Goal: Information Seeking & Learning: Learn about a topic

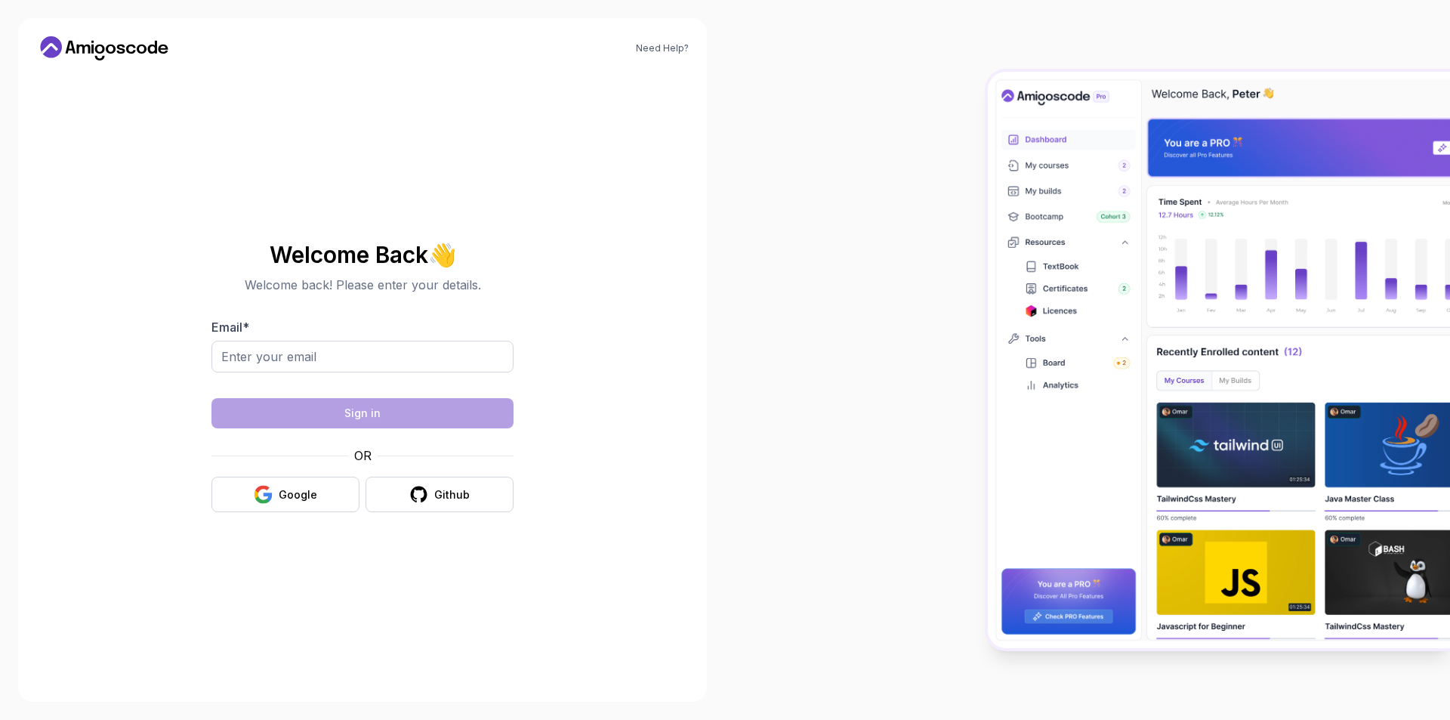
click at [754, 418] on div at bounding box center [1087, 360] width 725 height 720
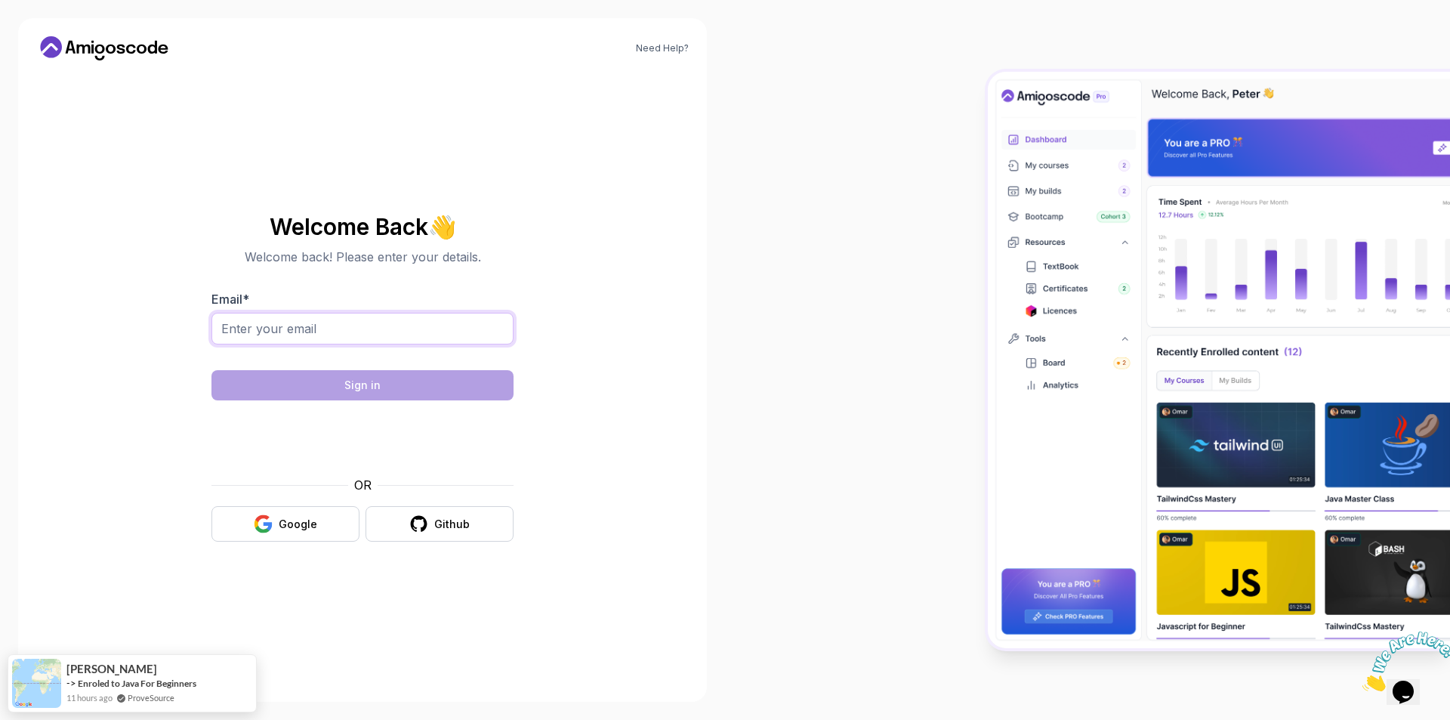
click at [424, 335] on input "Email *" at bounding box center [363, 329] width 302 height 32
click at [496, 528] on button "Github" at bounding box center [440, 524] width 148 height 36
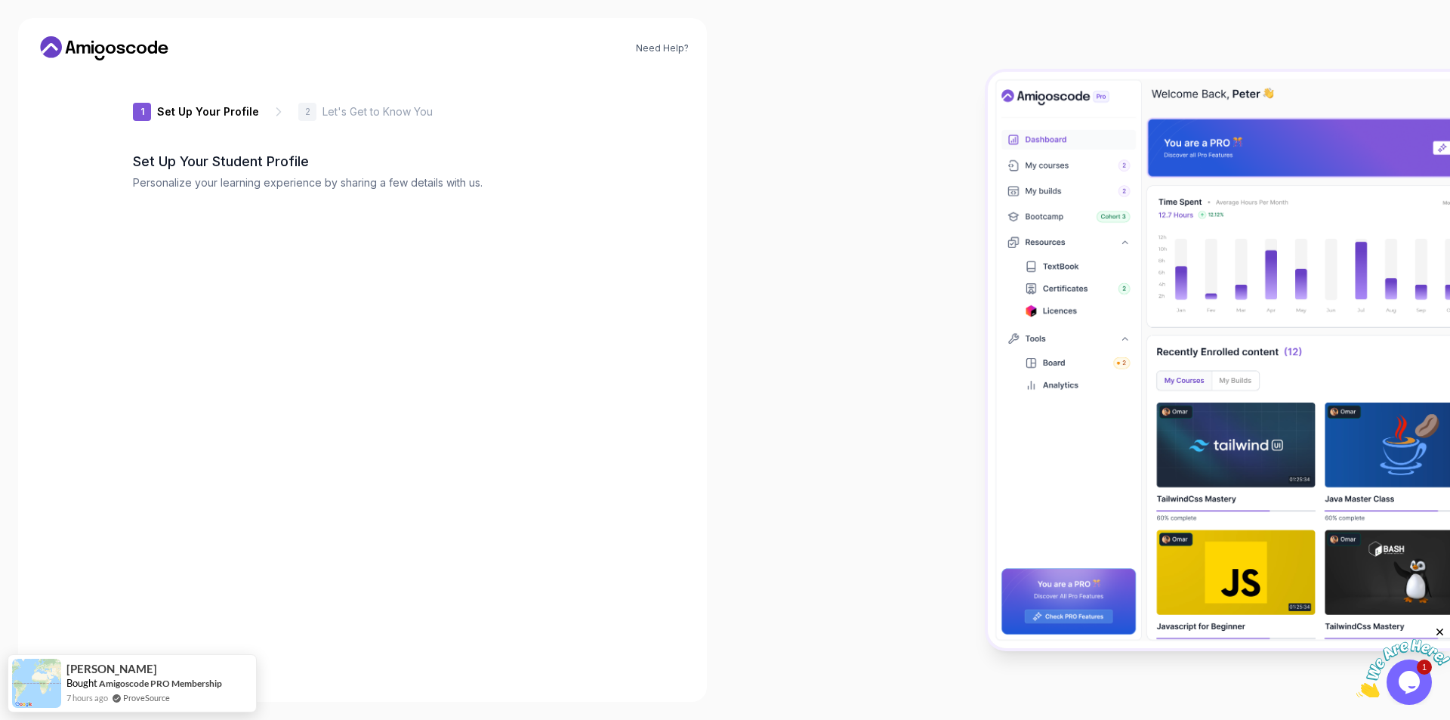
type input "spicyrabbit279c7"
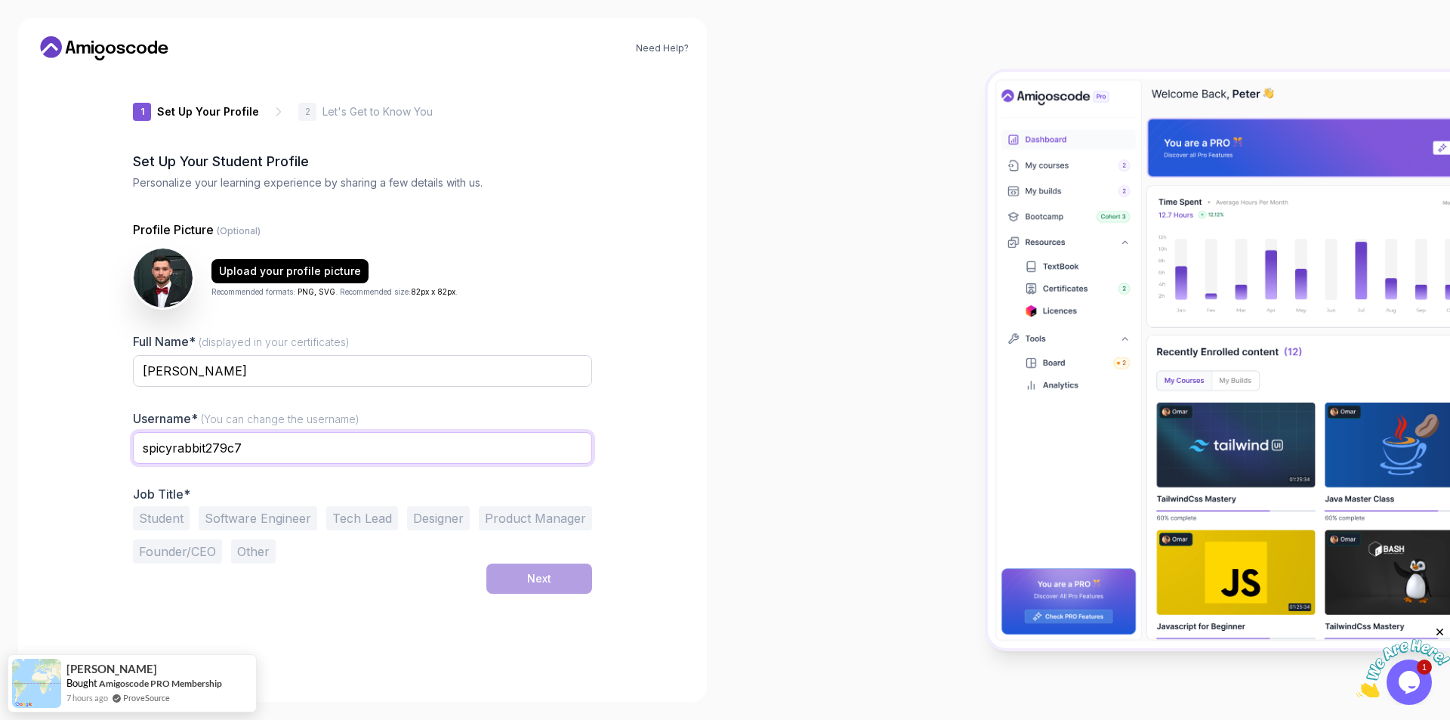
drag, startPoint x: 304, startPoint y: 450, endPoint x: 37, endPoint y: 447, distance: 266.7
click at [48, 447] on div "Need Help? 1 Set Up Your Profile 1 Set Up Your Profile 2 Let's Get to Know You …" at bounding box center [362, 360] width 689 height 684
type input "Pereira6"
drag, startPoint x: 178, startPoint y: 522, endPoint x: 227, endPoint y: 516, distance: 49.5
click at [181, 522] on button "Student" at bounding box center [161, 518] width 57 height 24
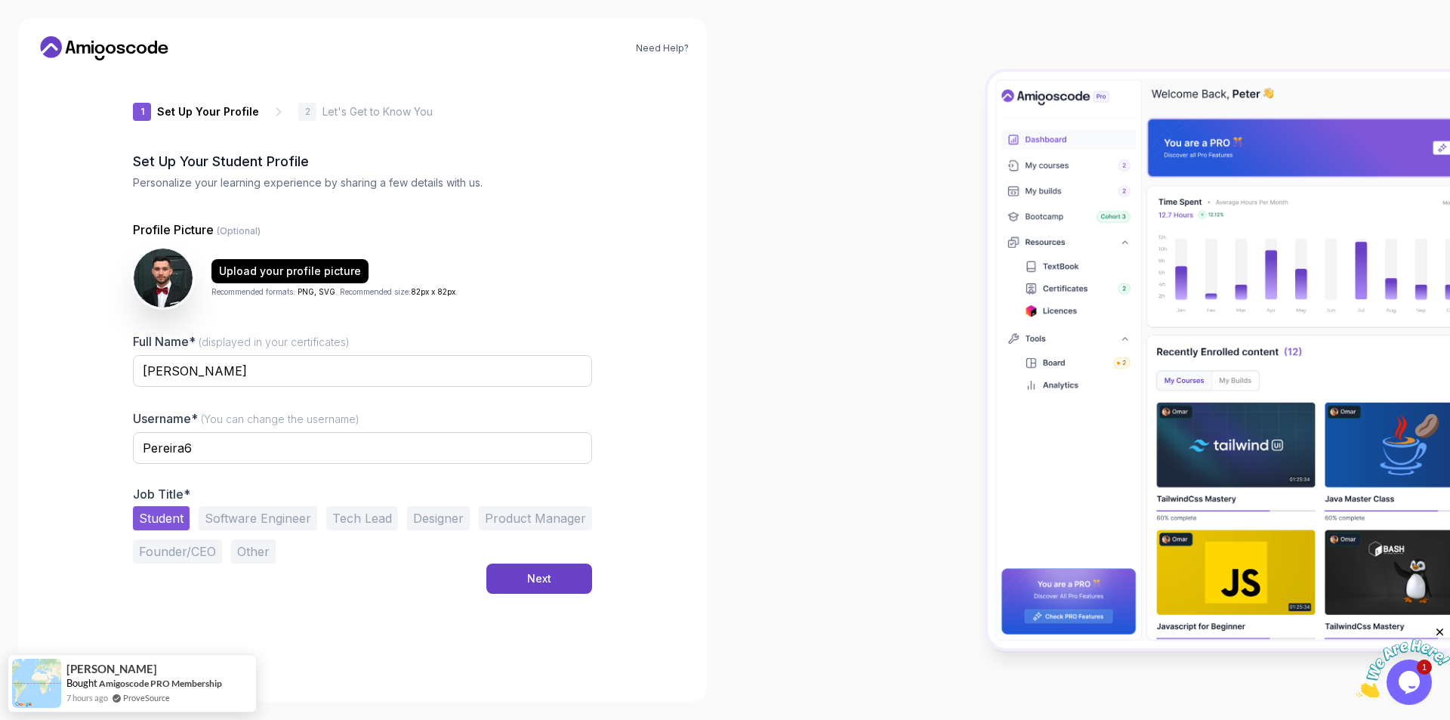
click at [227, 516] on button "Software Engineer" at bounding box center [258, 518] width 119 height 24
click at [523, 573] on button "Next" at bounding box center [539, 579] width 106 height 30
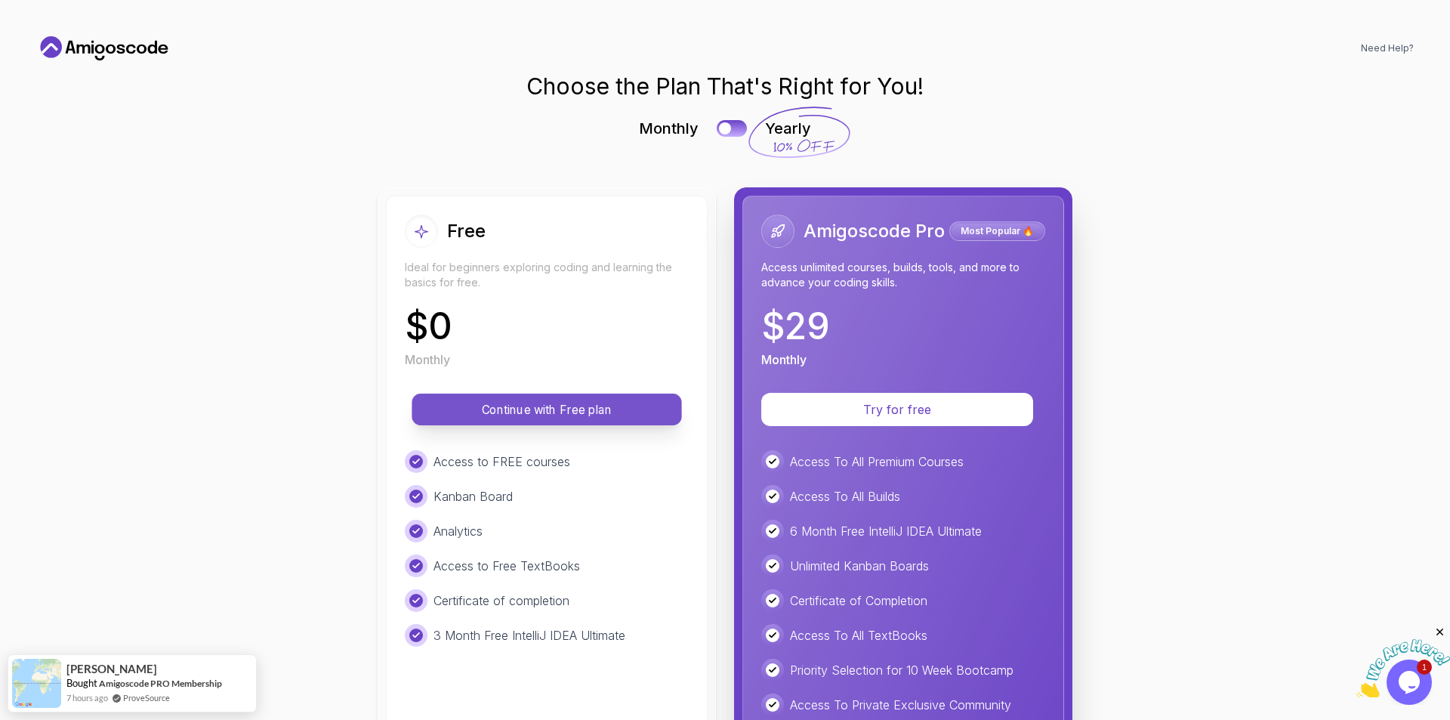
click at [506, 403] on p "Continue with Free plan" at bounding box center [547, 409] width 236 height 17
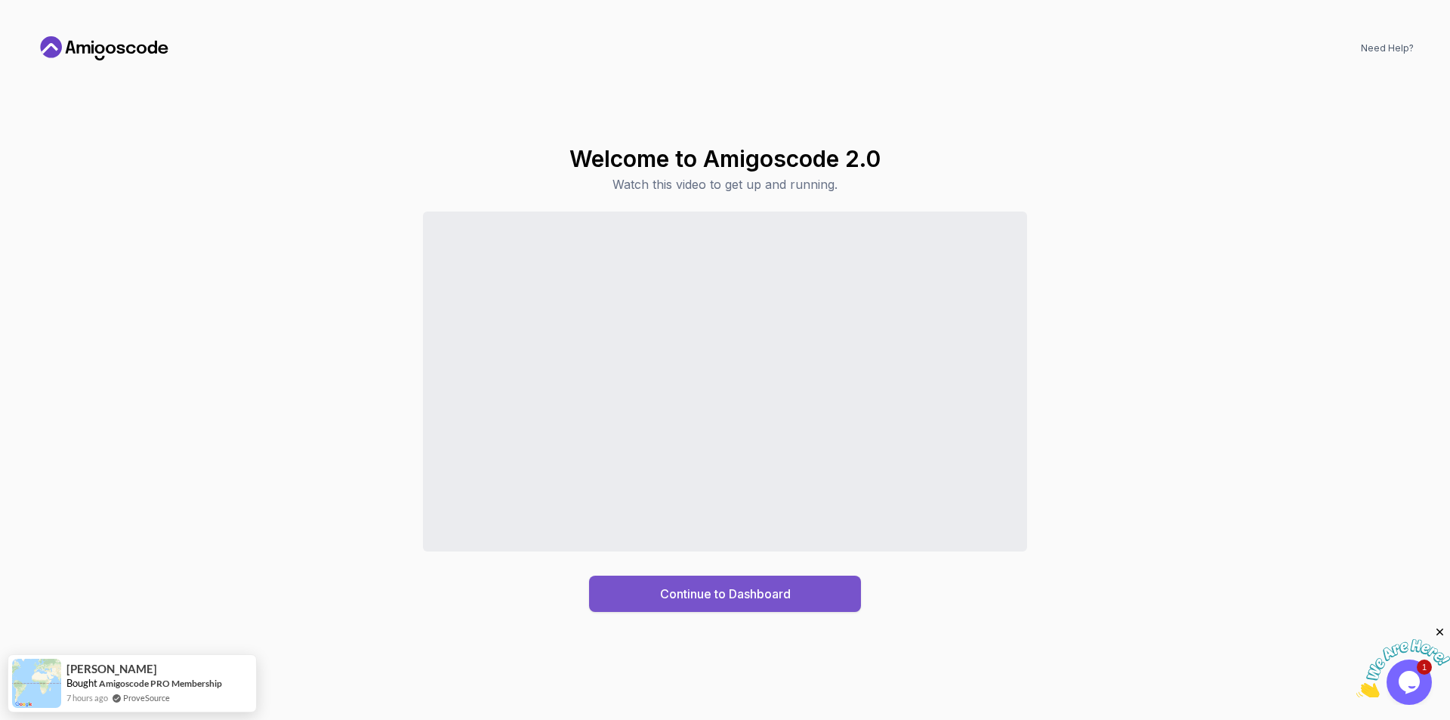
click at [660, 590] on div "Continue to Dashboard" at bounding box center [725, 594] width 131 height 18
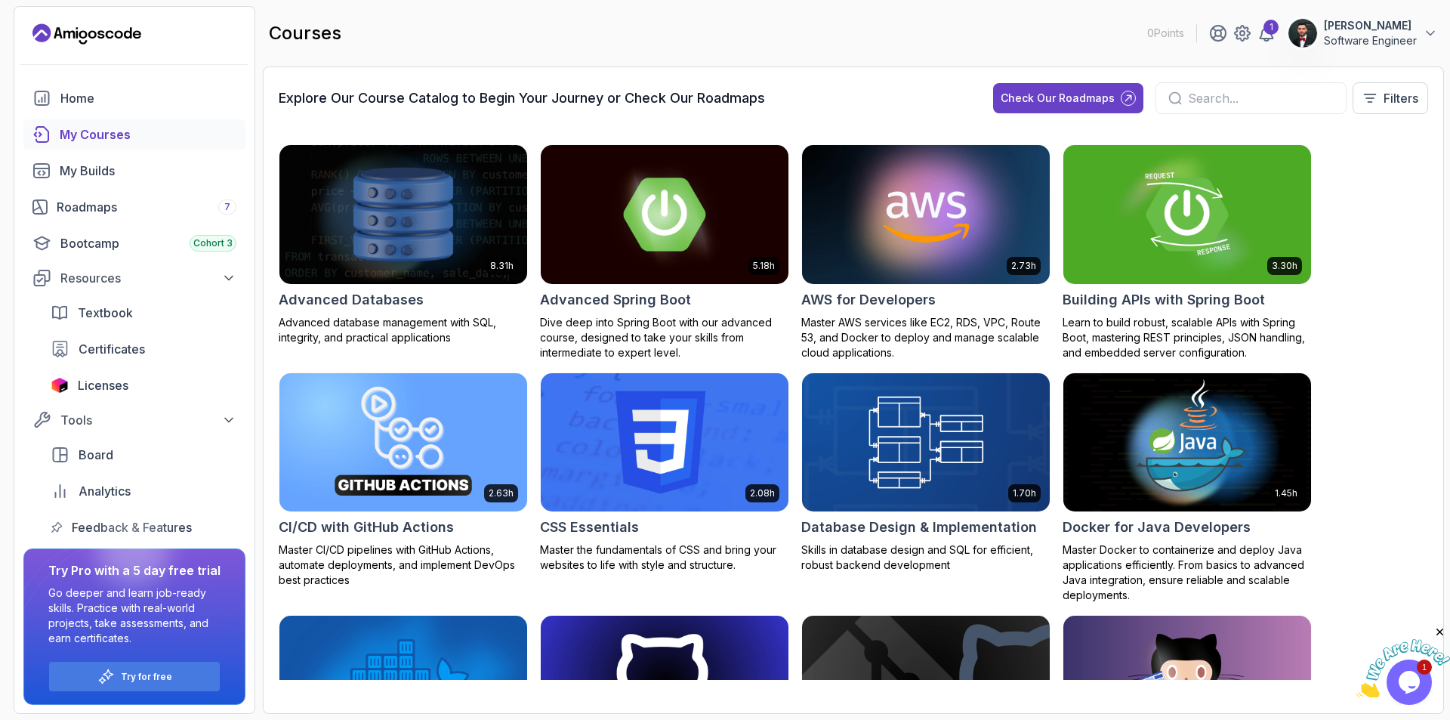
click at [1212, 107] on div at bounding box center [1251, 98] width 191 height 32
click at [1225, 100] on input "text" at bounding box center [1261, 98] width 146 height 18
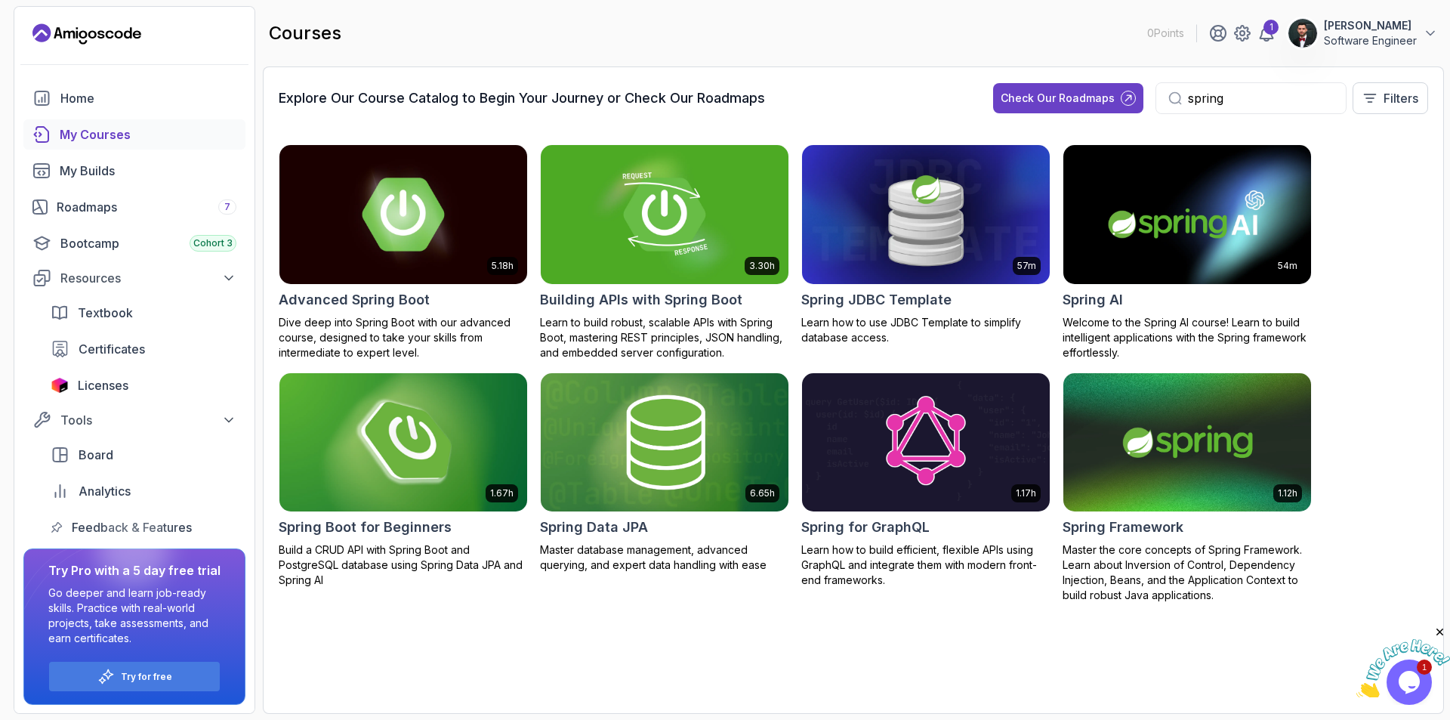
type input "spring"
click at [369, 419] on img at bounding box center [403, 442] width 260 height 146
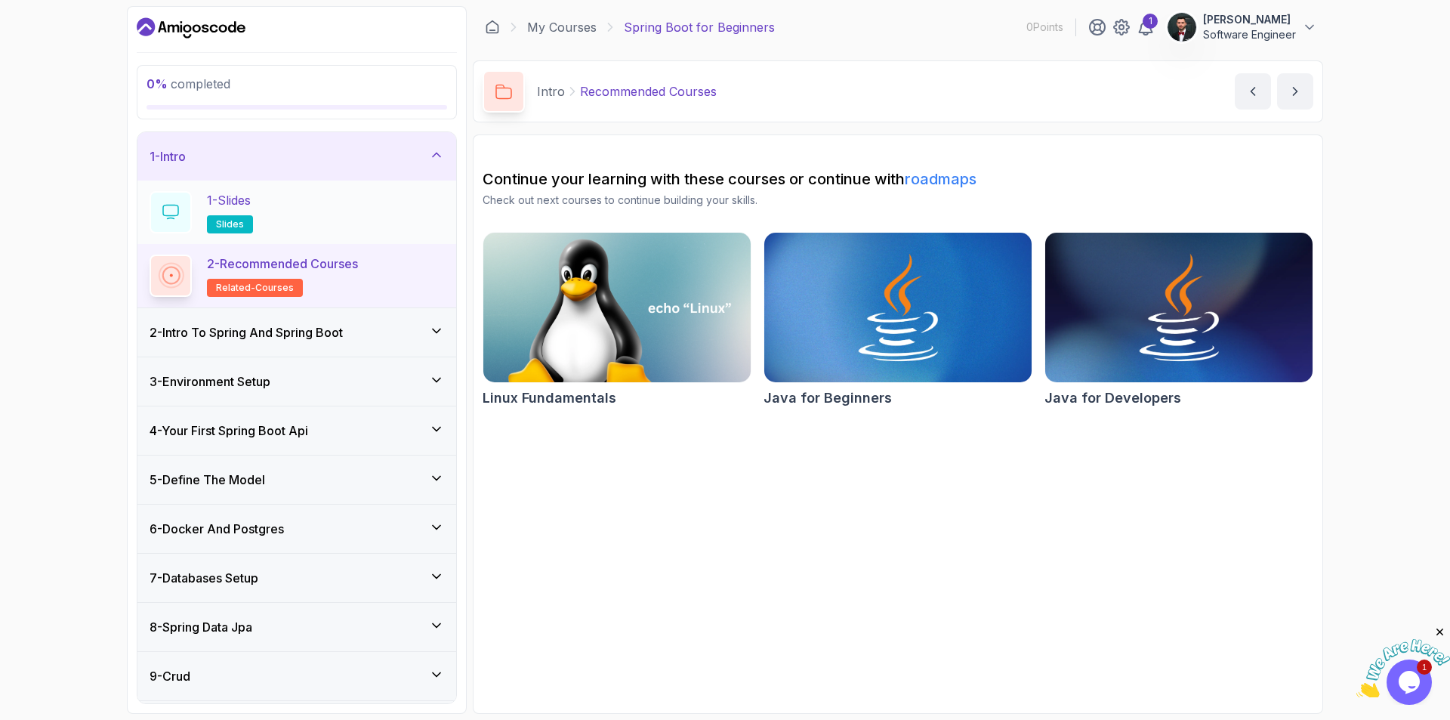
click at [300, 192] on div "1 - Slides slides" at bounding box center [297, 212] width 295 height 42
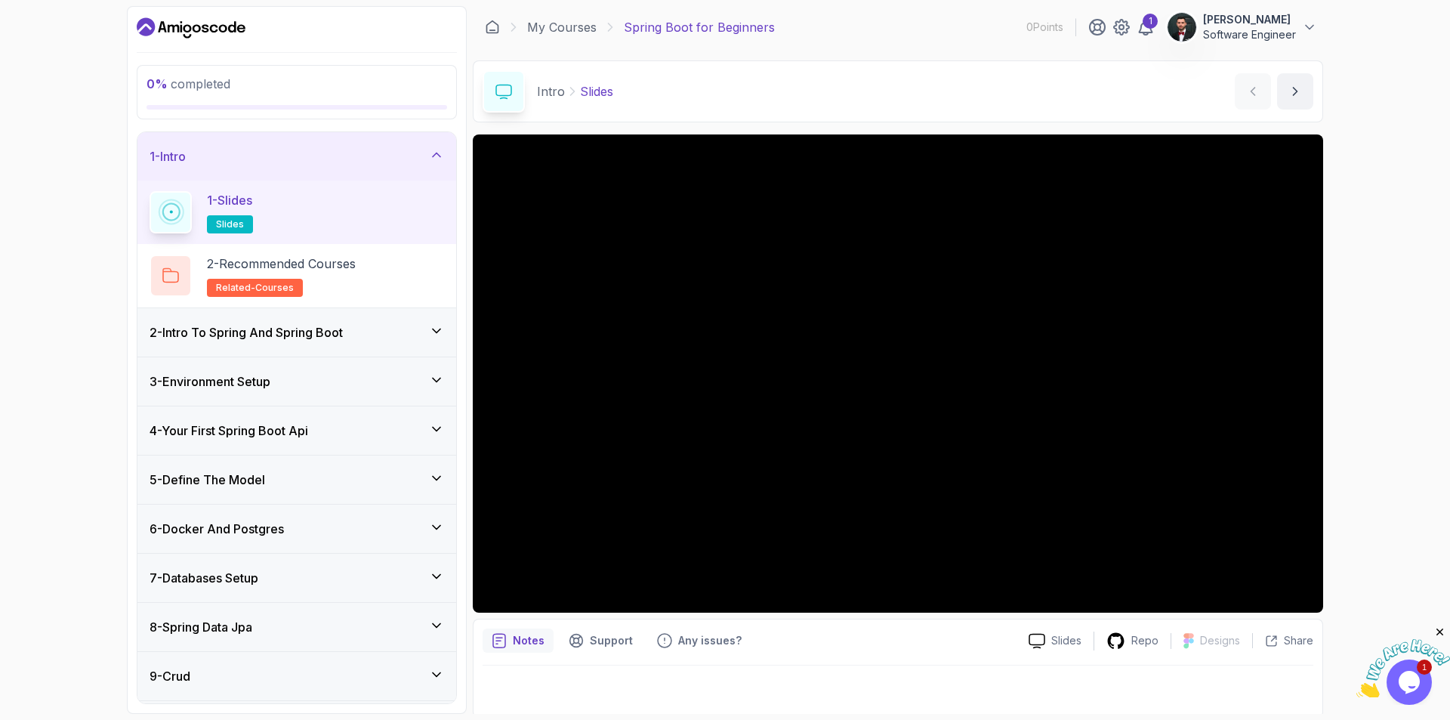
click at [310, 209] on div "1 - Slides slides" at bounding box center [297, 212] width 295 height 42
click at [326, 275] on h2 "2 - Recommended Courses related-courses" at bounding box center [281, 276] width 149 height 42
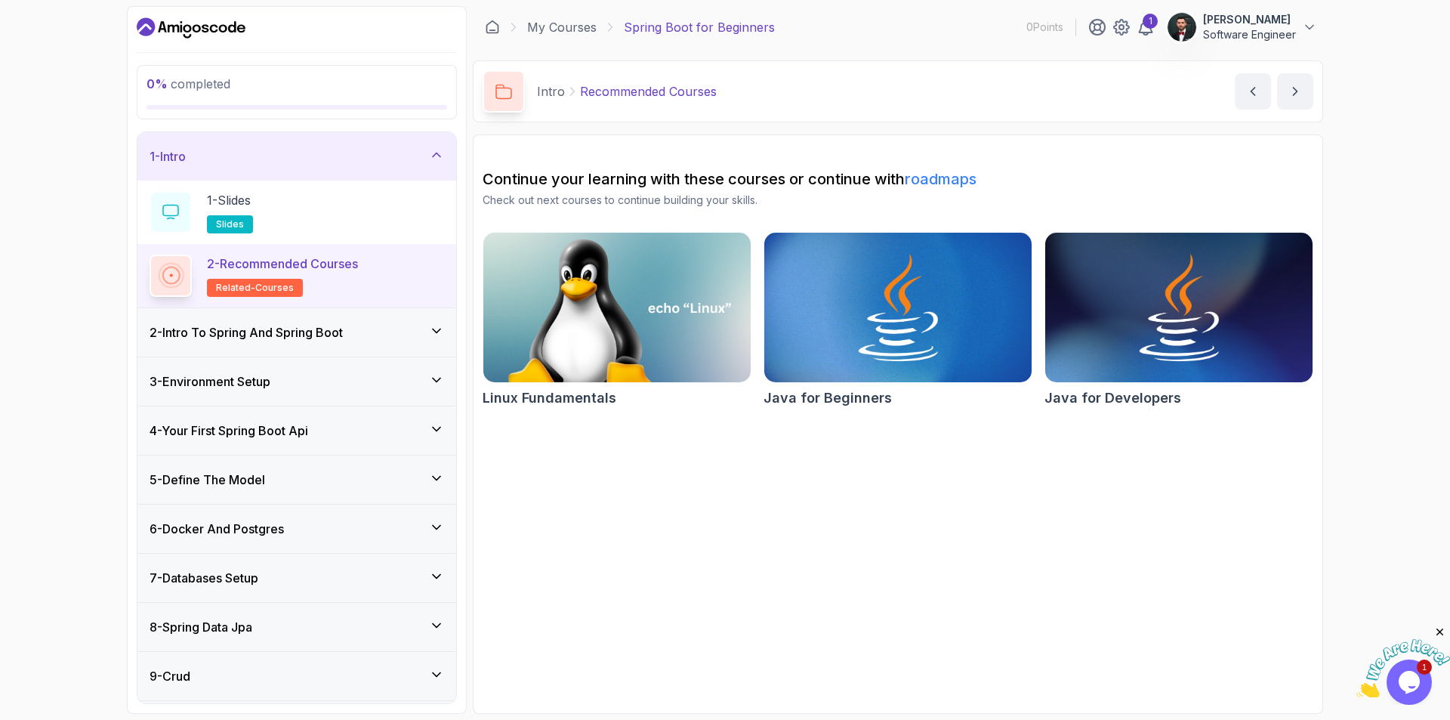
click at [289, 350] on div "2 - Intro To Spring And Spring Boot" at bounding box center [296, 332] width 319 height 48
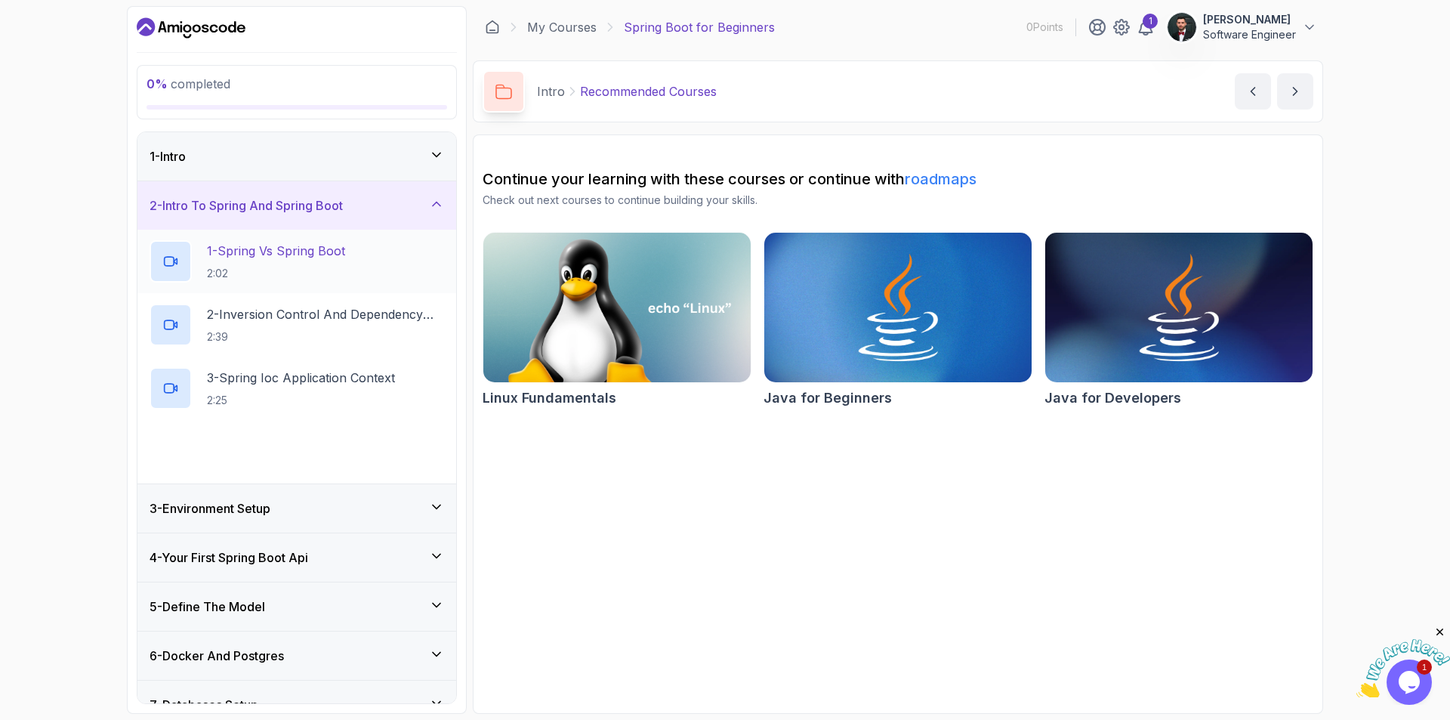
click at [288, 255] on p "1 - Spring Vs Spring Boot" at bounding box center [276, 251] width 138 height 18
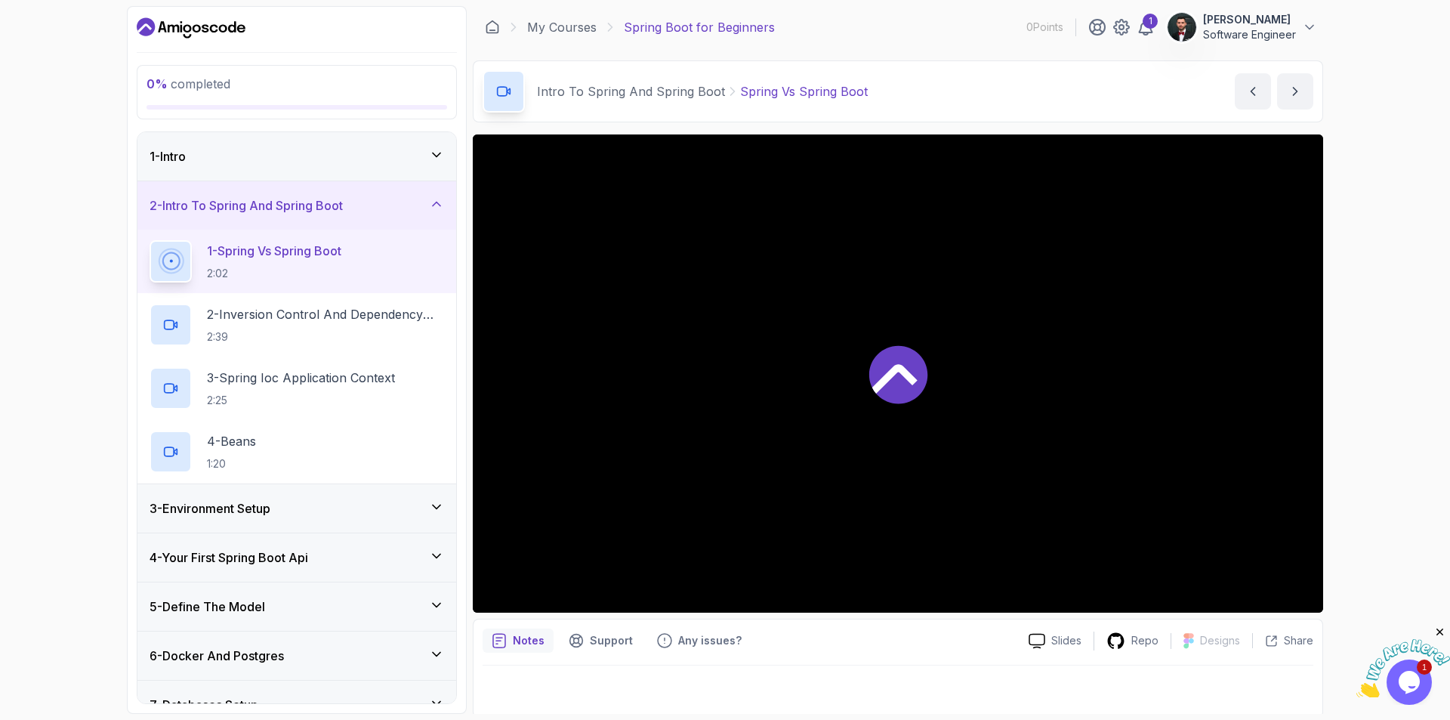
click at [922, 375] on icon at bounding box center [898, 374] width 58 height 58
click at [799, 658] on div "Notes Support Any issues? Slides Repo Designs Design not available Share" at bounding box center [898, 668] width 851 height 99
click at [802, 659] on div "Notes Support Any issues? Slides Repo Designs Design not available Share" at bounding box center [898, 668] width 851 height 99
click at [1144, 22] on div "1" at bounding box center [1150, 21] width 15 height 15
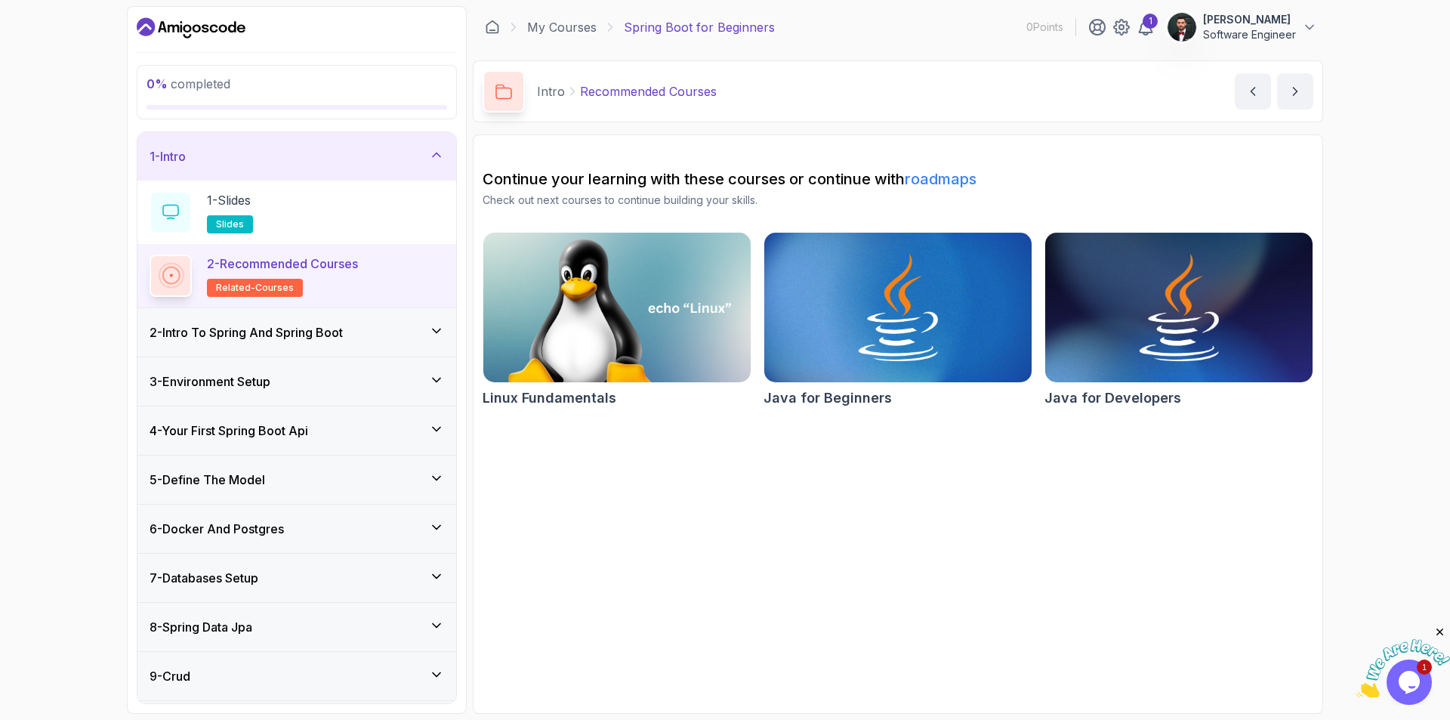
click at [323, 332] on h3 "2 - Intro To Spring And Spring Boot" at bounding box center [246, 332] width 193 height 18
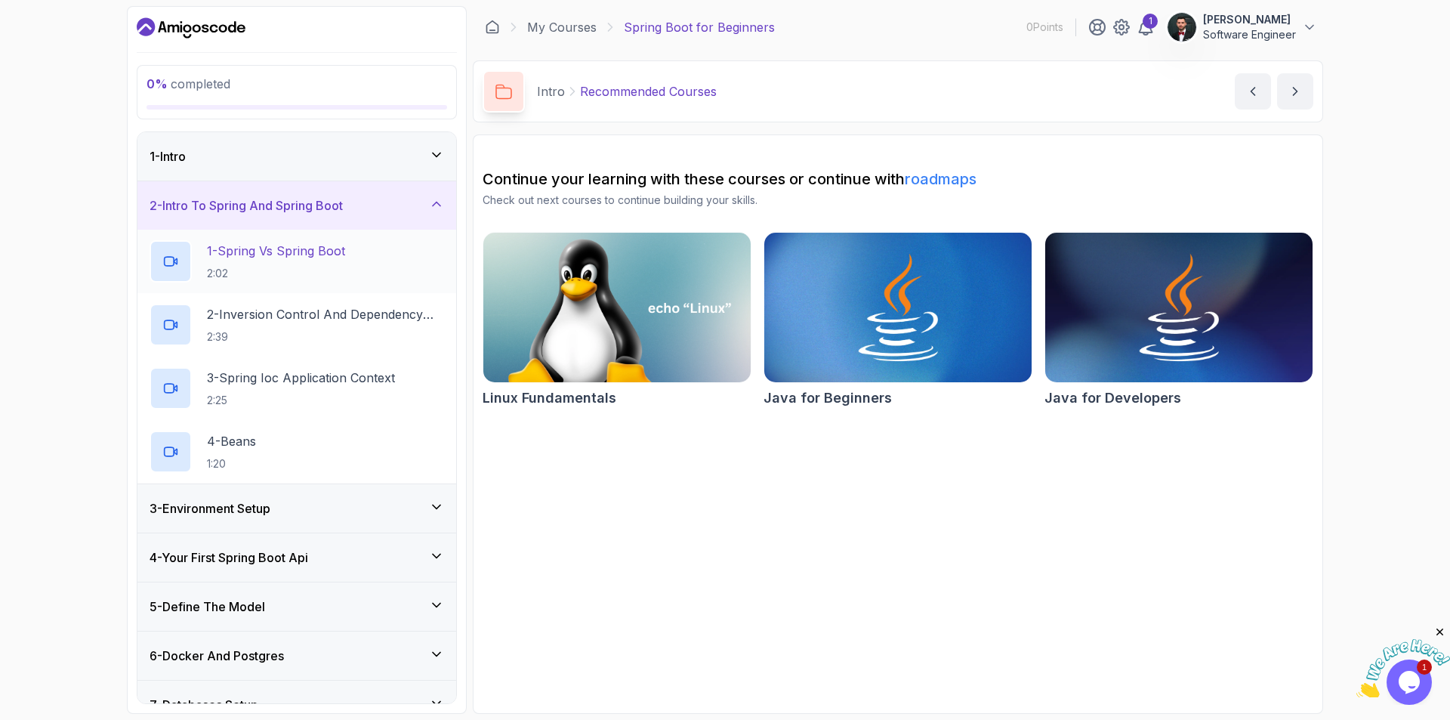
click at [240, 269] on p "2:02" at bounding box center [276, 273] width 138 height 15
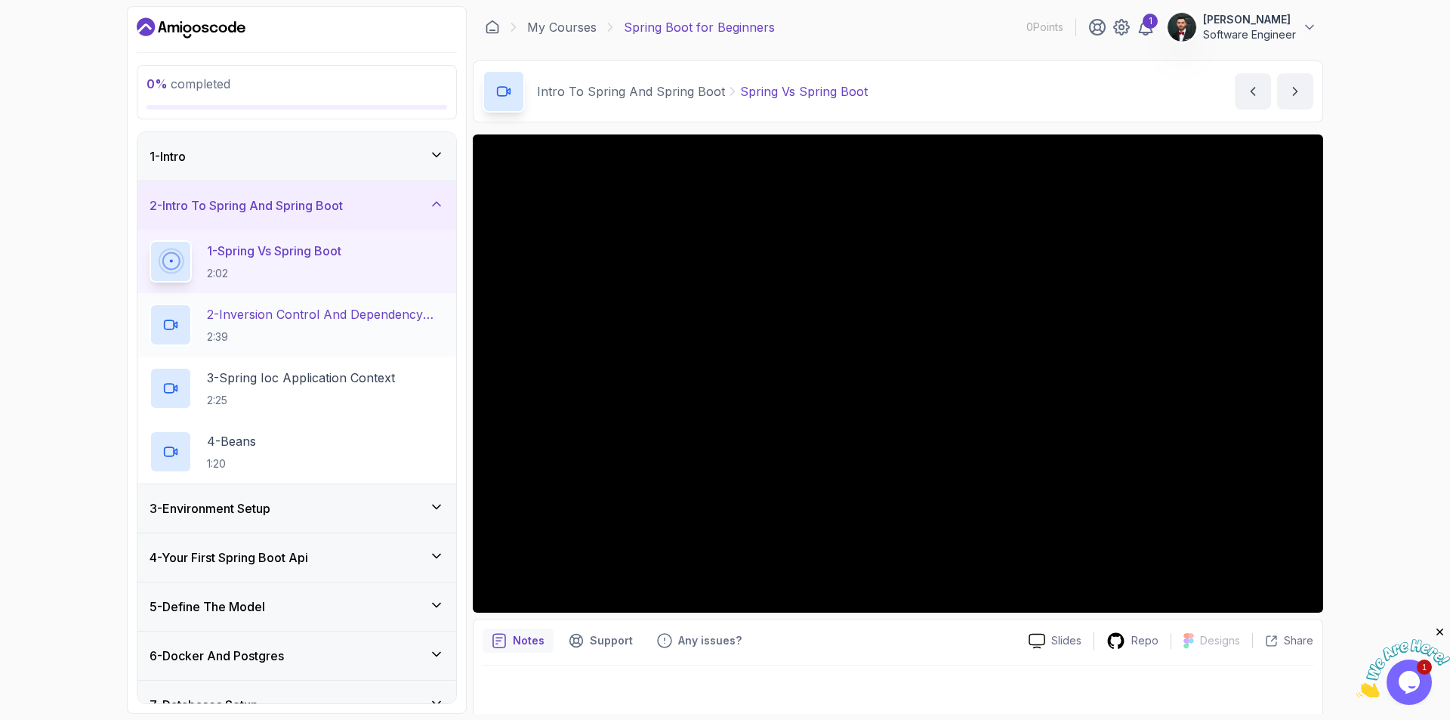
click at [377, 322] on p "2 - Inversion Control And Dependency Injection" at bounding box center [325, 314] width 237 height 18
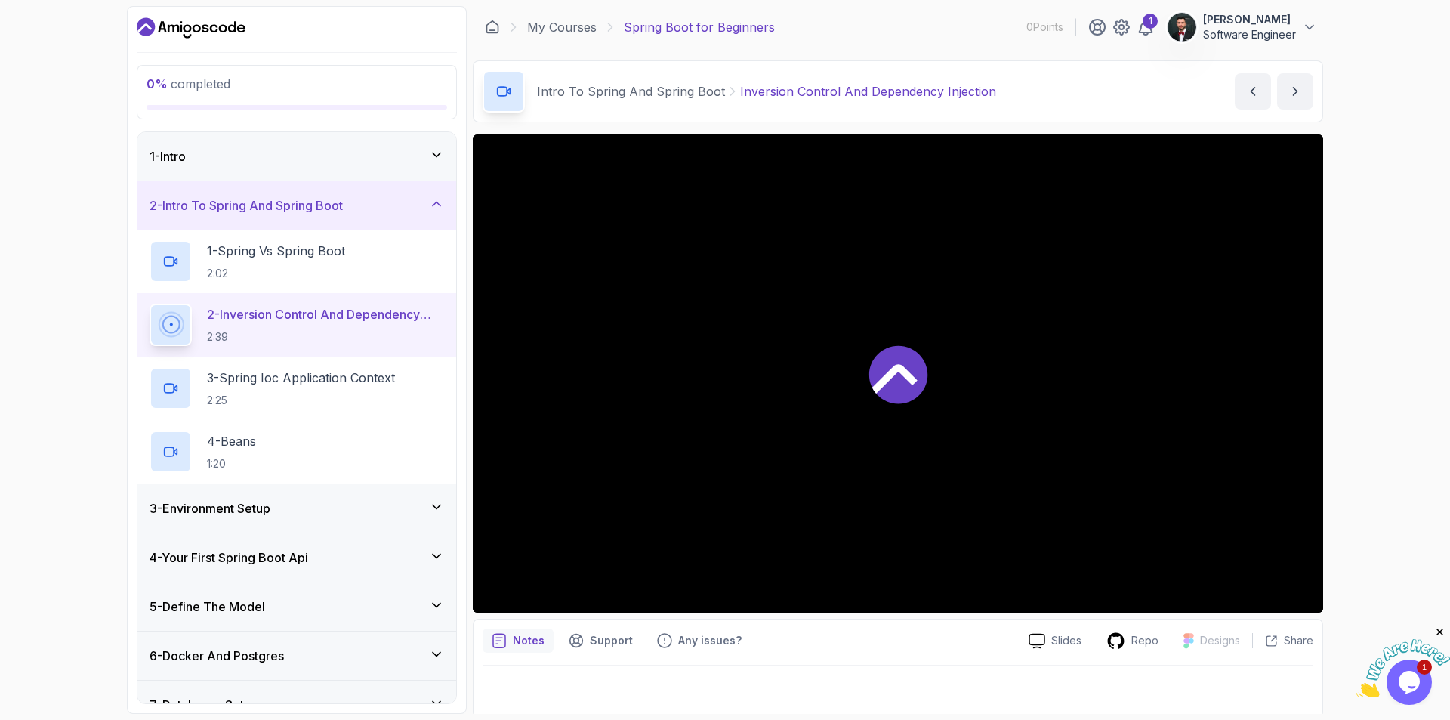
click at [878, 388] on icon at bounding box center [894, 378] width 45 height 29
click at [857, 683] on div at bounding box center [898, 686] width 831 height 42
click at [276, 381] on p "3 - Spring Ioc Application Context" at bounding box center [301, 378] width 188 height 18
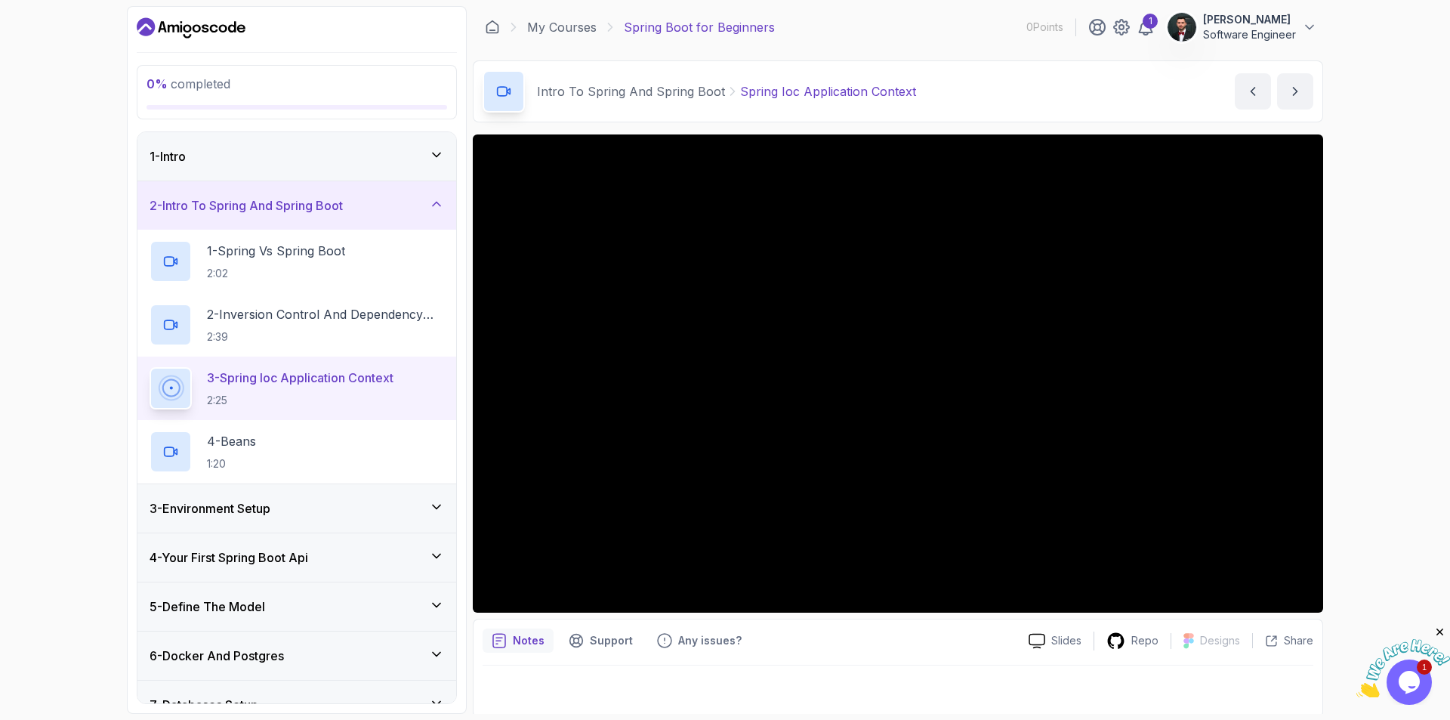
click at [874, 681] on div at bounding box center [898, 686] width 831 height 42
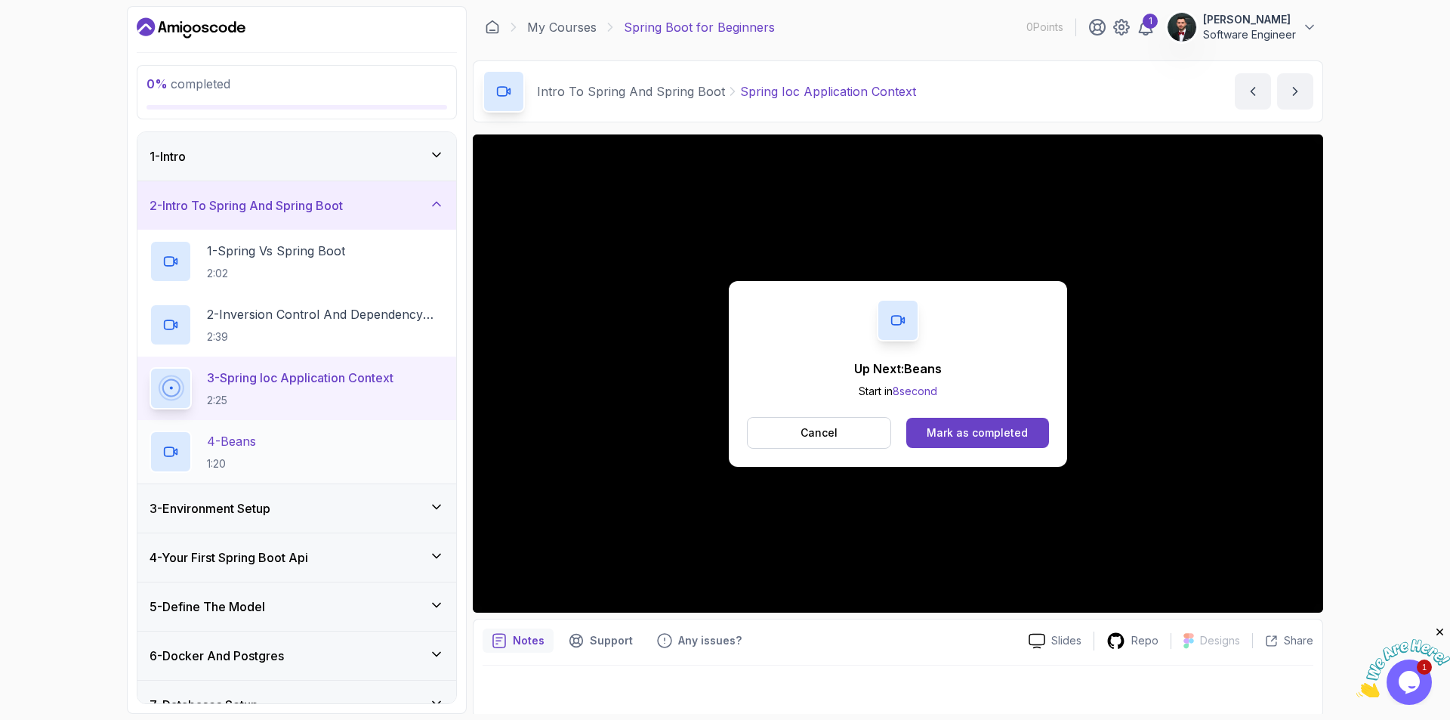
click at [312, 457] on div "4 - Beans 1:20" at bounding box center [297, 452] width 295 height 42
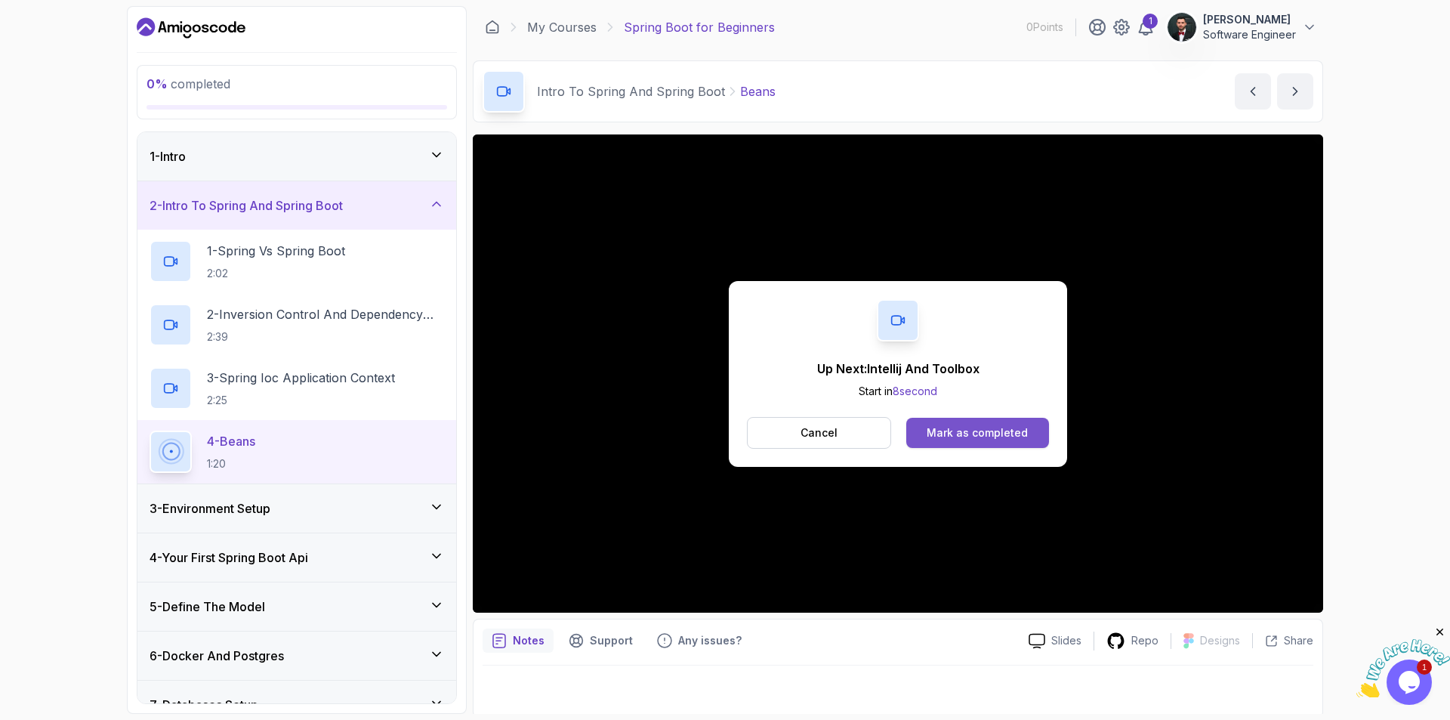
click at [975, 431] on div "Mark as completed" at bounding box center [977, 432] width 101 height 15
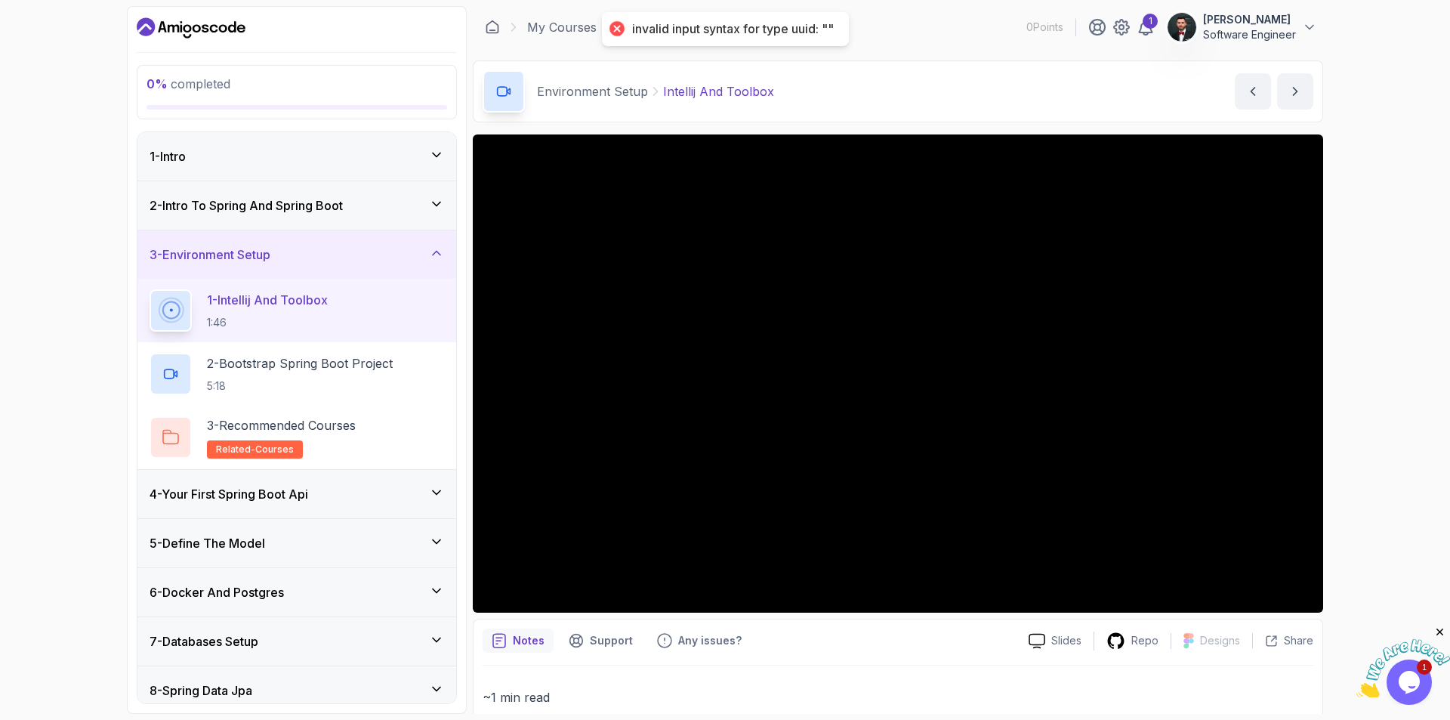
click at [249, 211] on h3 "2 - Intro To Spring And Spring Boot" at bounding box center [246, 205] width 193 height 18
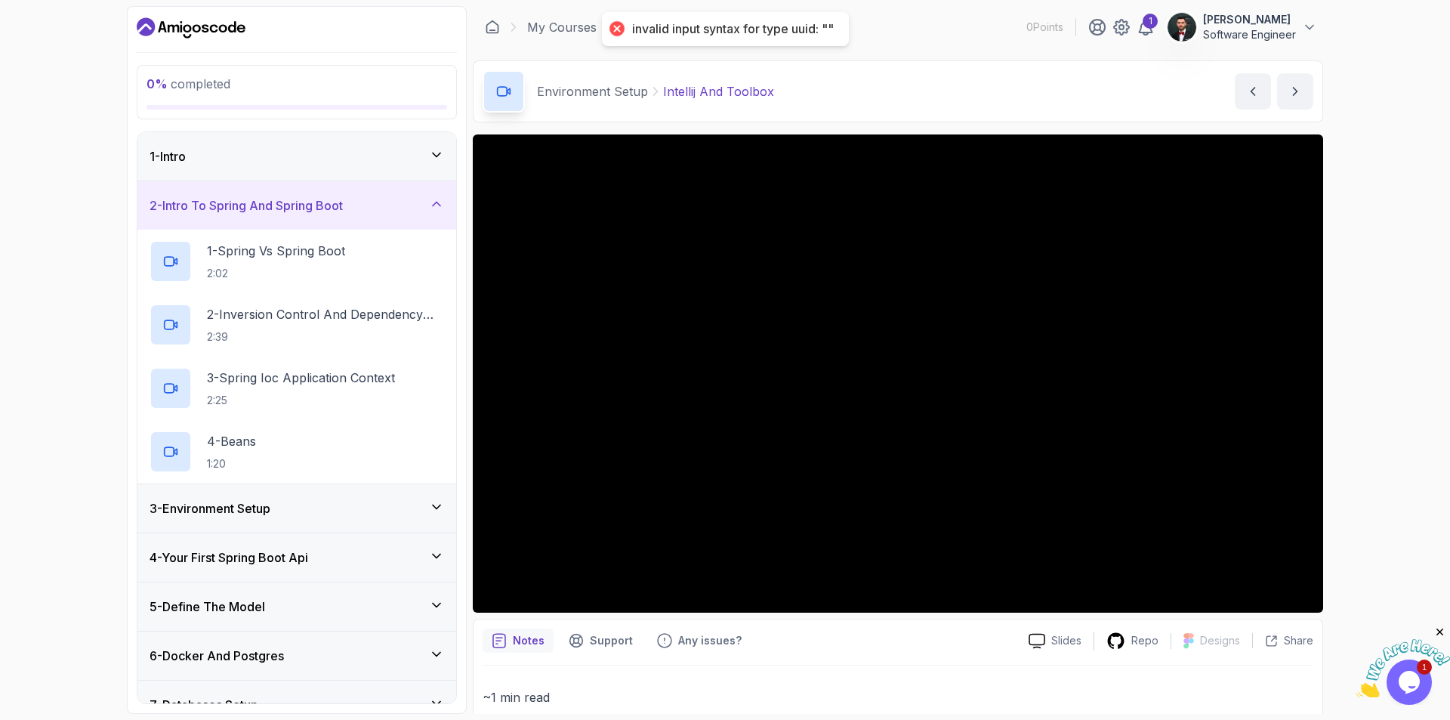
click at [263, 505] on h3 "3 - Environment Setup" at bounding box center [210, 508] width 121 height 18
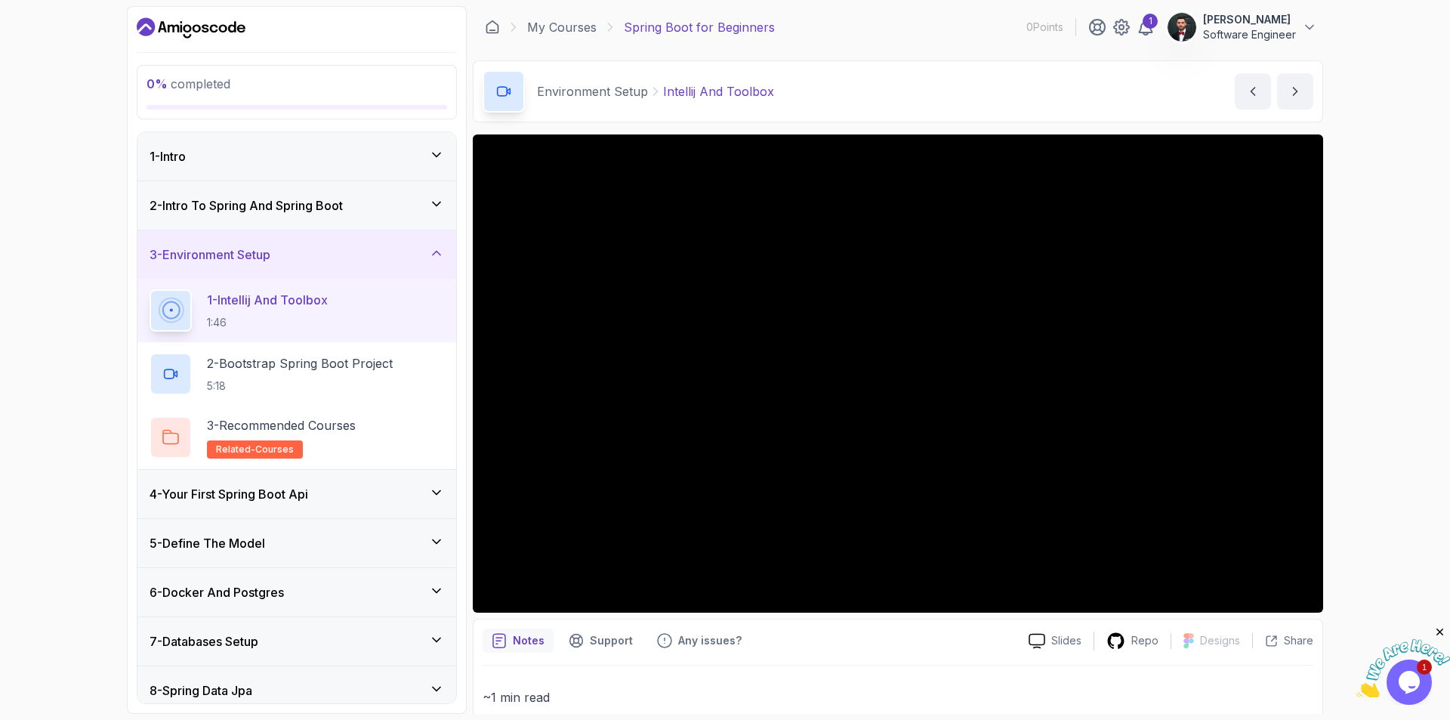
click at [946, 653] on div "Notes Support Any issues?" at bounding box center [750, 640] width 534 height 24
click at [347, 385] on p "5:18" at bounding box center [300, 385] width 186 height 15
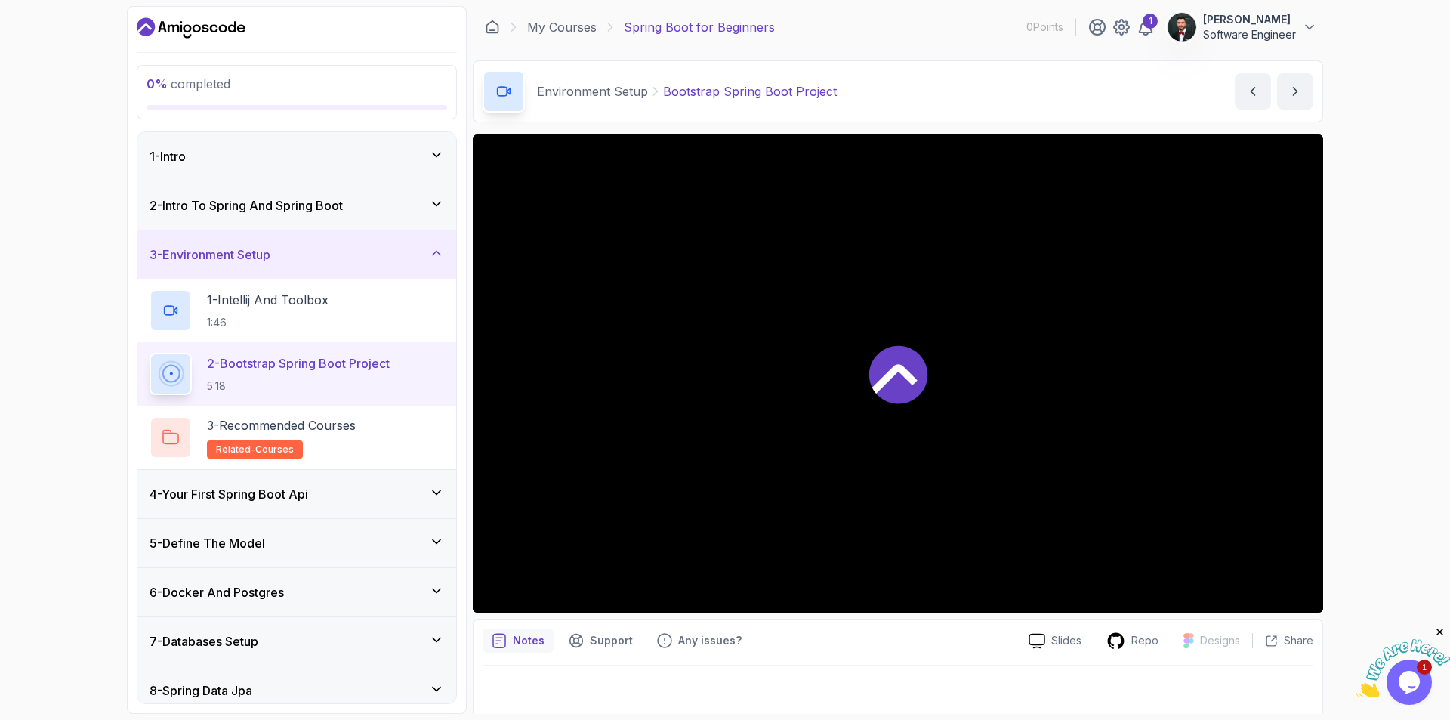
click at [911, 384] on icon at bounding box center [898, 374] width 58 height 58
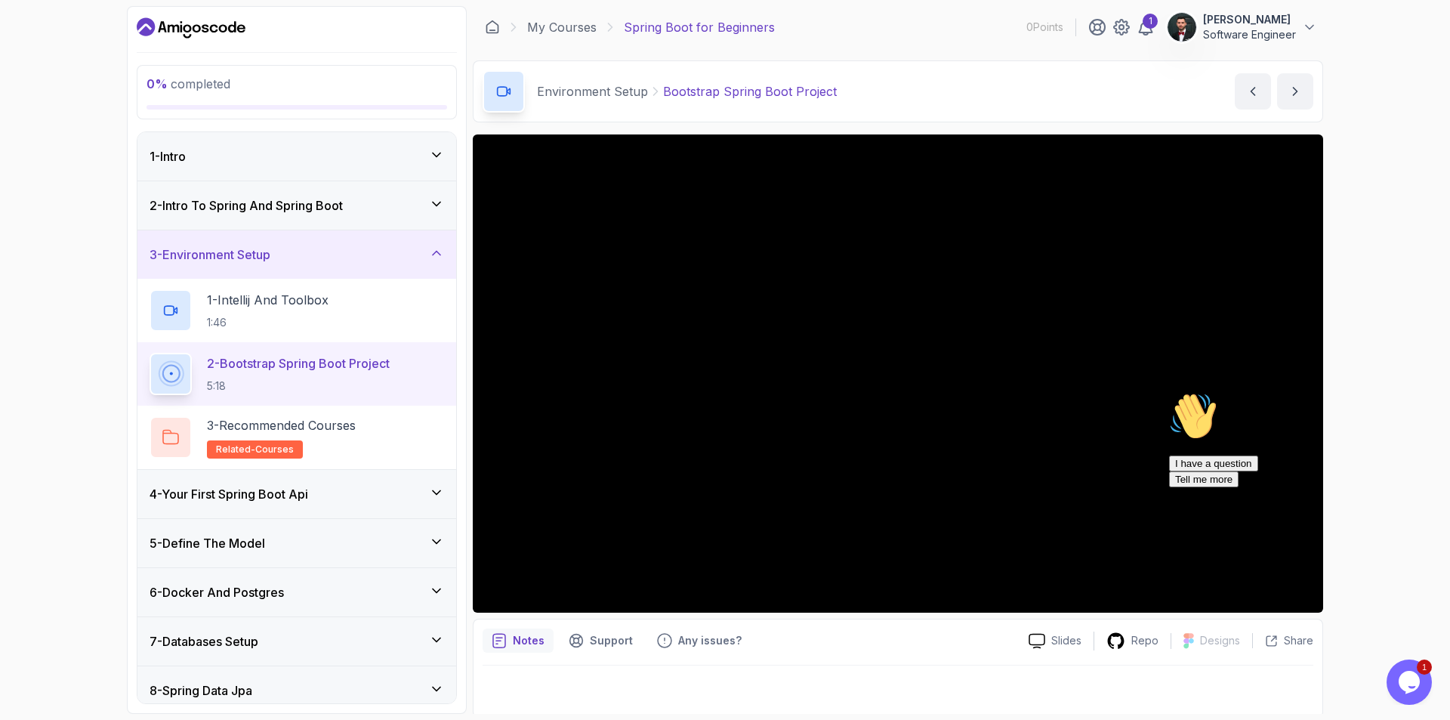
drag, startPoint x: 45, startPoint y: 466, endPoint x: 485, endPoint y: 397, distance: 445.8
click at [45, 465] on div "0 % completed 1 - Intro 2 - Intro To Spring And Spring Boot 3 - Environment Set…" at bounding box center [725, 360] width 1450 height 720
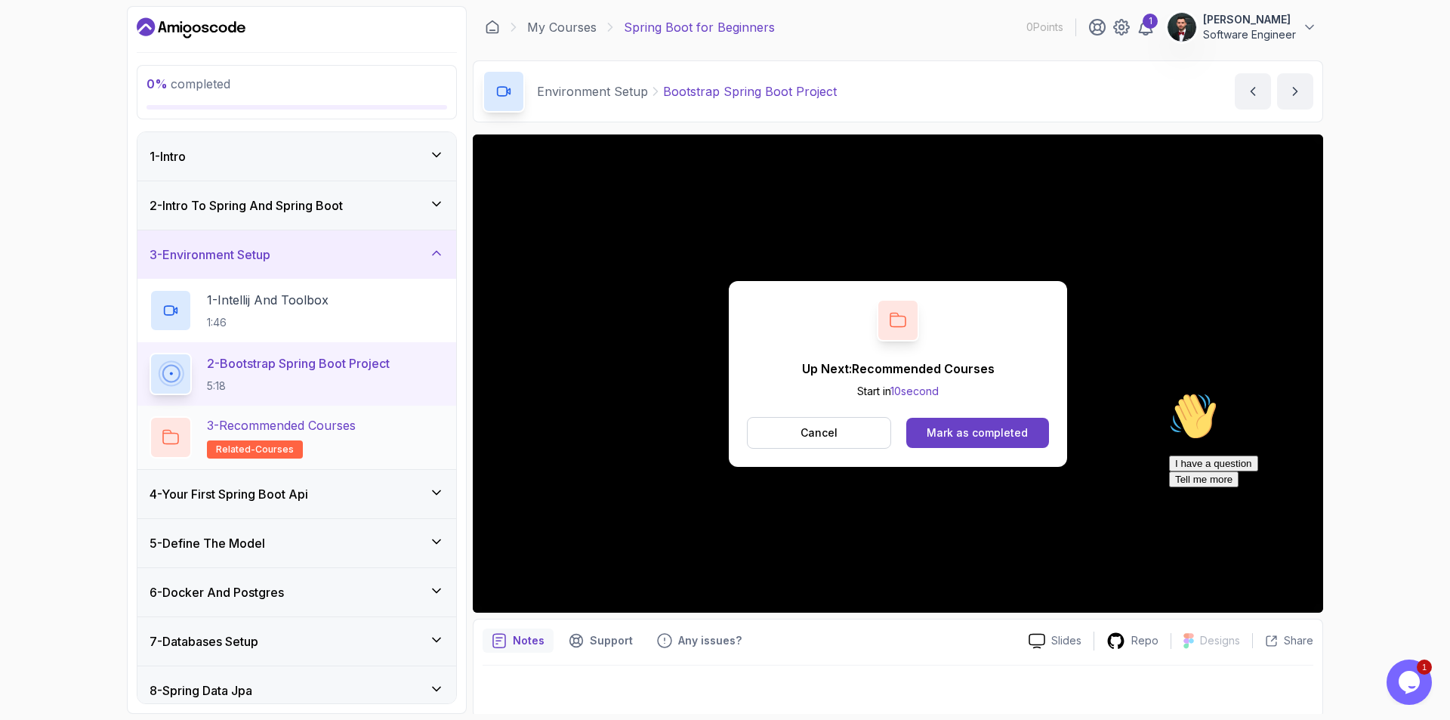
click at [356, 424] on p "3 - Recommended Courses" at bounding box center [281, 425] width 149 height 18
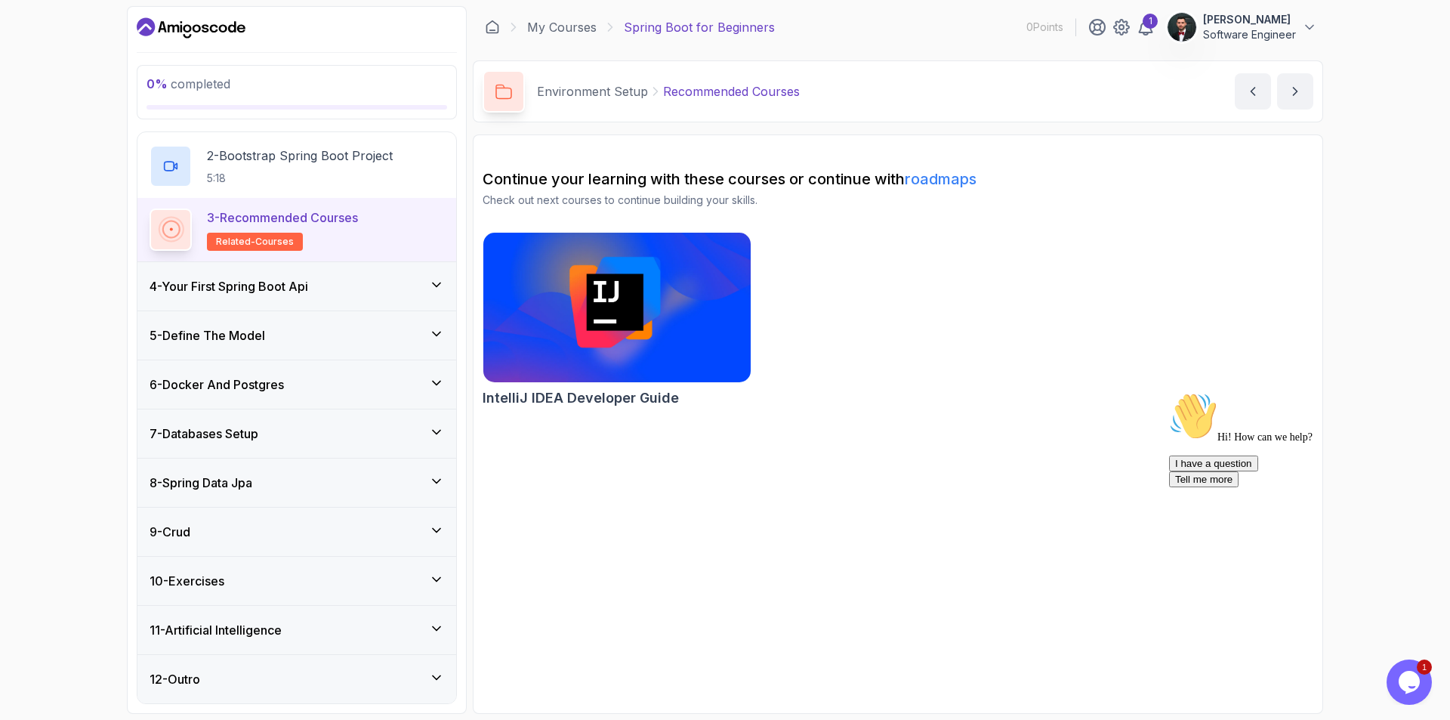
click at [361, 290] on div "4 - Your First Spring Boot Api" at bounding box center [297, 286] width 295 height 18
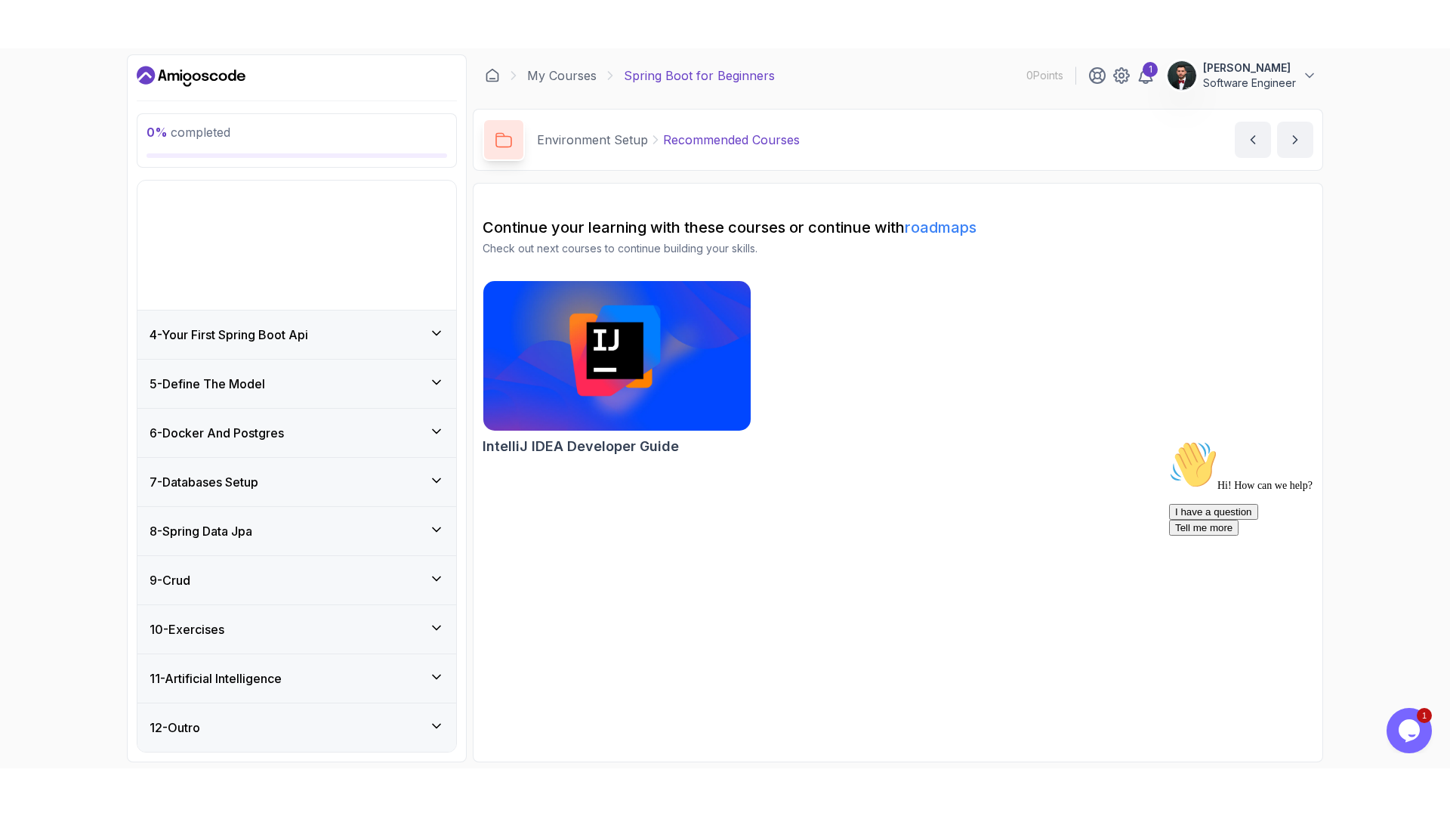
scroll to position [17, 0]
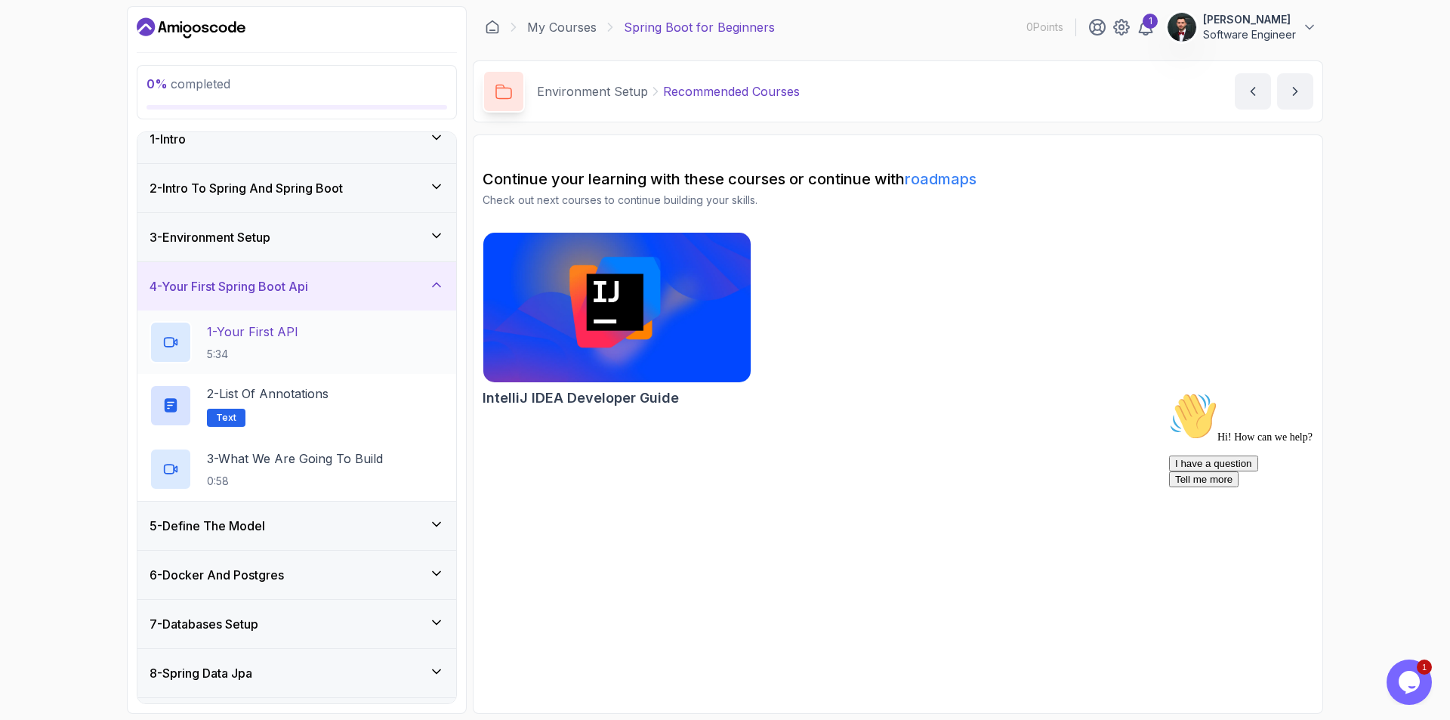
click at [343, 347] on div "1 - Your First API 5:34" at bounding box center [297, 342] width 295 height 42
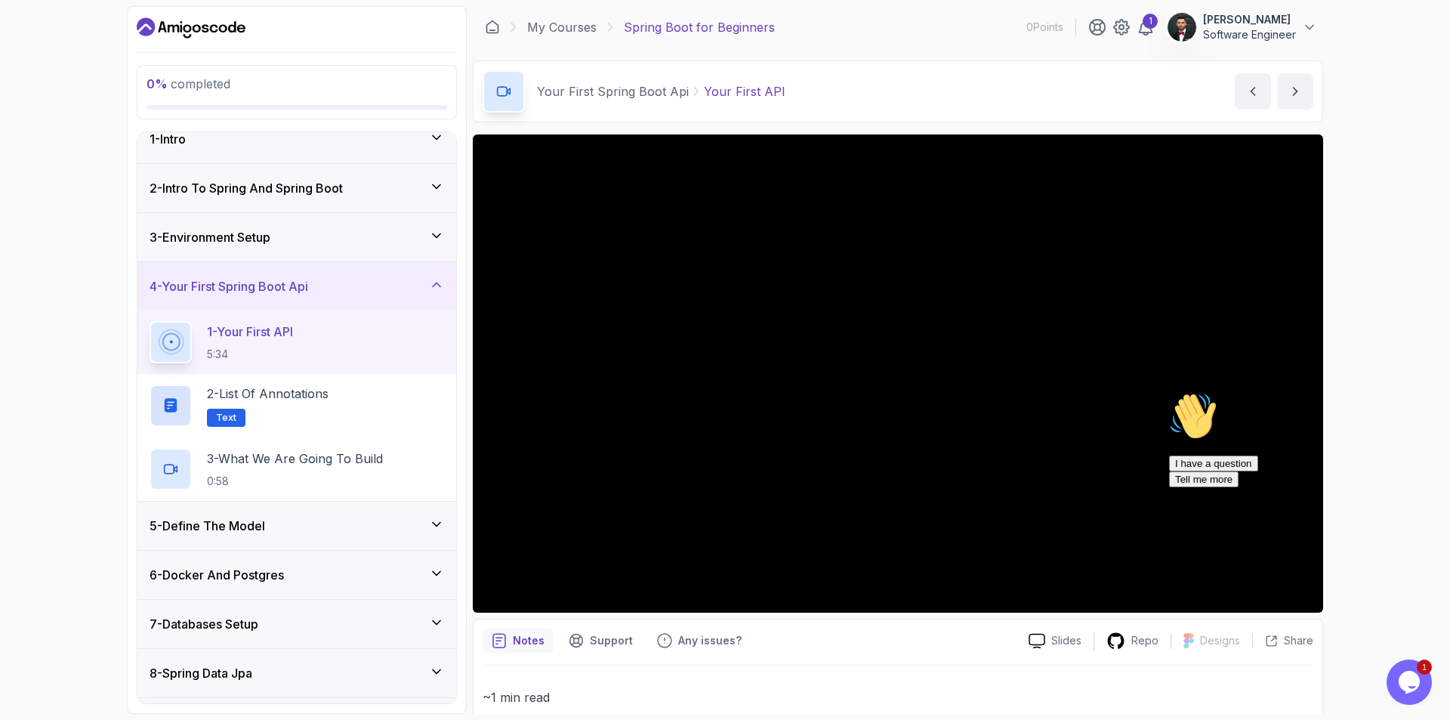
drag, startPoint x: 1304, startPoint y: 597, endPoint x: 1169, endPoint y: 706, distance: 172.5
click at [1304, 487] on div "I have a question Tell me more" at bounding box center [1305, 471] width 272 height 32
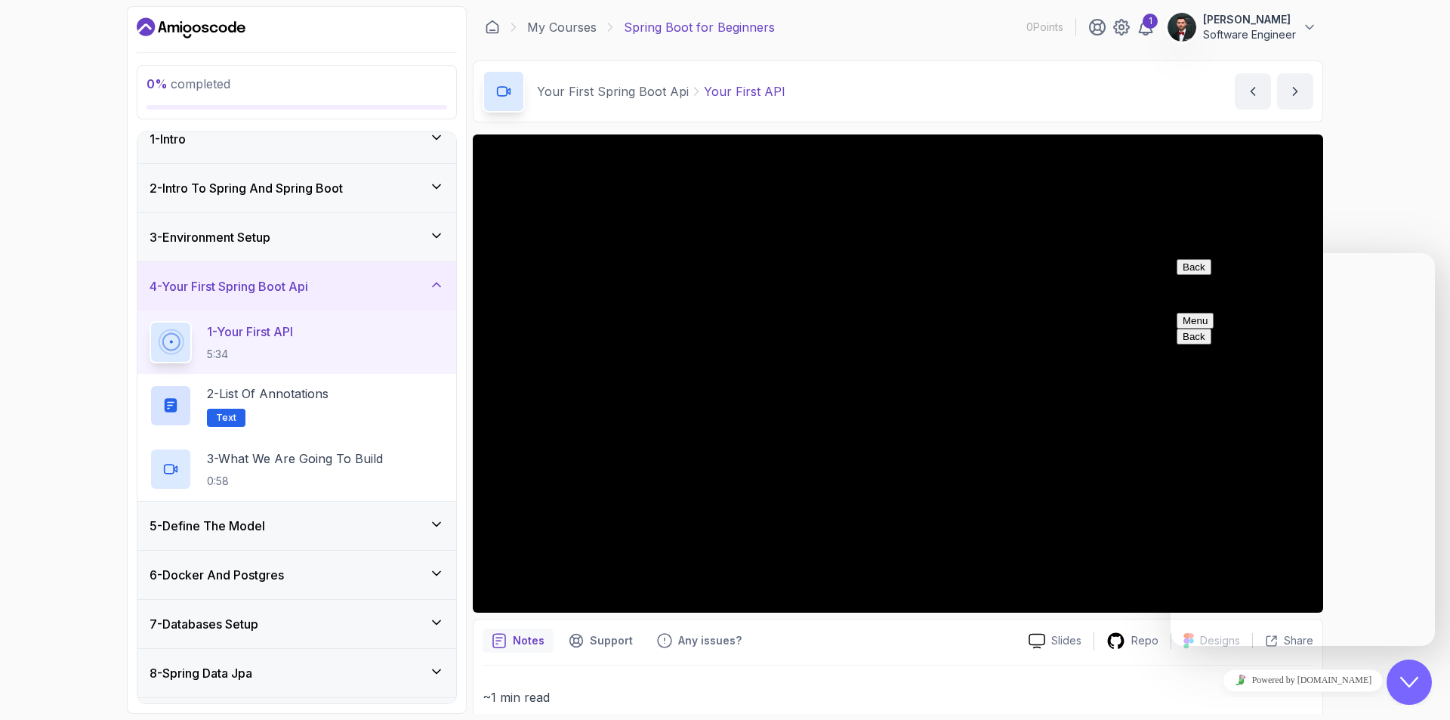
drag, startPoint x: 1396, startPoint y: 279, endPoint x: 1404, endPoint y: 279, distance: 8.3
click at [1397, 279] on div "Back Customer Support" at bounding box center [1303, 280] width 252 height 42
click at [1419, 688] on div "Close Chat This icon closes the chat window." at bounding box center [1409, 682] width 45 height 18
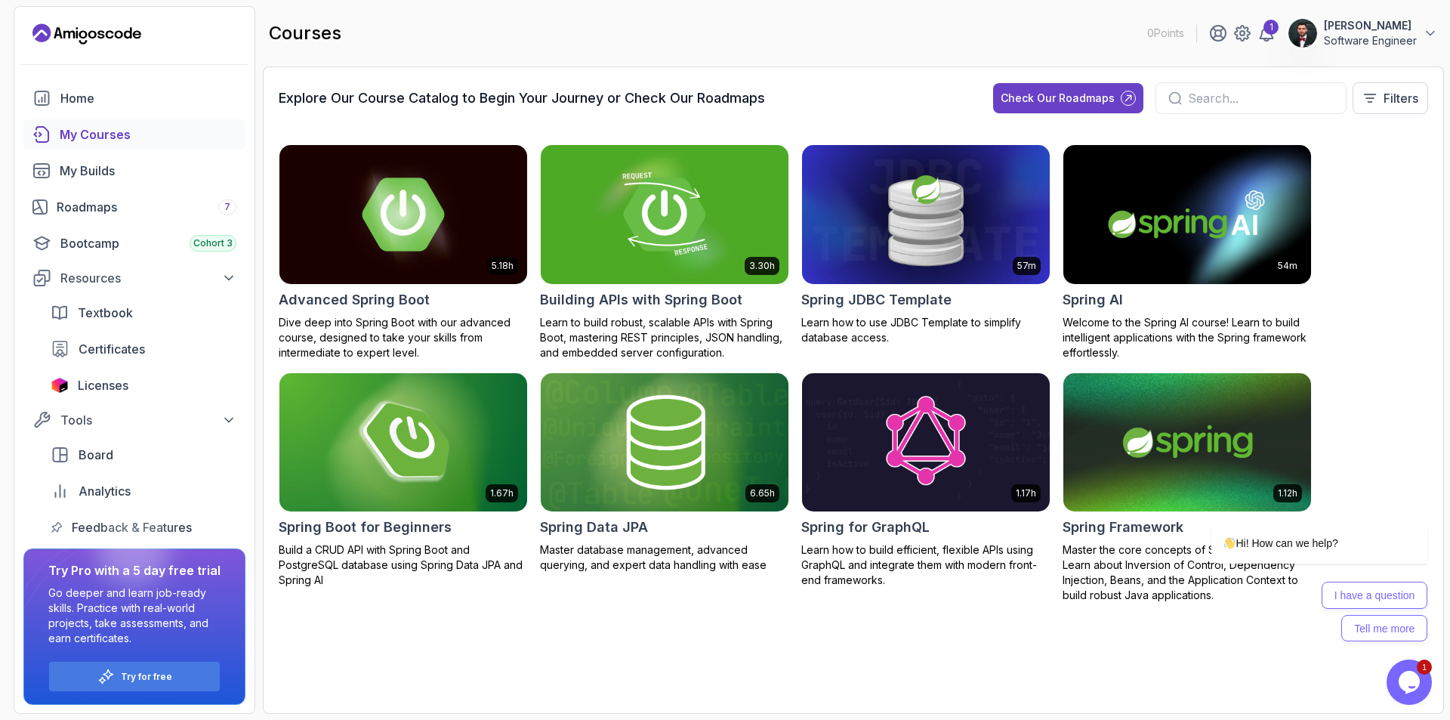
click at [105, 140] on div "My Courses" at bounding box center [148, 134] width 177 height 18
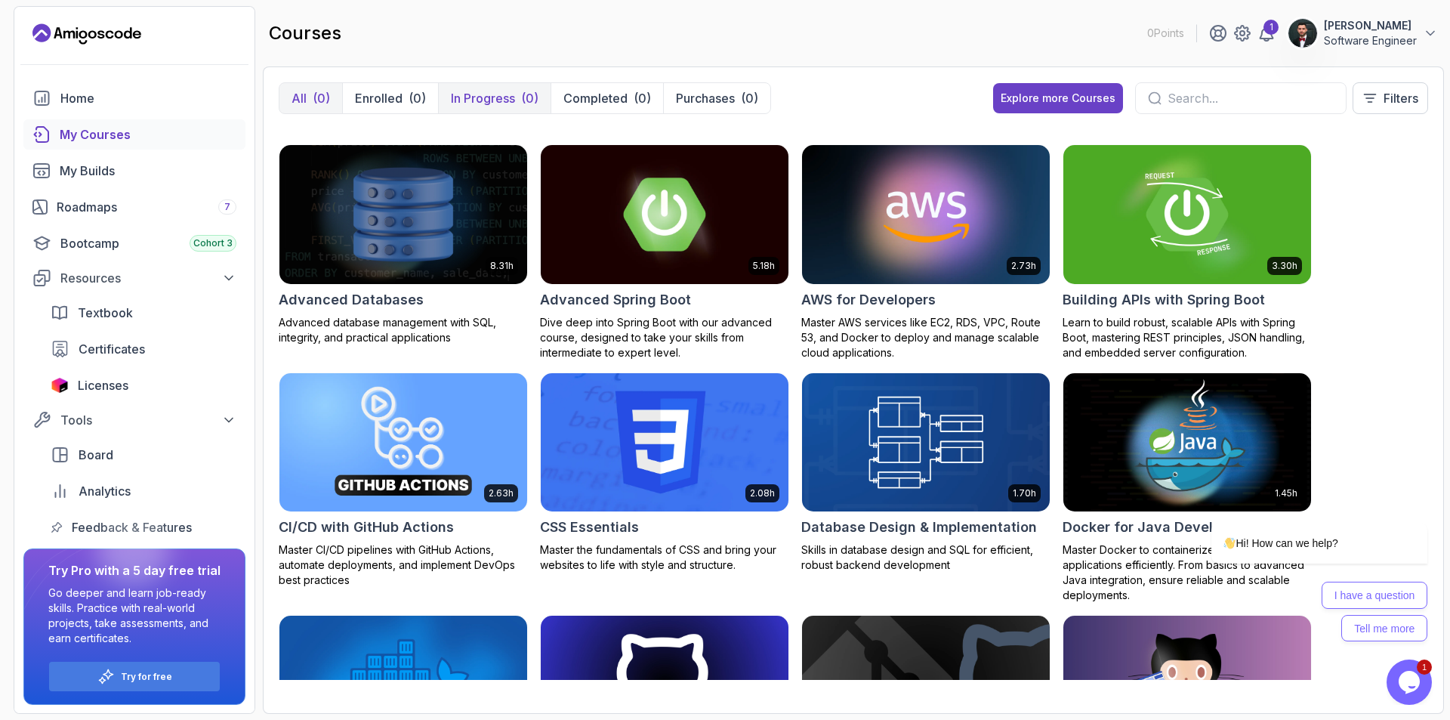
click at [527, 103] on div "(0)" at bounding box center [529, 98] width 17 height 18
click at [295, 104] on p "All" at bounding box center [299, 98] width 15 height 18
click at [1226, 224] on img at bounding box center [1188, 214] width 260 height 146
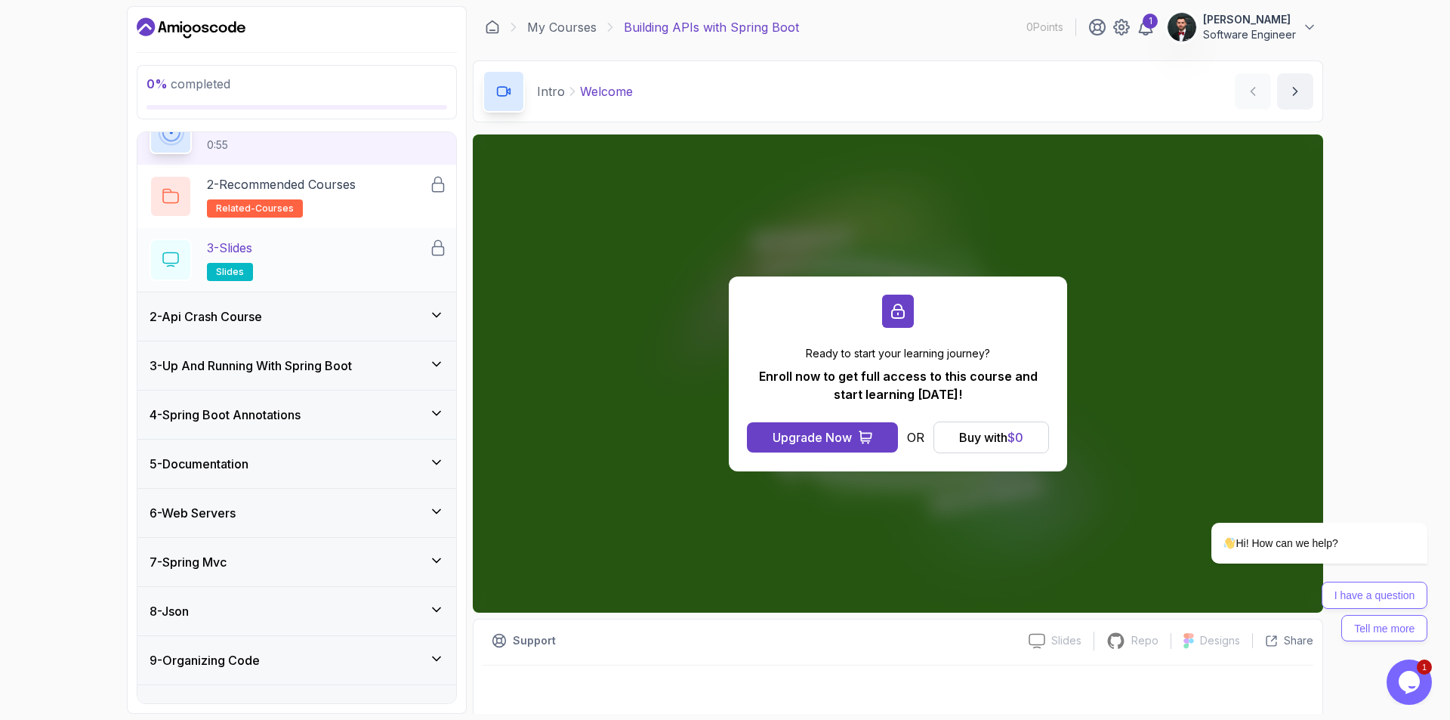
scroll to position [110, 0]
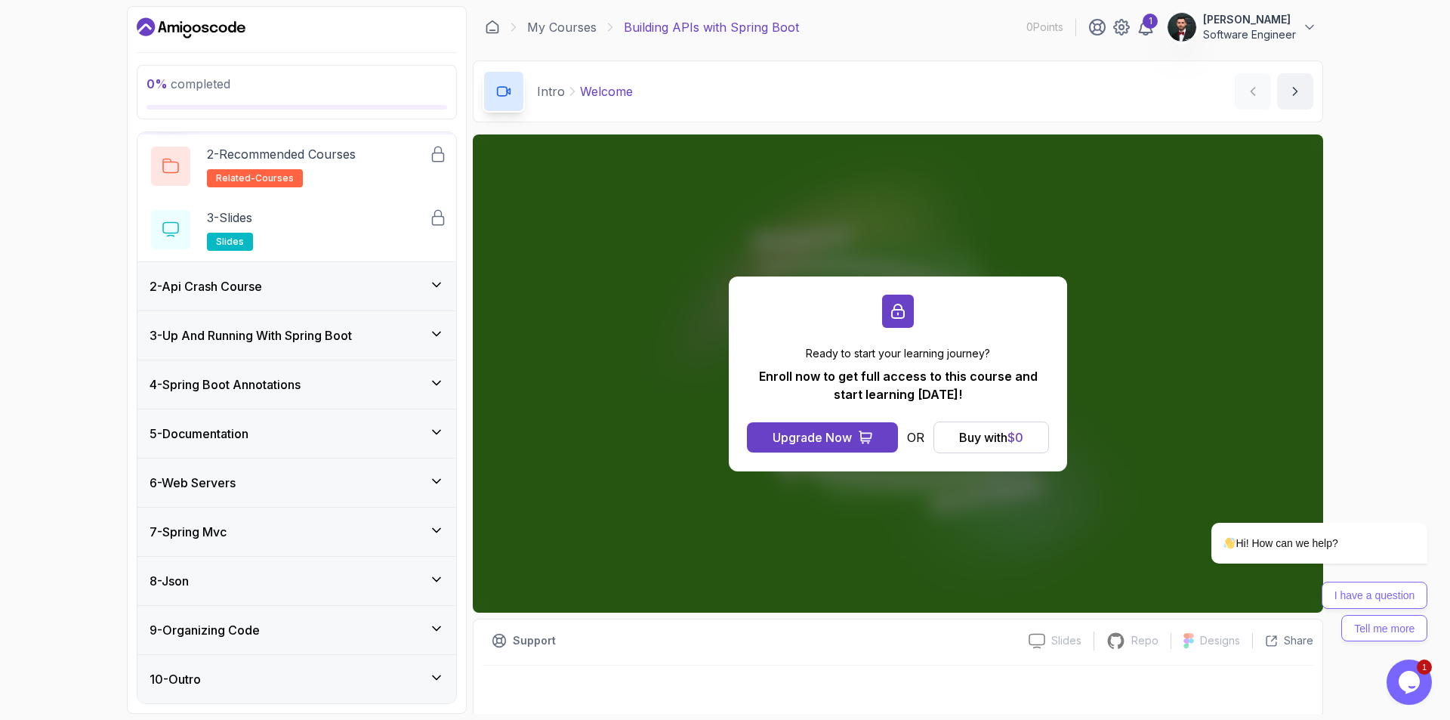
click at [272, 276] on div "2 - Api Crash Course" at bounding box center [296, 286] width 319 height 48
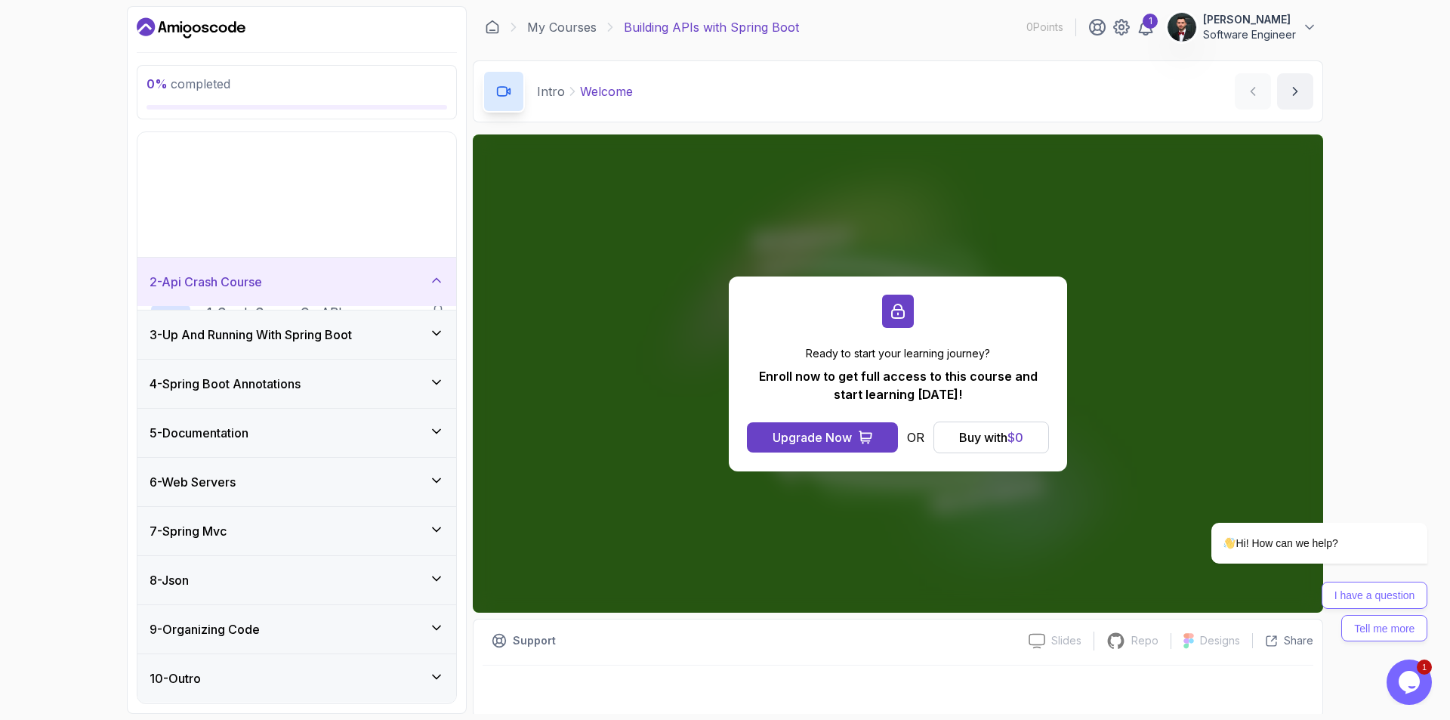
scroll to position [0, 0]
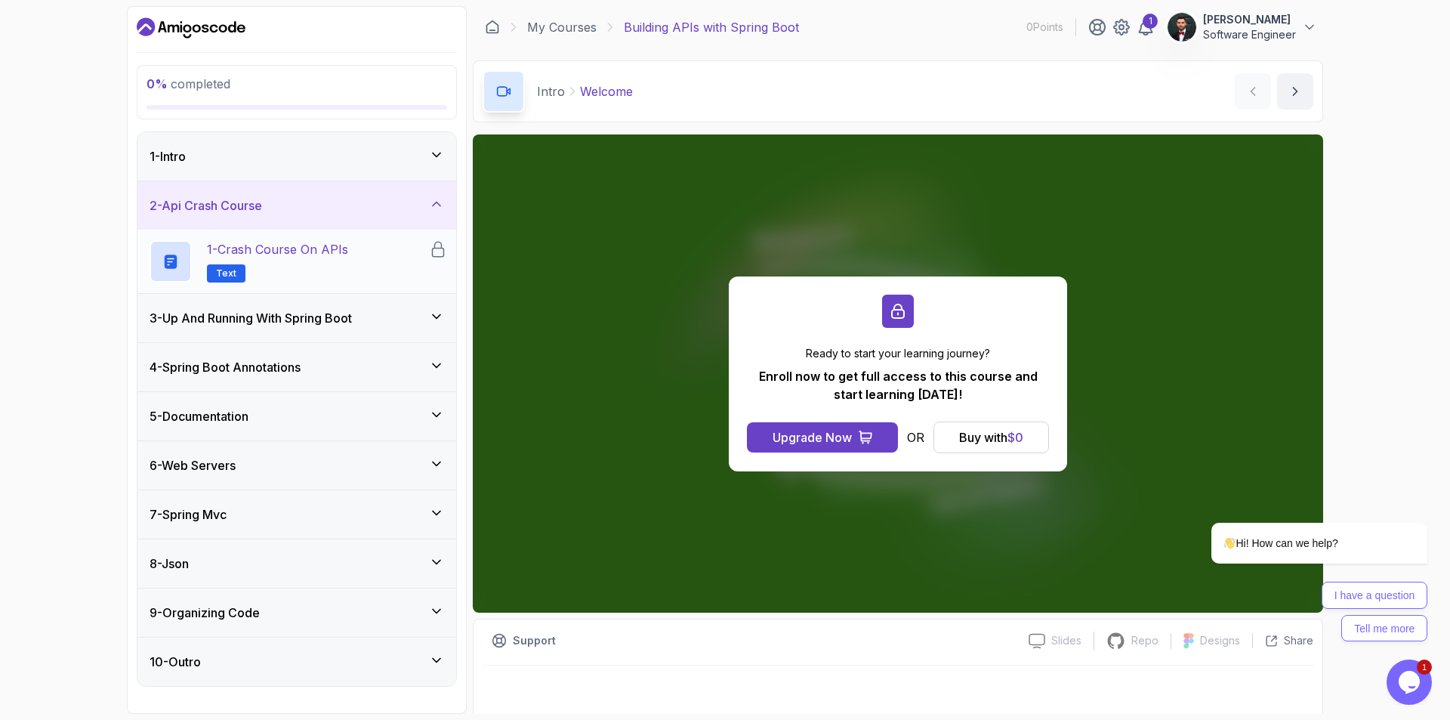
click at [290, 259] on h2 "1 - Crash Course on APIs Text" at bounding box center [277, 261] width 141 height 42
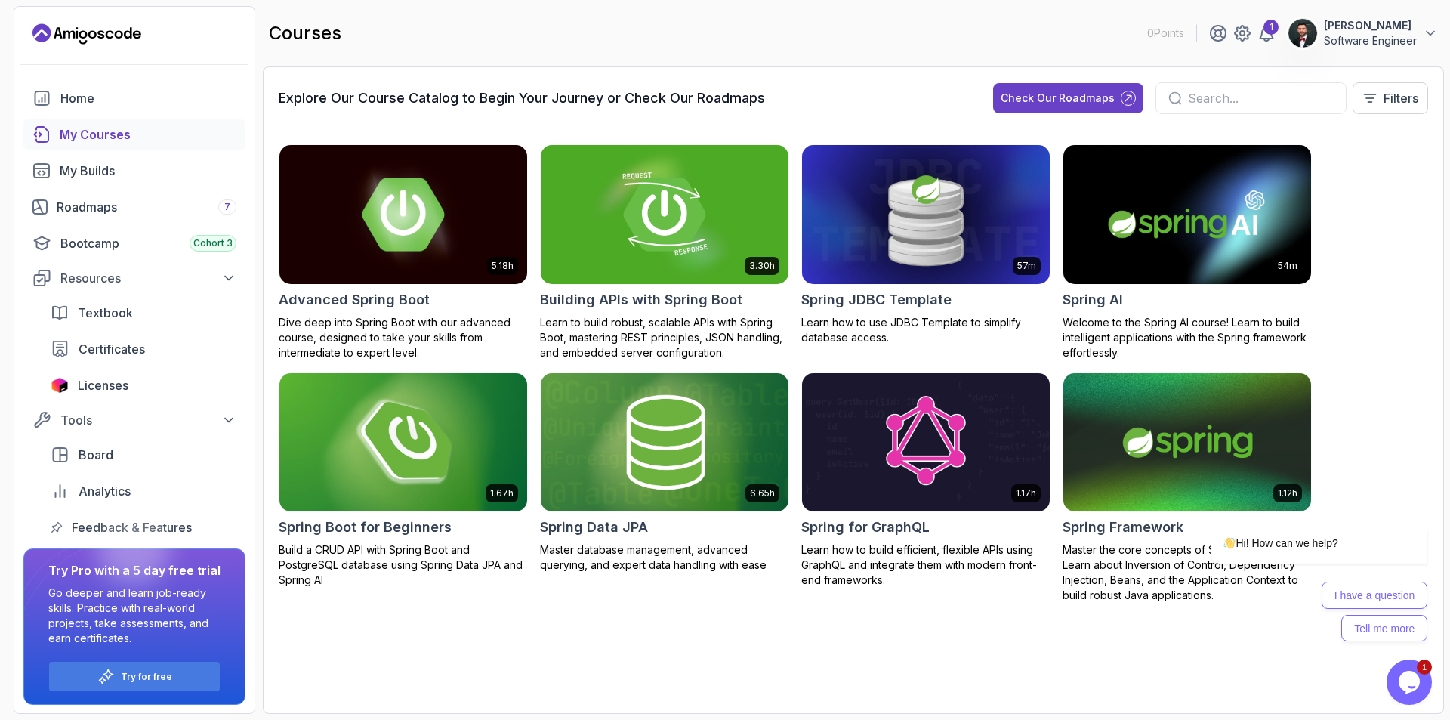
click at [358, 440] on img at bounding box center [403, 442] width 260 height 146
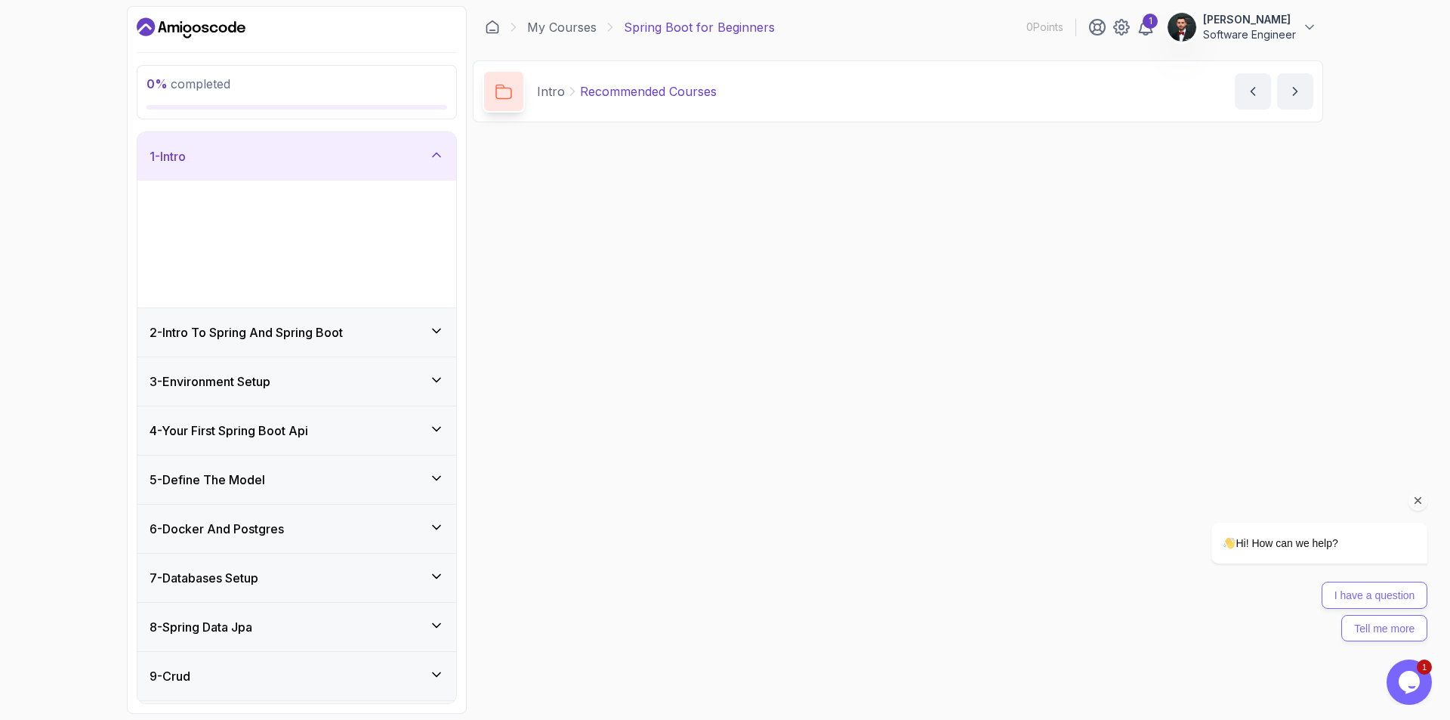
click at [1418, 497] on icon "Chat attention grabber" at bounding box center [1419, 501] width 14 height 14
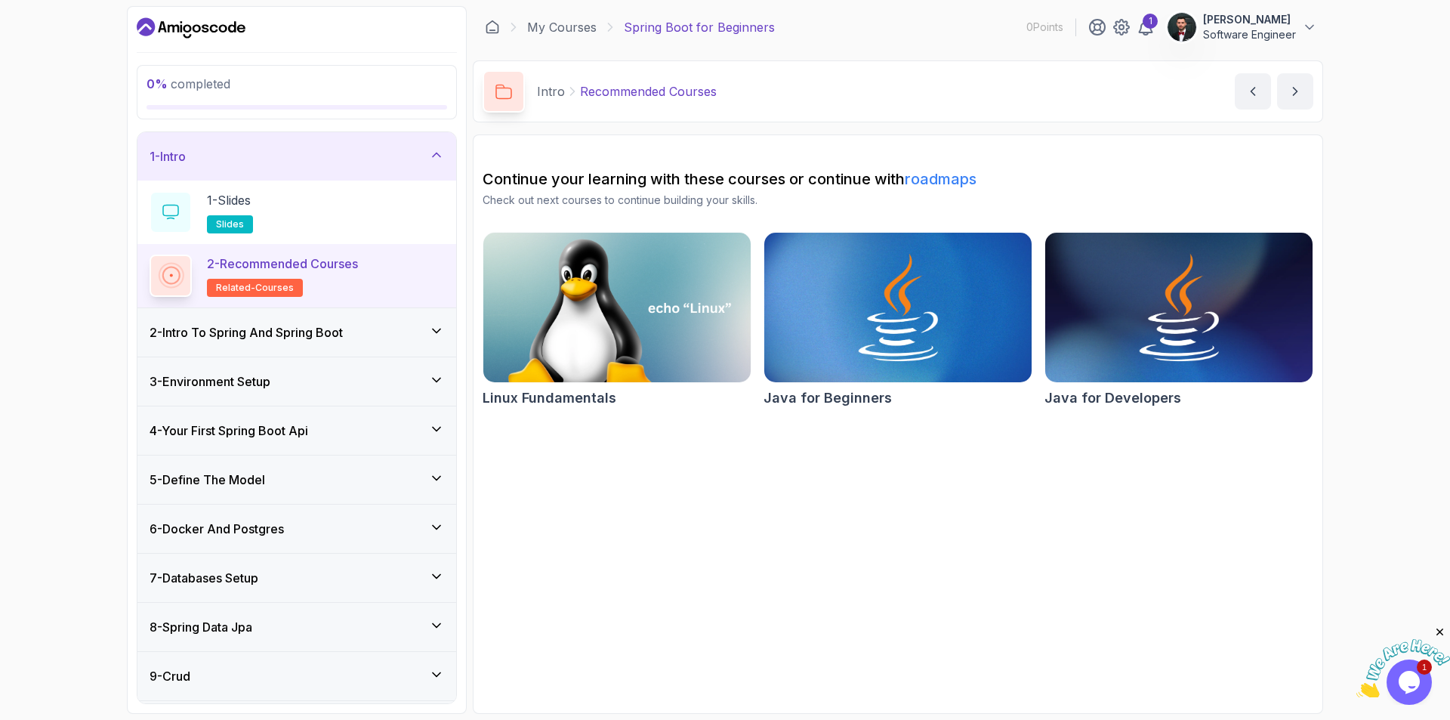
click at [292, 410] on div "4 - Your First Spring Boot Api" at bounding box center [296, 430] width 319 height 48
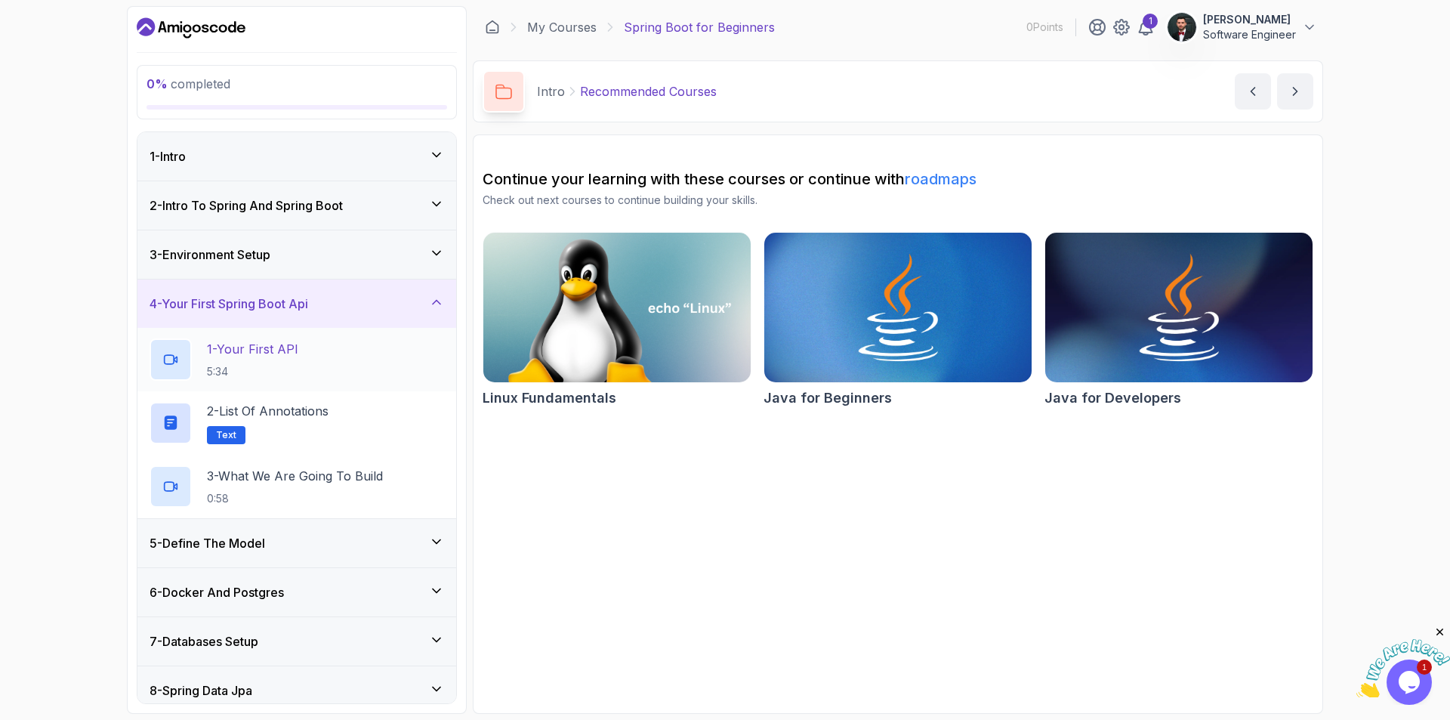
click at [312, 364] on div "1 - Your First API 5:34" at bounding box center [297, 359] width 295 height 42
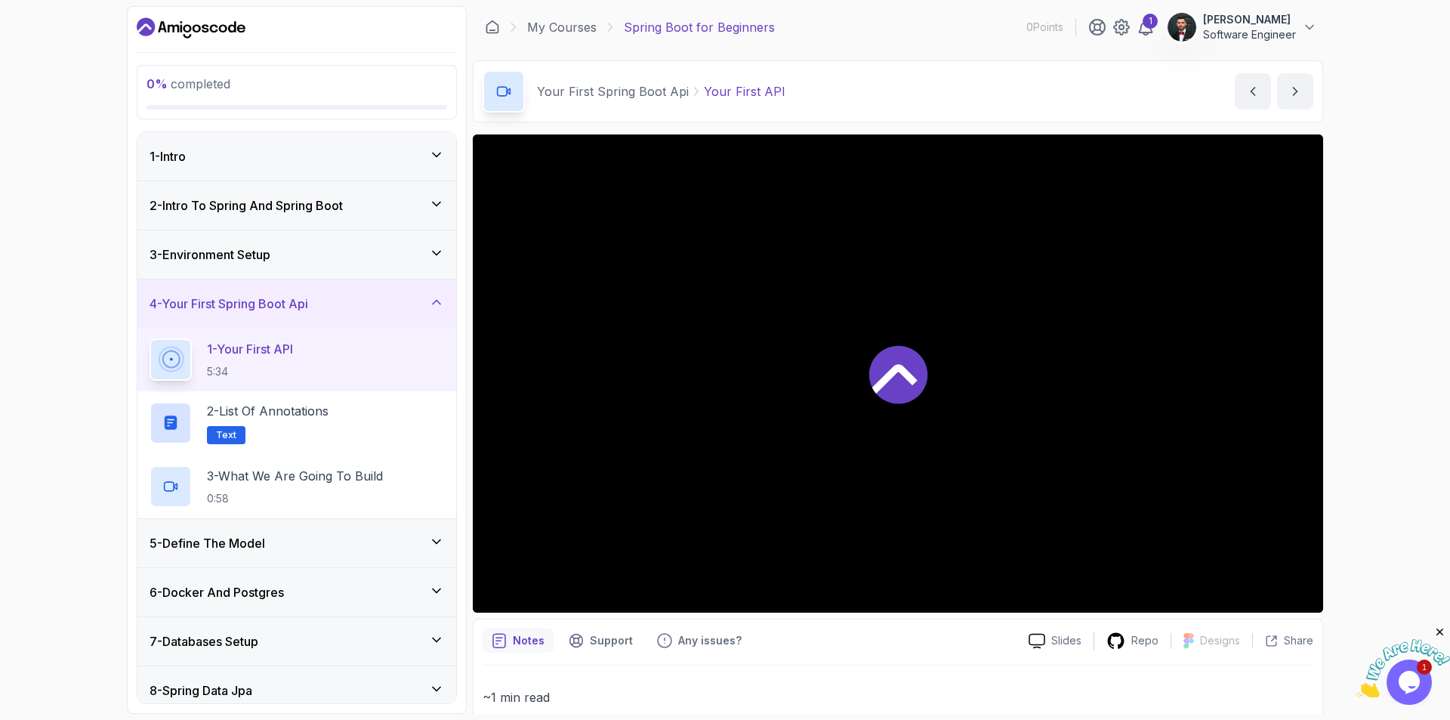
click at [891, 378] on icon at bounding box center [898, 374] width 58 height 58
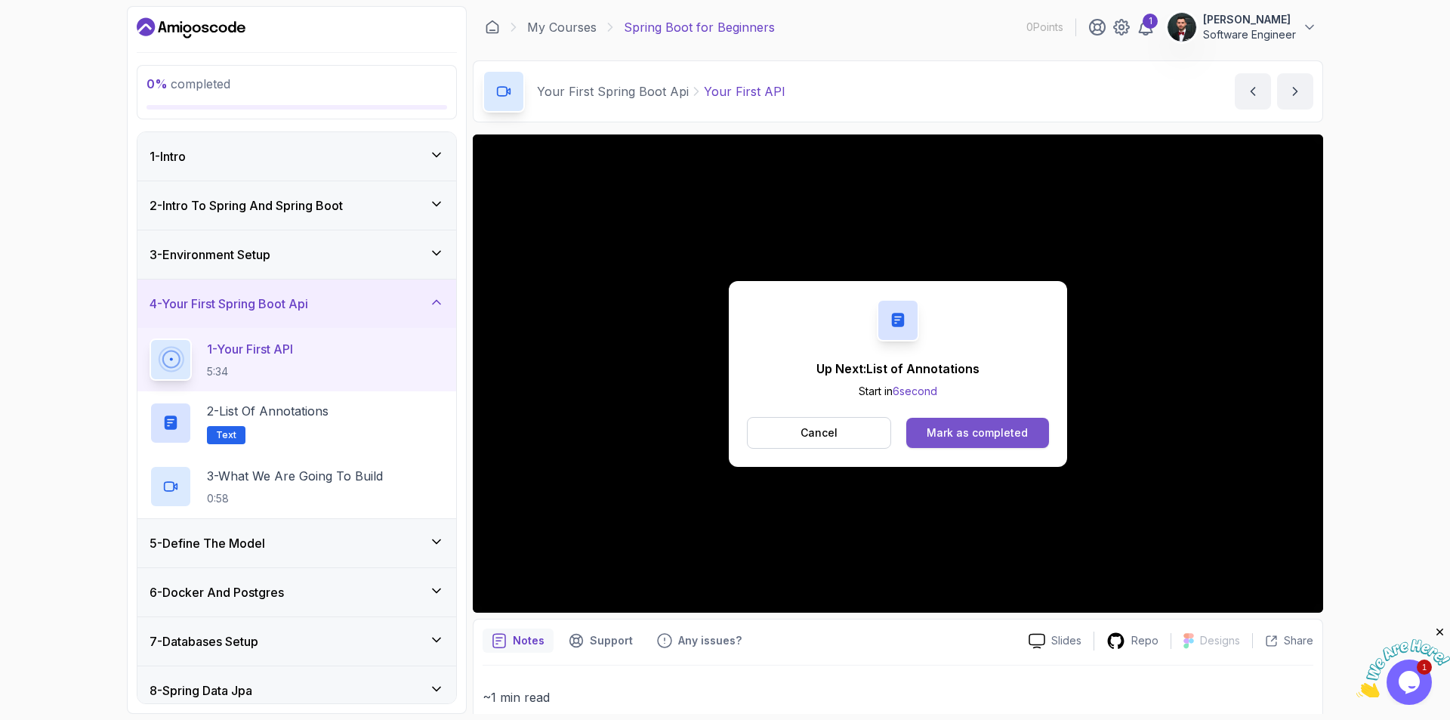
click at [965, 431] on div "Mark as completed" at bounding box center [977, 432] width 101 height 15
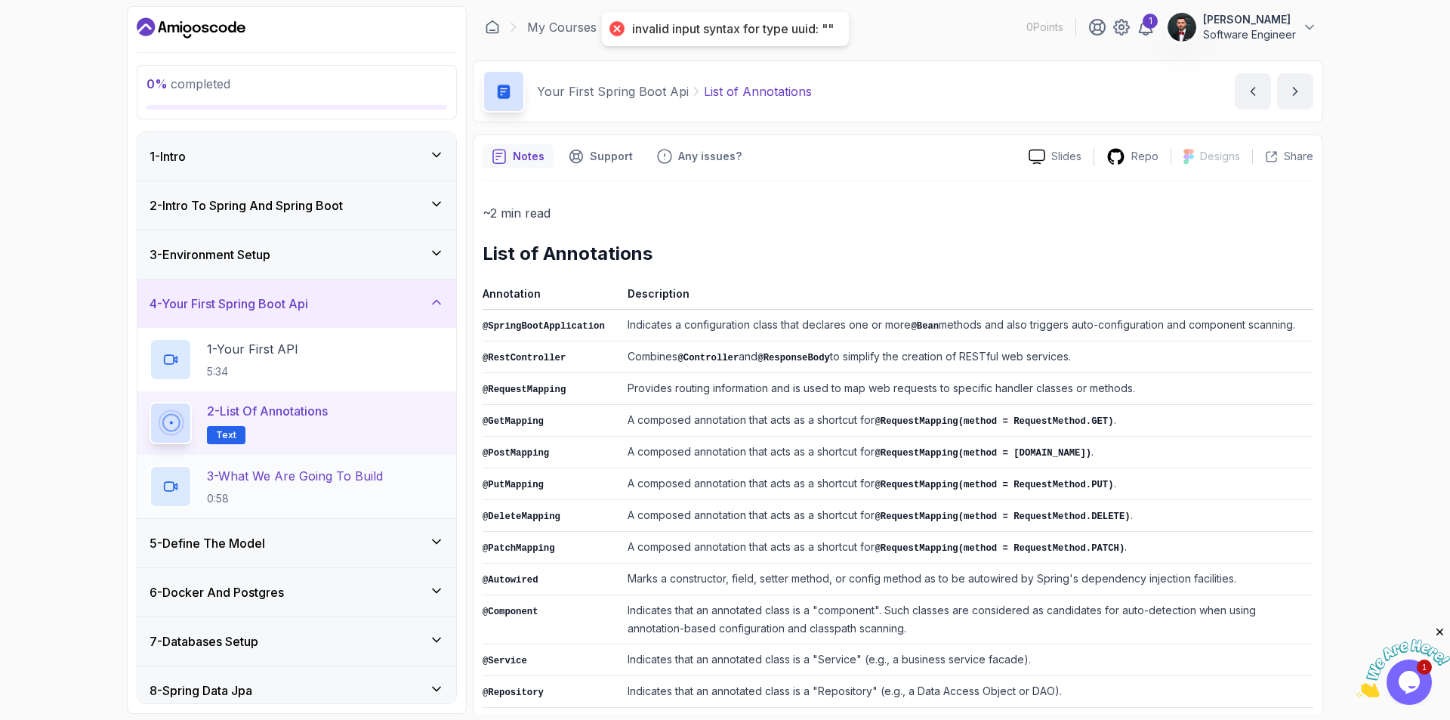
click at [293, 473] on p "3 - What We Are Going To Build" at bounding box center [295, 476] width 176 height 18
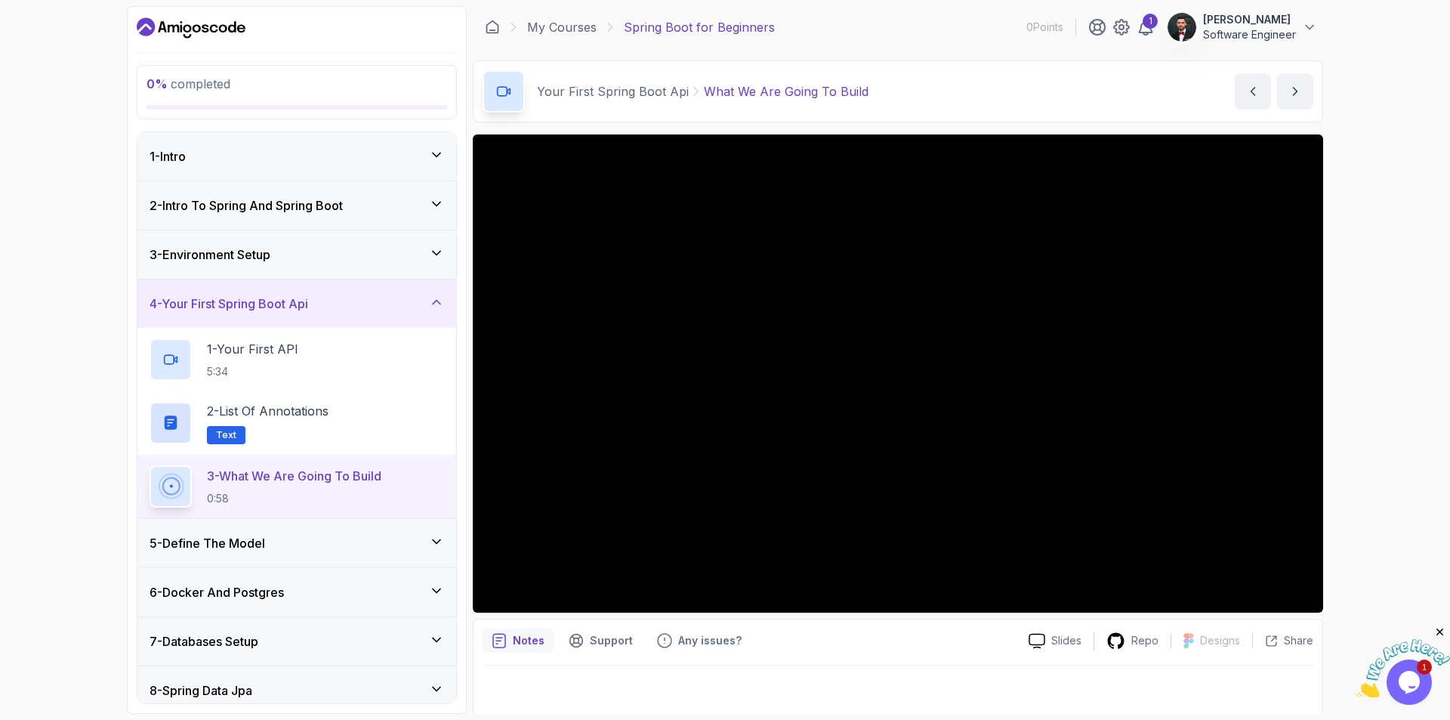
click at [259, 91] on p "0 % completed" at bounding box center [297, 84] width 301 height 18
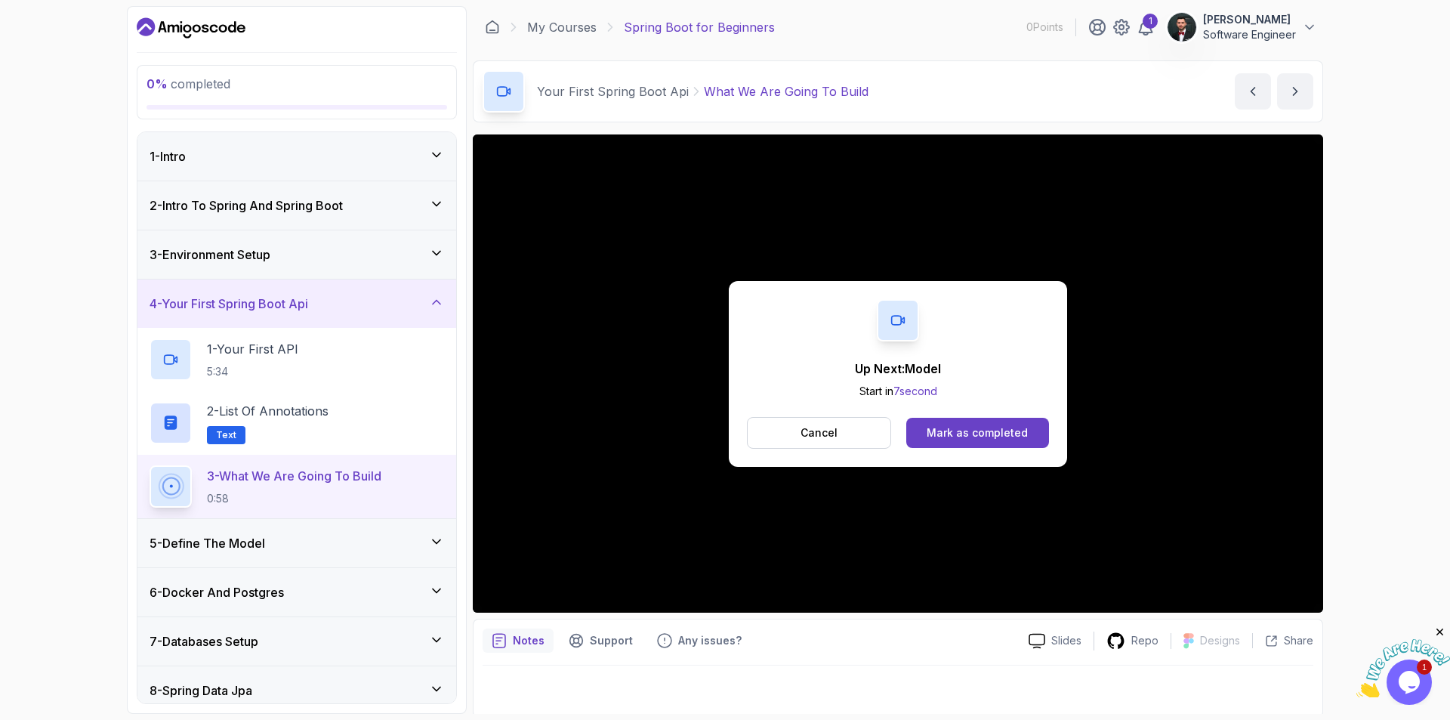
click at [312, 542] on div "5 - Define The Model" at bounding box center [297, 543] width 295 height 18
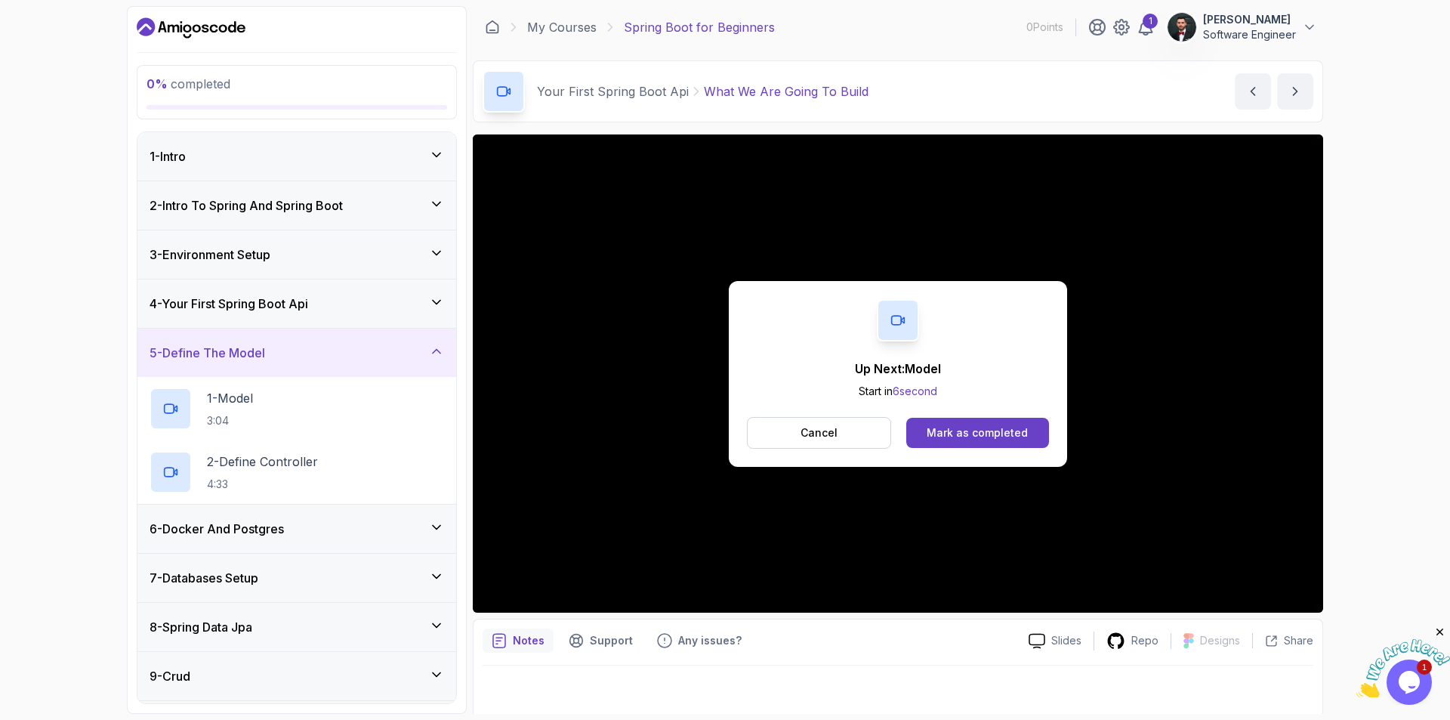
click at [319, 360] on div "5 - Define The Model" at bounding box center [297, 353] width 295 height 18
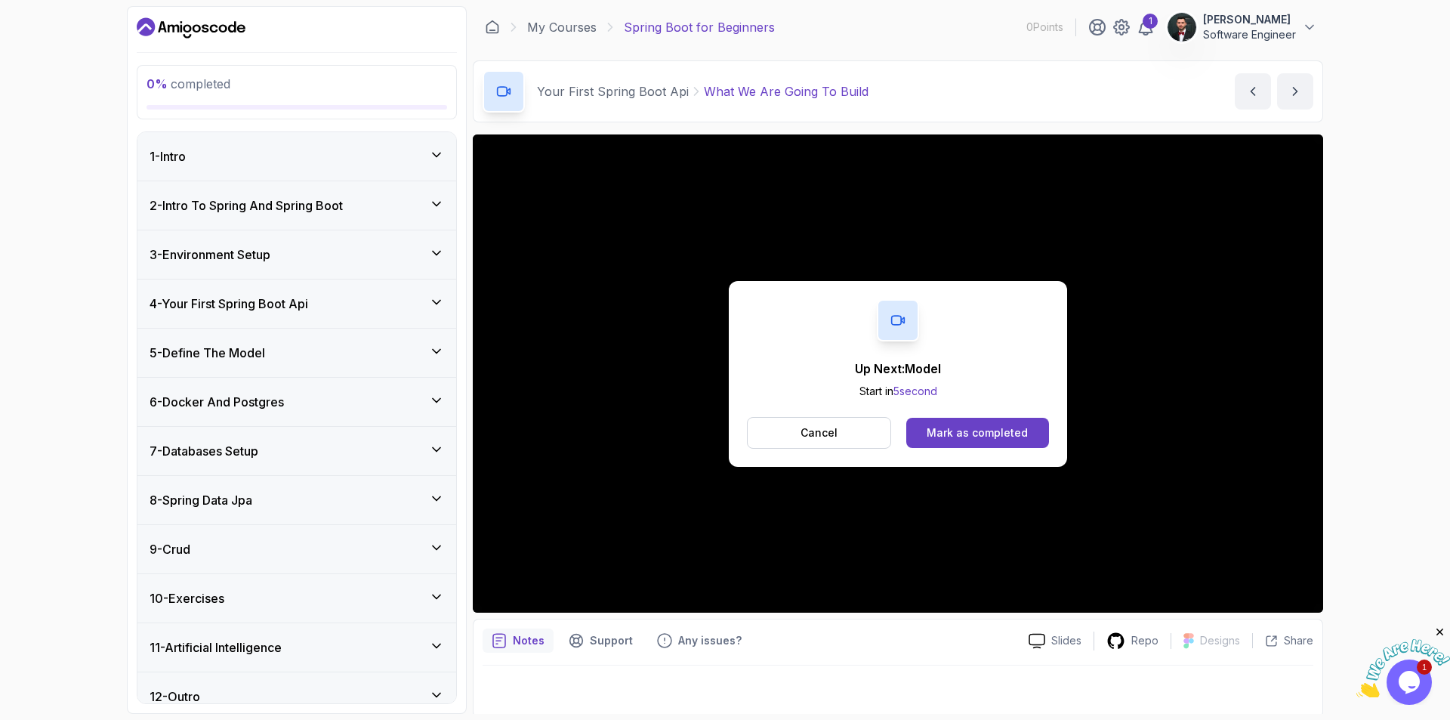
click at [325, 368] on div "5 - Define The Model" at bounding box center [296, 353] width 319 height 48
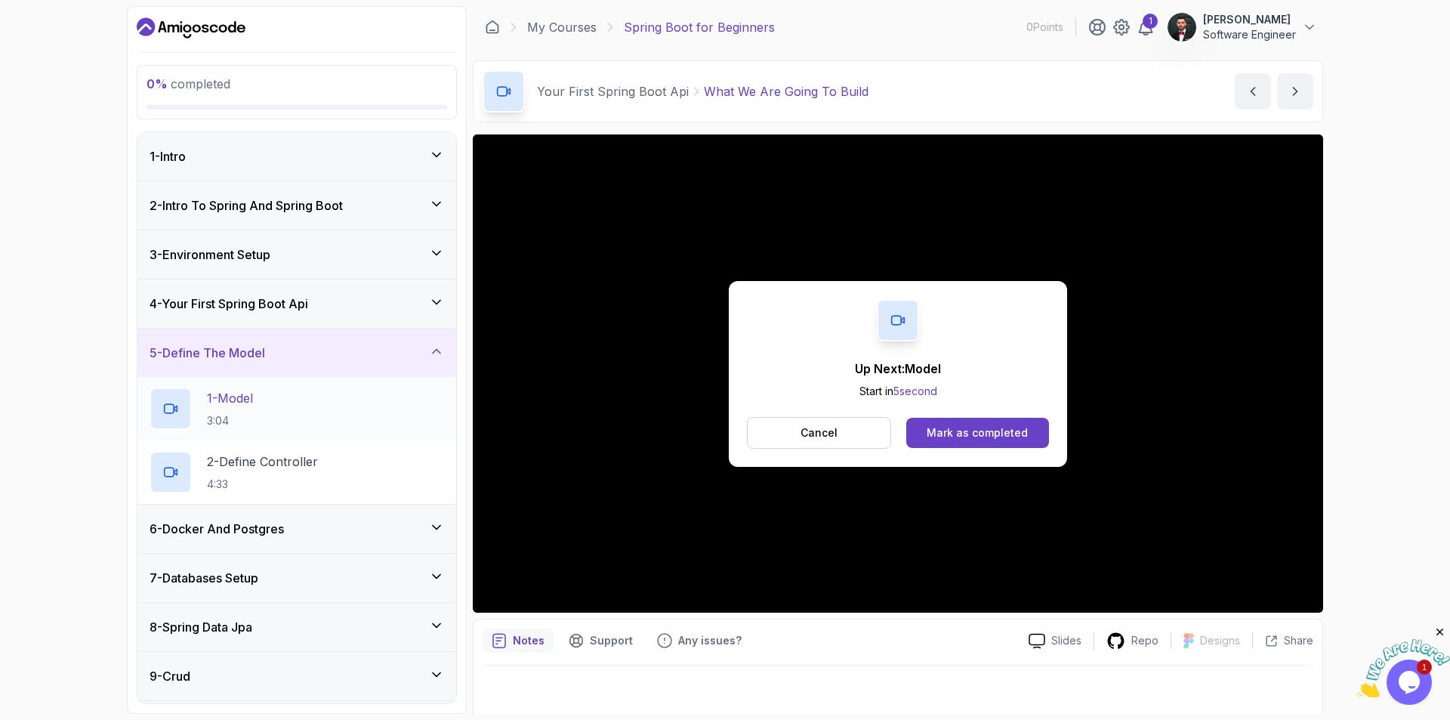
click at [249, 398] on p "1 - Model" at bounding box center [230, 398] width 46 height 18
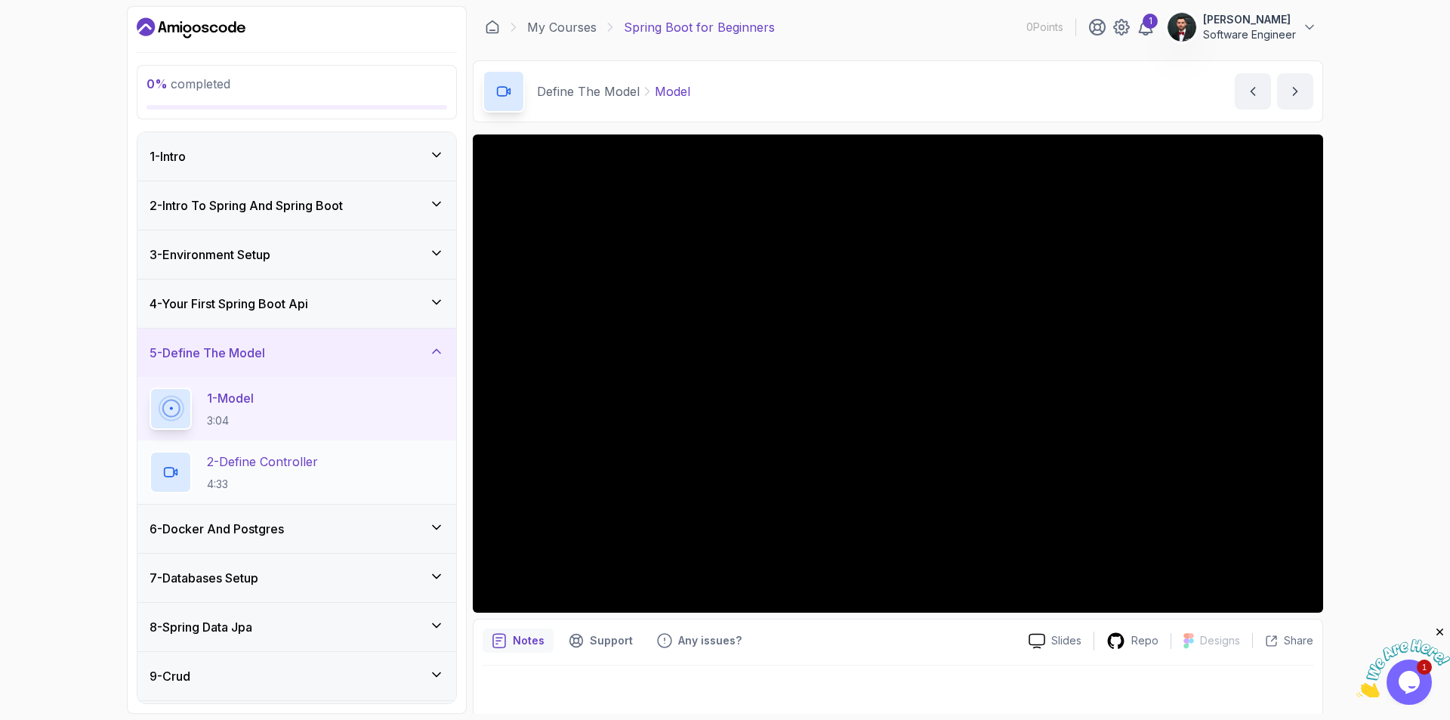
drag, startPoint x: 331, startPoint y: 479, endPoint x: 416, endPoint y: 440, distance: 93.6
click at [331, 479] on div "2 - Define Controller 4:33" at bounding box center [297, 472] width 295 height 42
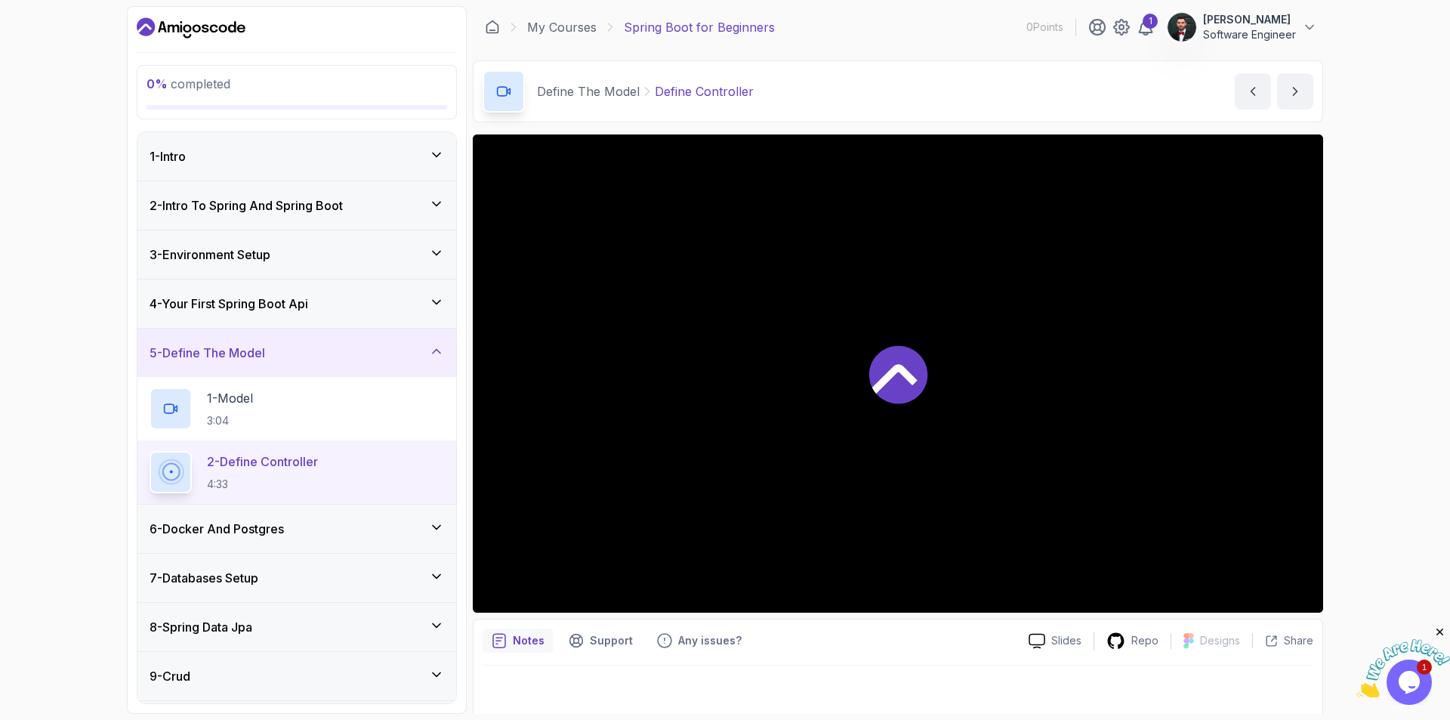
click at [887, 305] on div at bounding box center [898, 373] width 851 height 478
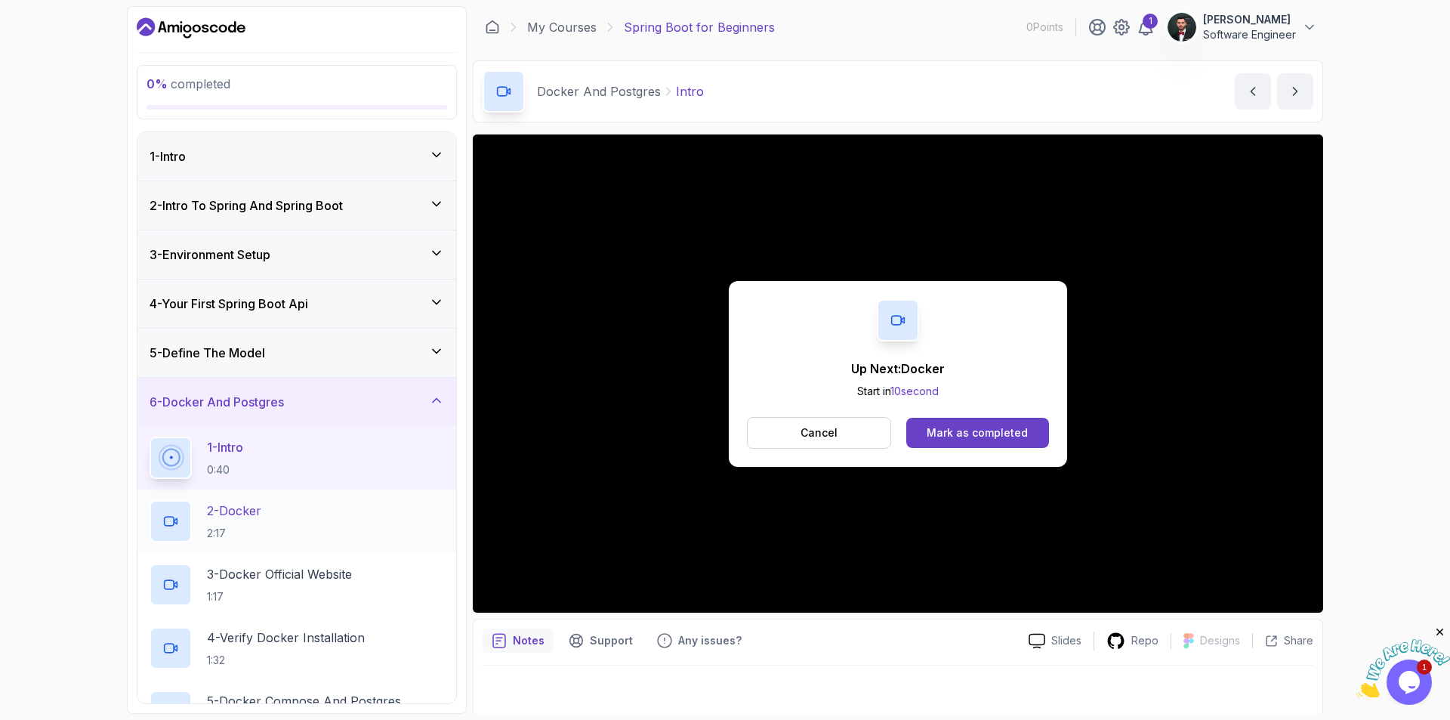
click at [275, 534] on div "2 - Docker 2:17" at bounding box center [297, 521] width 295 height 42
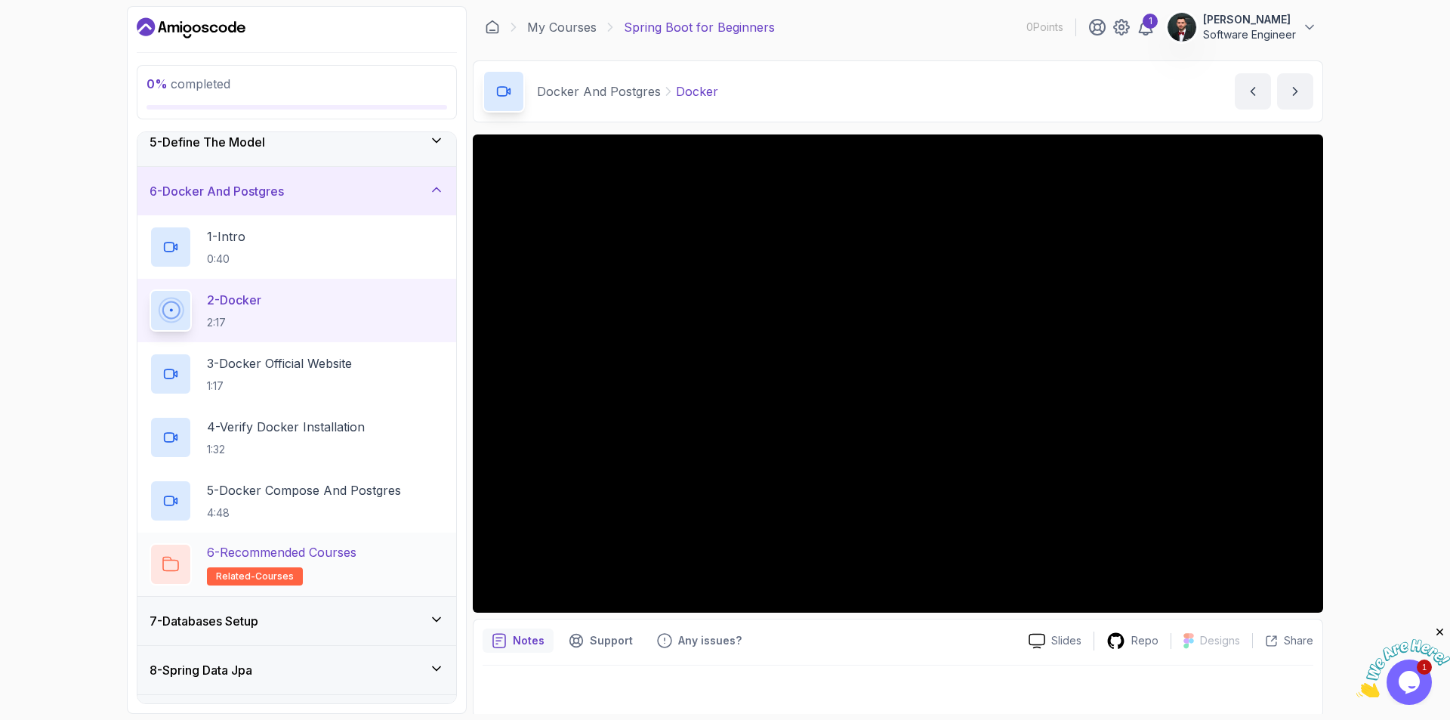
scroll to position [252, 0]
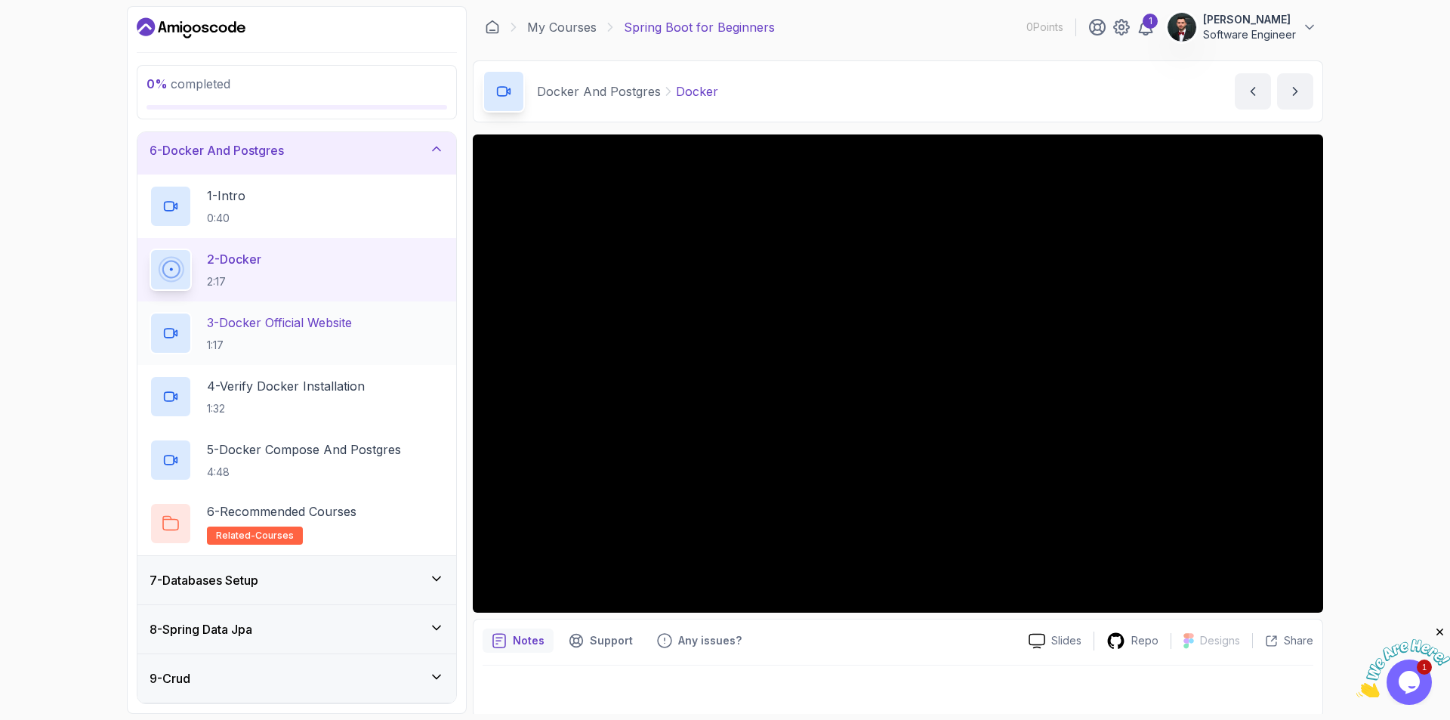
click at [293, 319] on p "3 - Docker Official Website" at bounding box center [279, 322] width 145 height 18
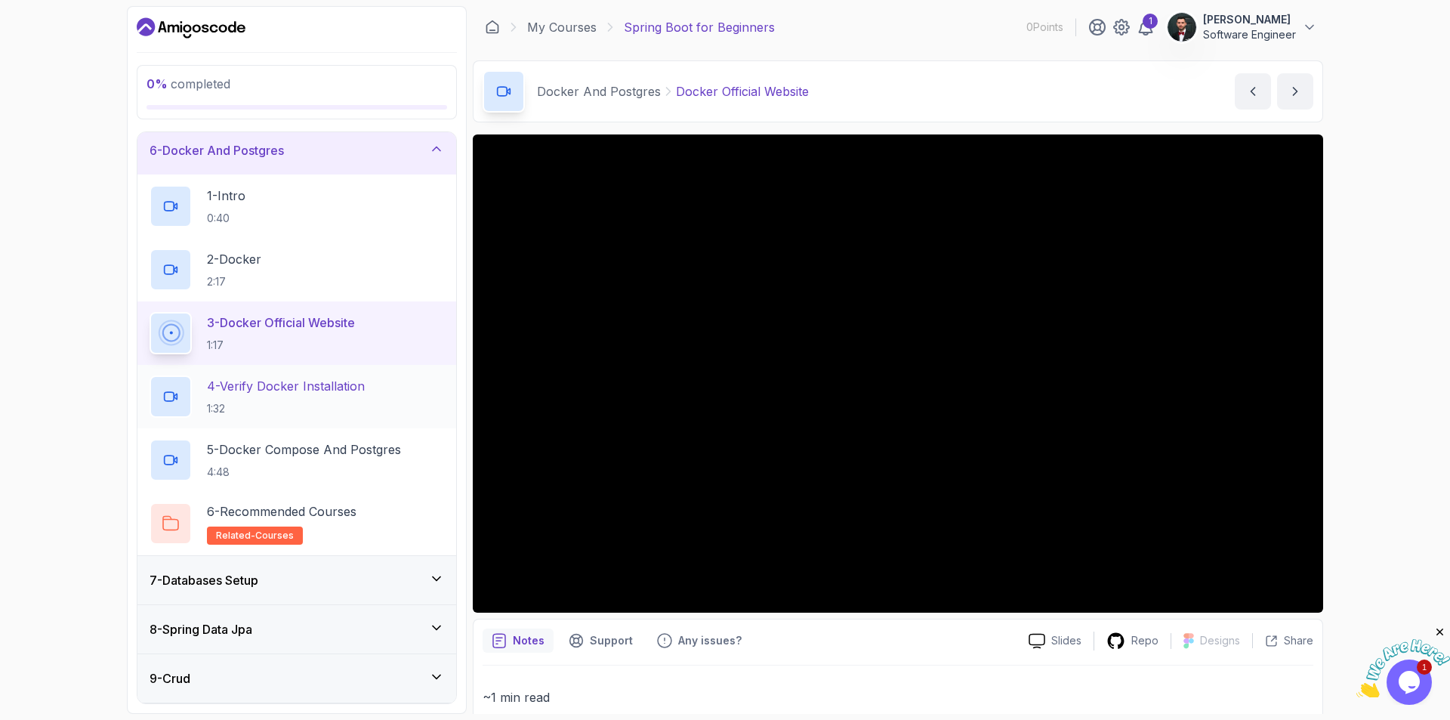
click at [341, 387] on p "4 - Verify Docker Installation" at bounding box center [286, 386] width 158 height 18
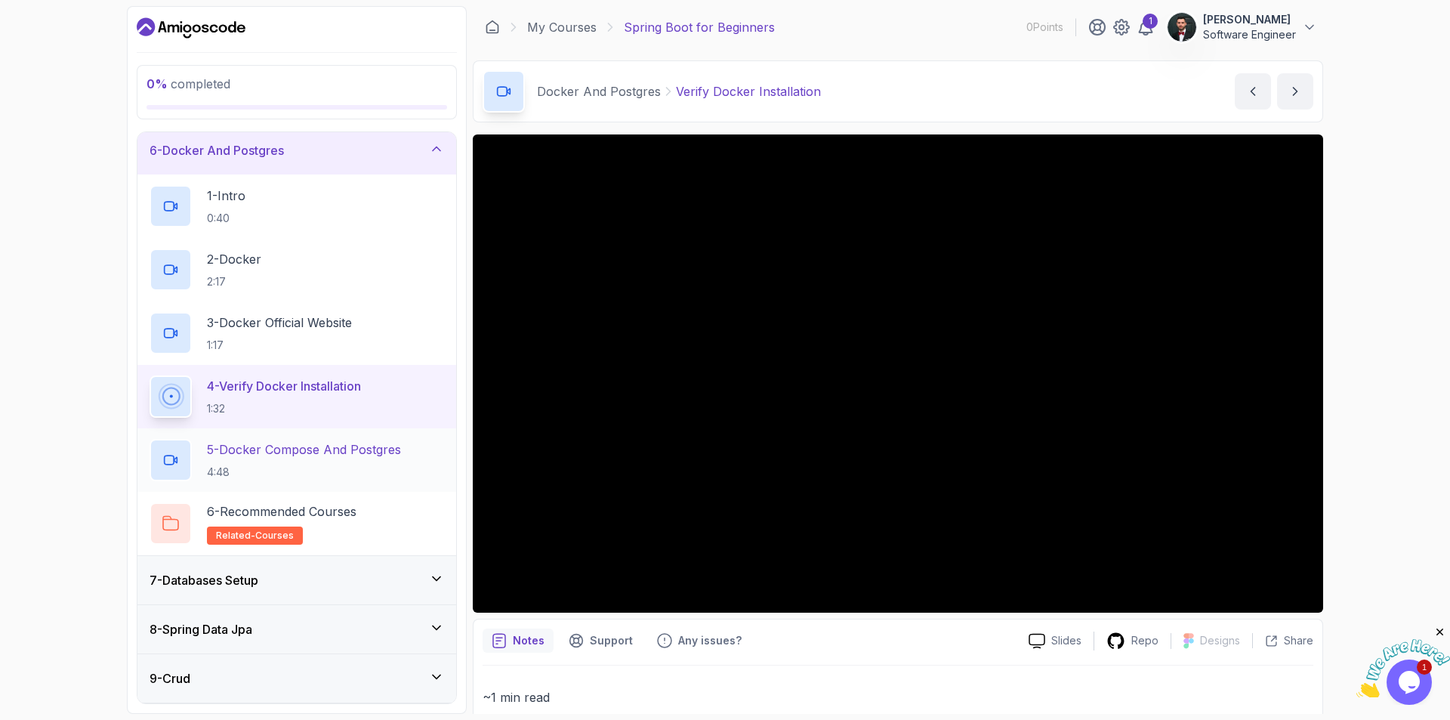
click at [313, 460] on h2 "5 - Docker Compose And Postgres 4:48" at bounding box center [304, 459] width 194 height 39
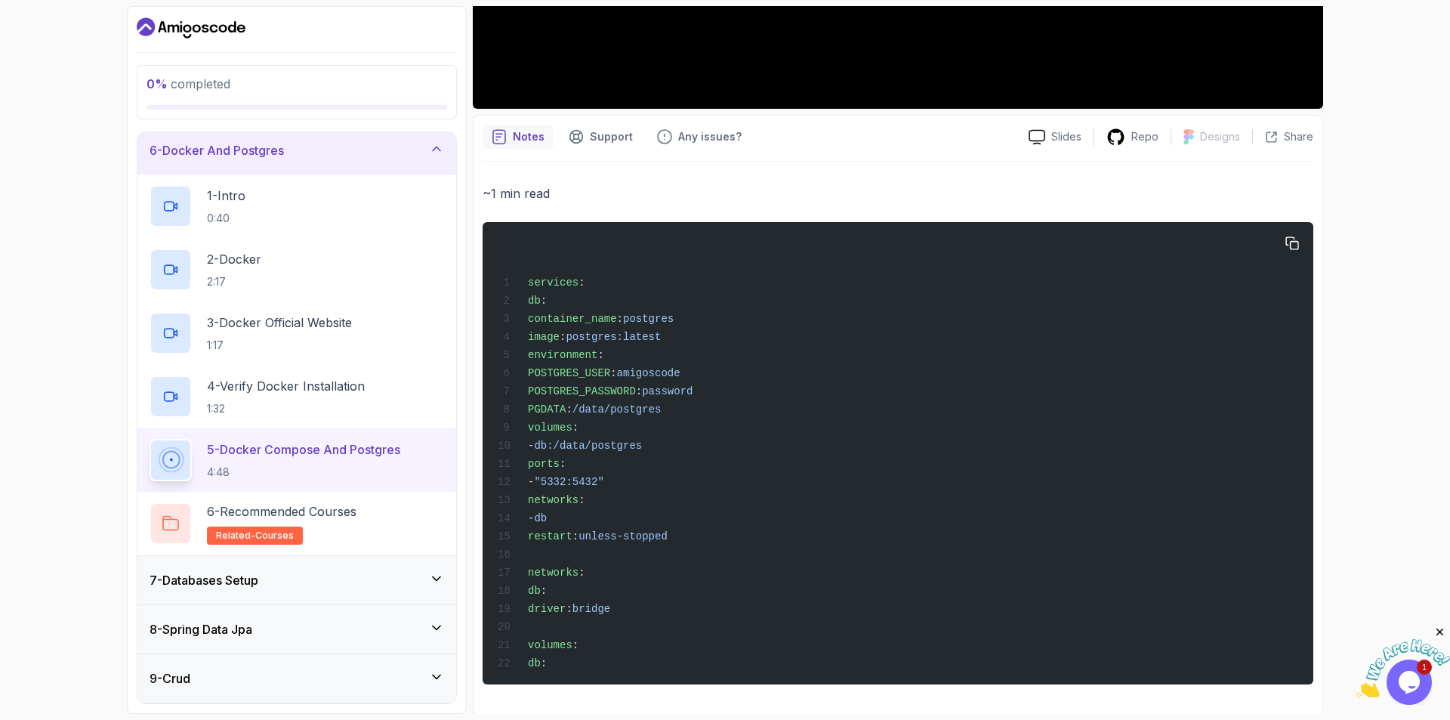
scroll to position [522, 0]
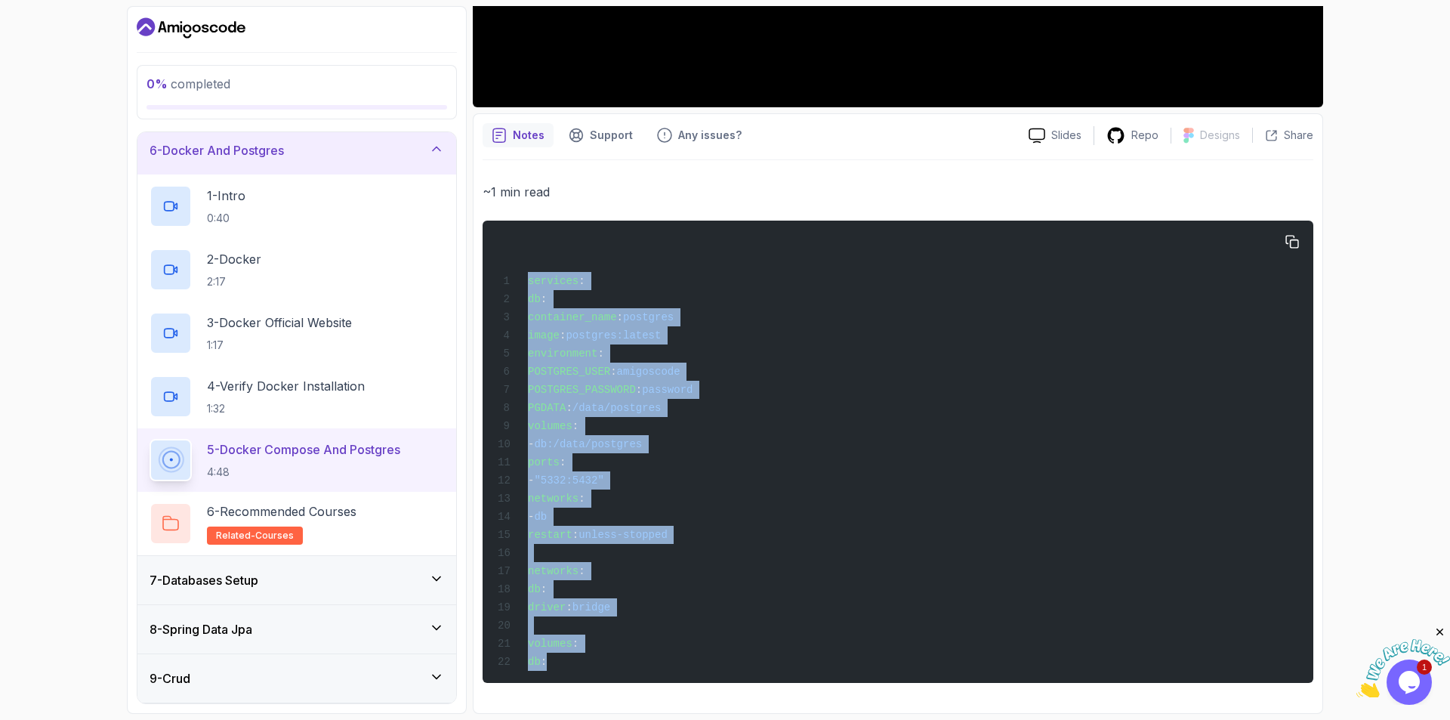
drag, startPoint x: 594, startPoint y: 665, endPoint x: 489, endPoint y: 265, distance: 413.7
click at [489, 265] on pre "services : db : container_name : postgres image : postgres:latest environment :…" at bounding box center [898, 452] width 831 height 462
copy code "services : db : container_name : postgres image : postgres:latest environment :…"
click at [707, 189] on div "~1 min read services : db : container_name : postgres image : postgres:latest e…" at bounding box center [898, 432] width 831 height 502
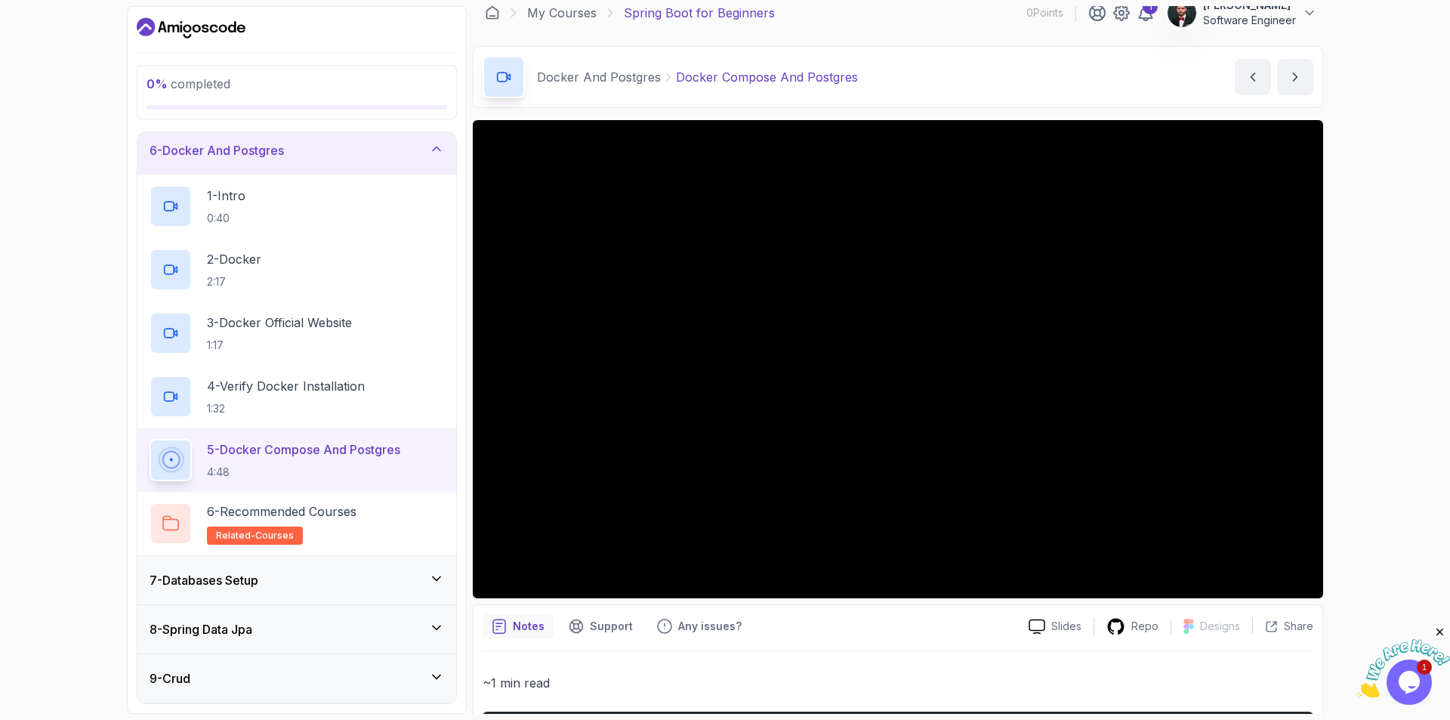
scroll to position [0, 0]
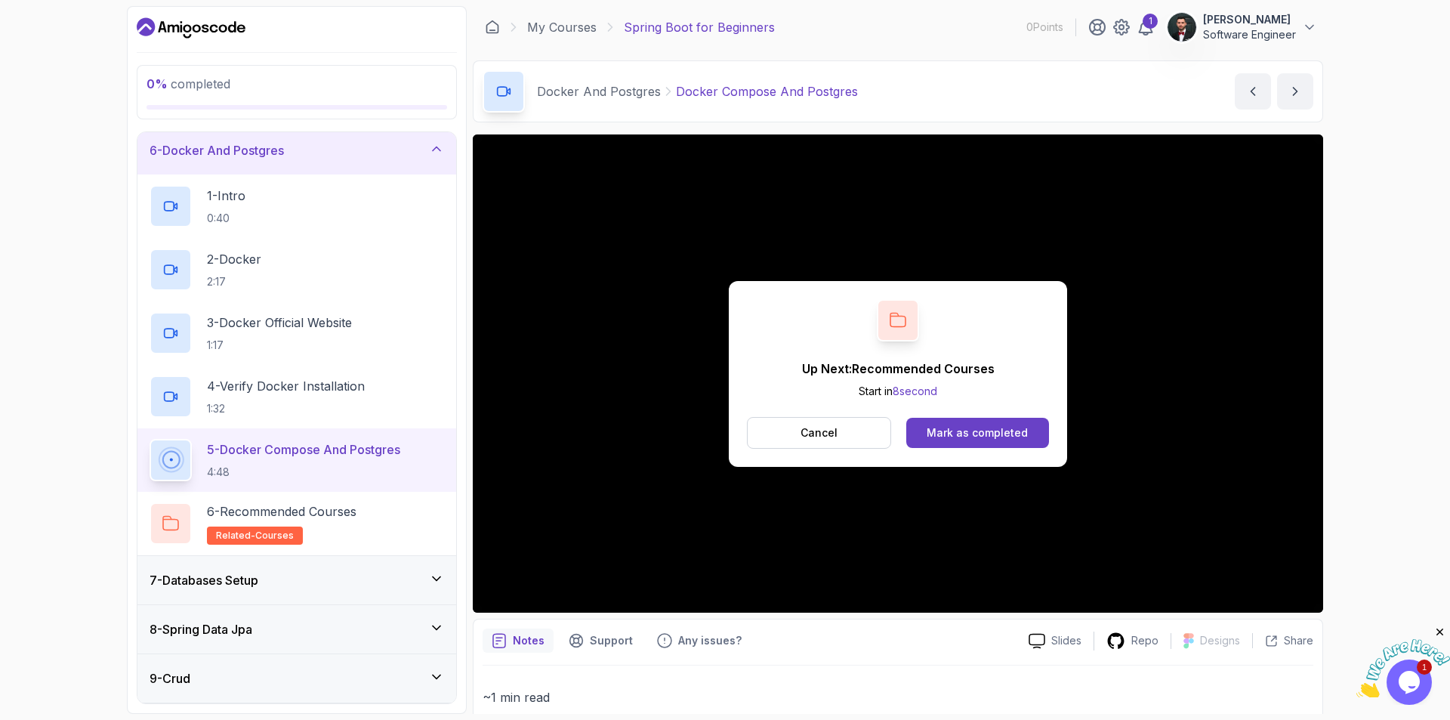
click at [310, 574] on div "7 - Databases Setup" at bounding box center [297, 580] width 295 height 18
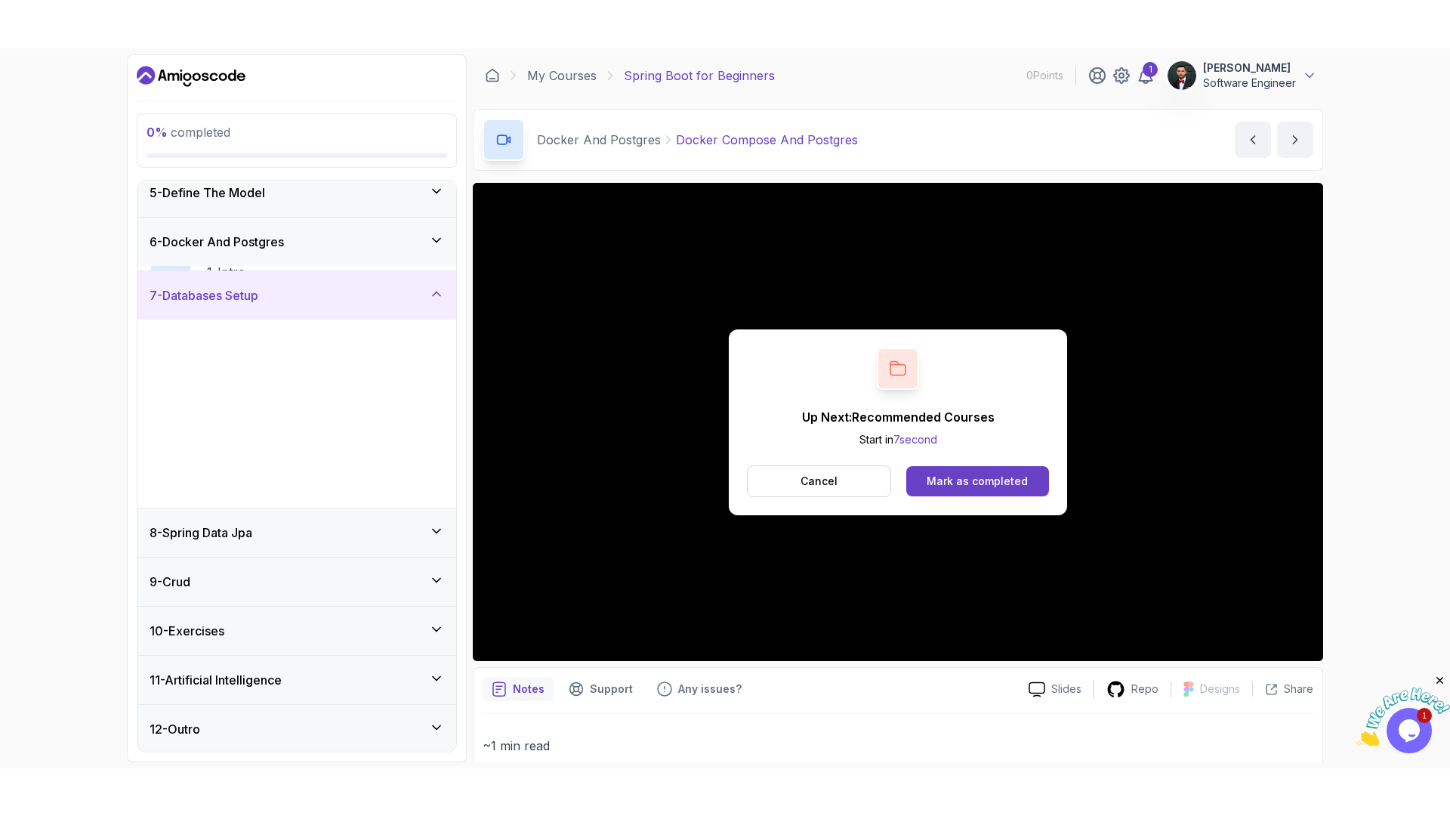
scroll to position [208, 0]
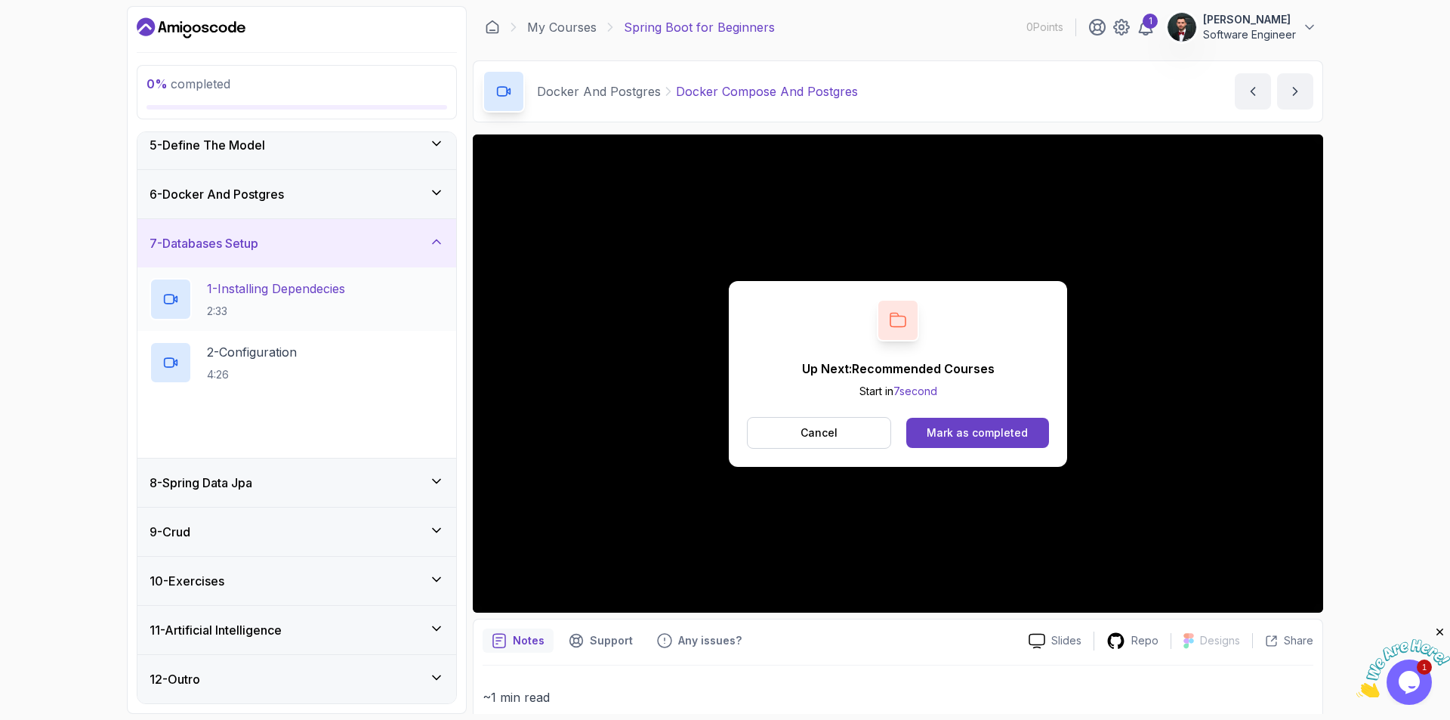
click at [274, 301] on h2 "1 - Installing Dependecies 2:33" at bounding box center [276, 298] width 138 height 39
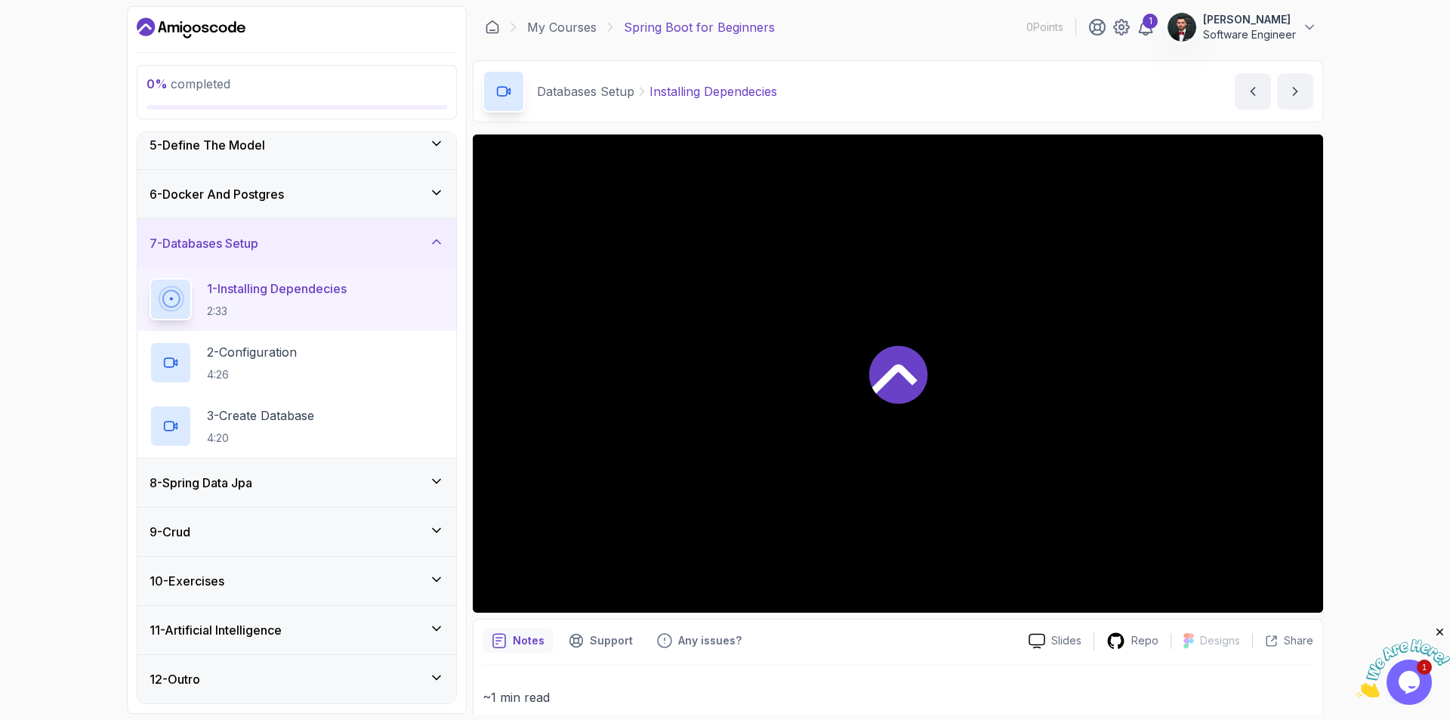
click at [869, 392] on icon at bounding box center [898, 374] width 60 height 60
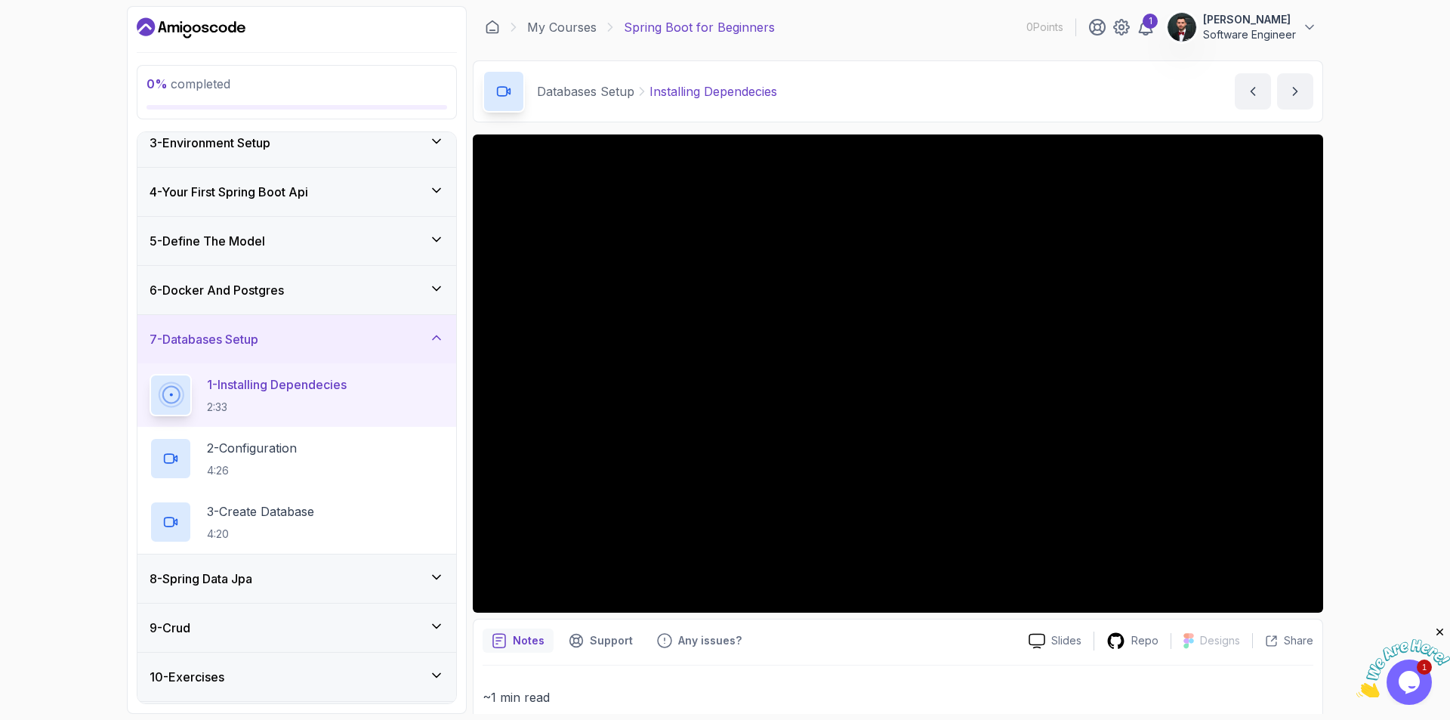
scroll to position [208, 0]
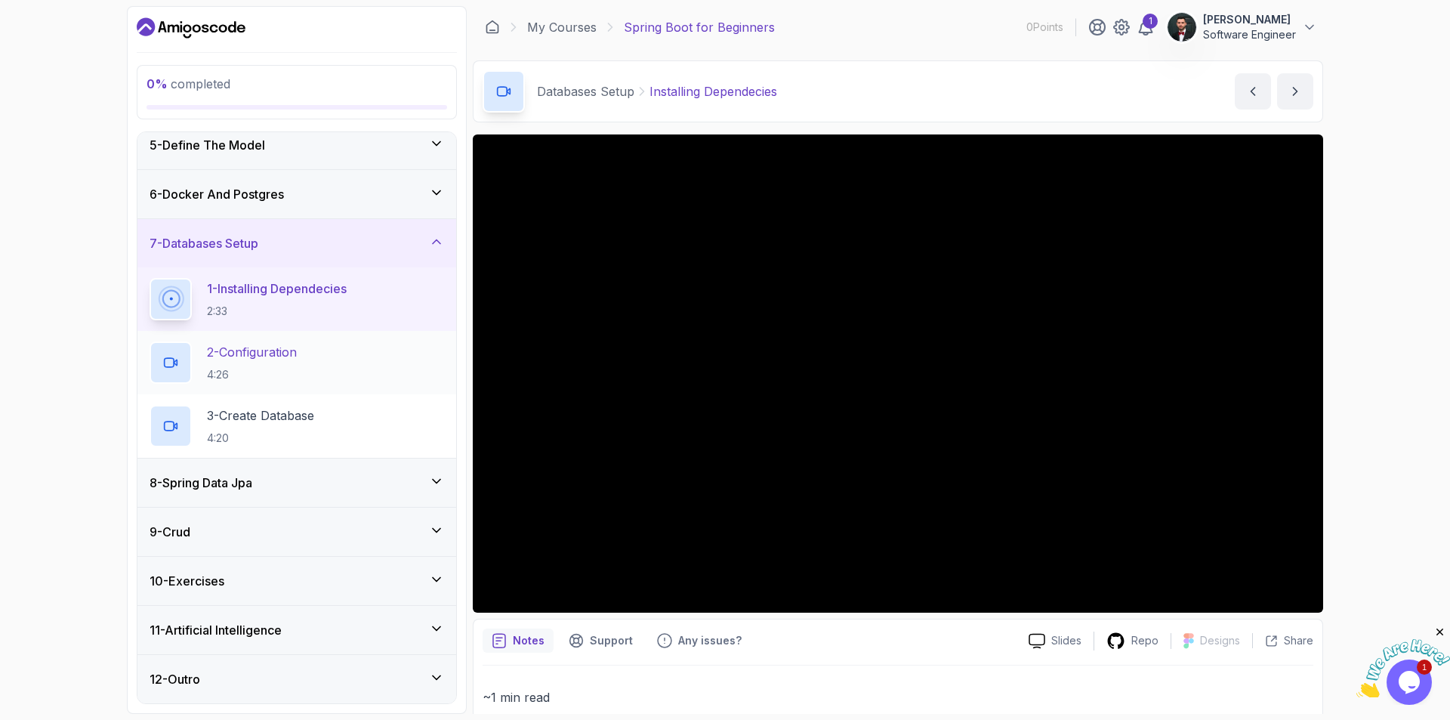
click at [280, 354] on p "2 - Configuration" at bounding box center [252, 352] width 90 height 18
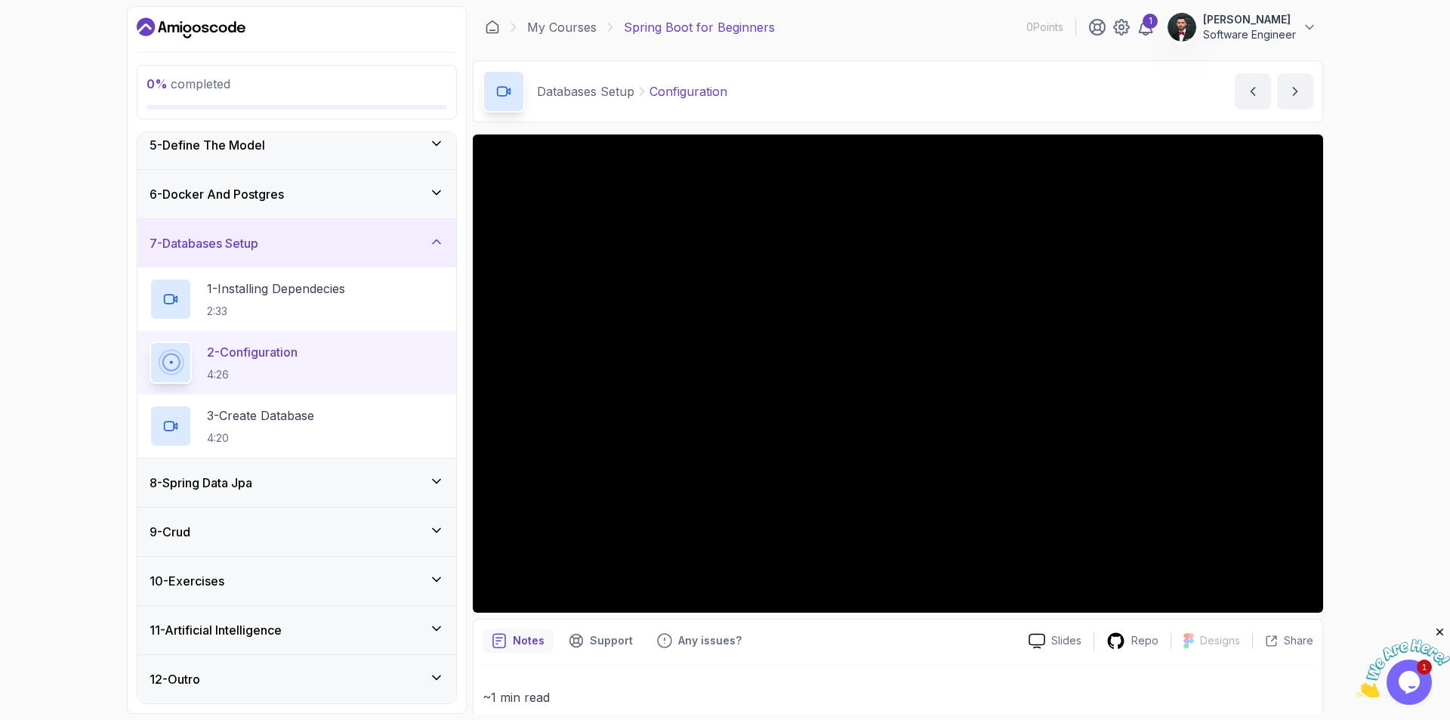
click at [444, 244] on div "7 - Databases Setup" at bounding box center [296, 243] width 319 height 48
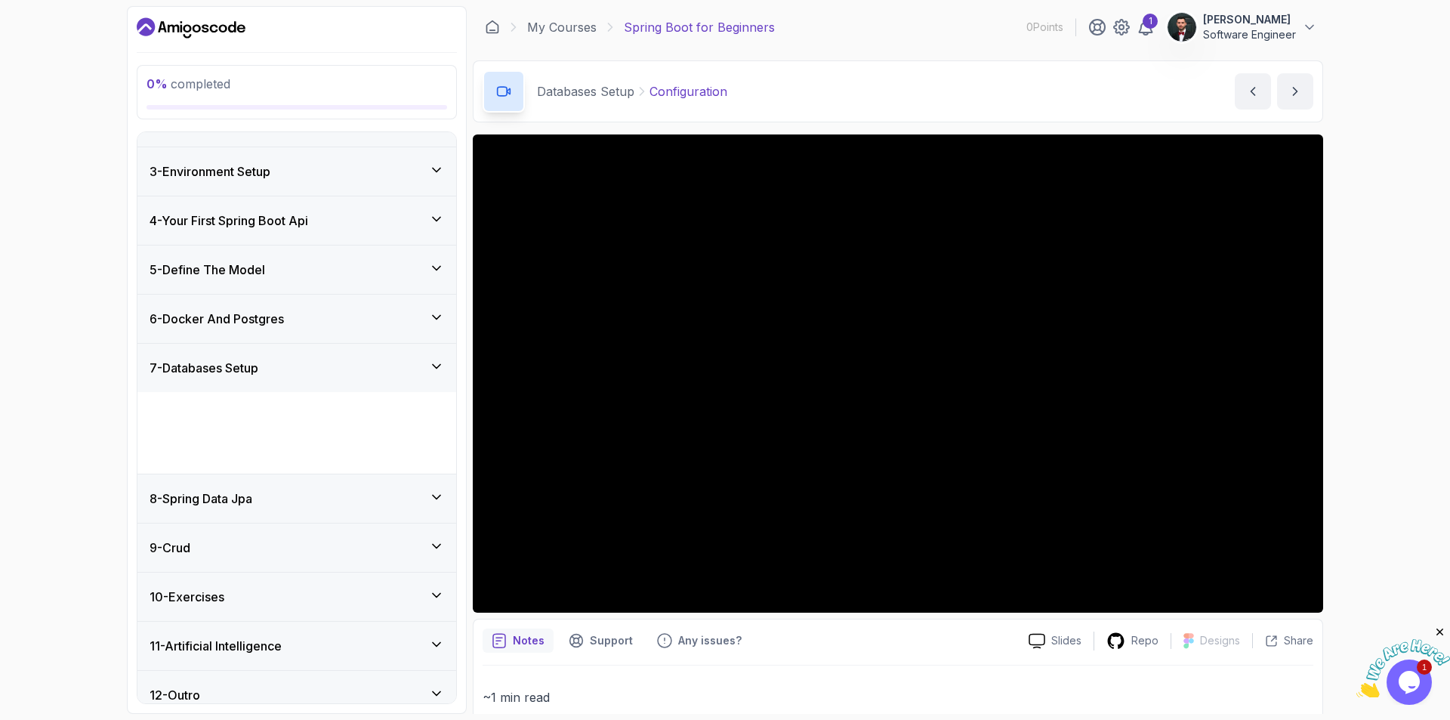
scroll to position [17, 0]
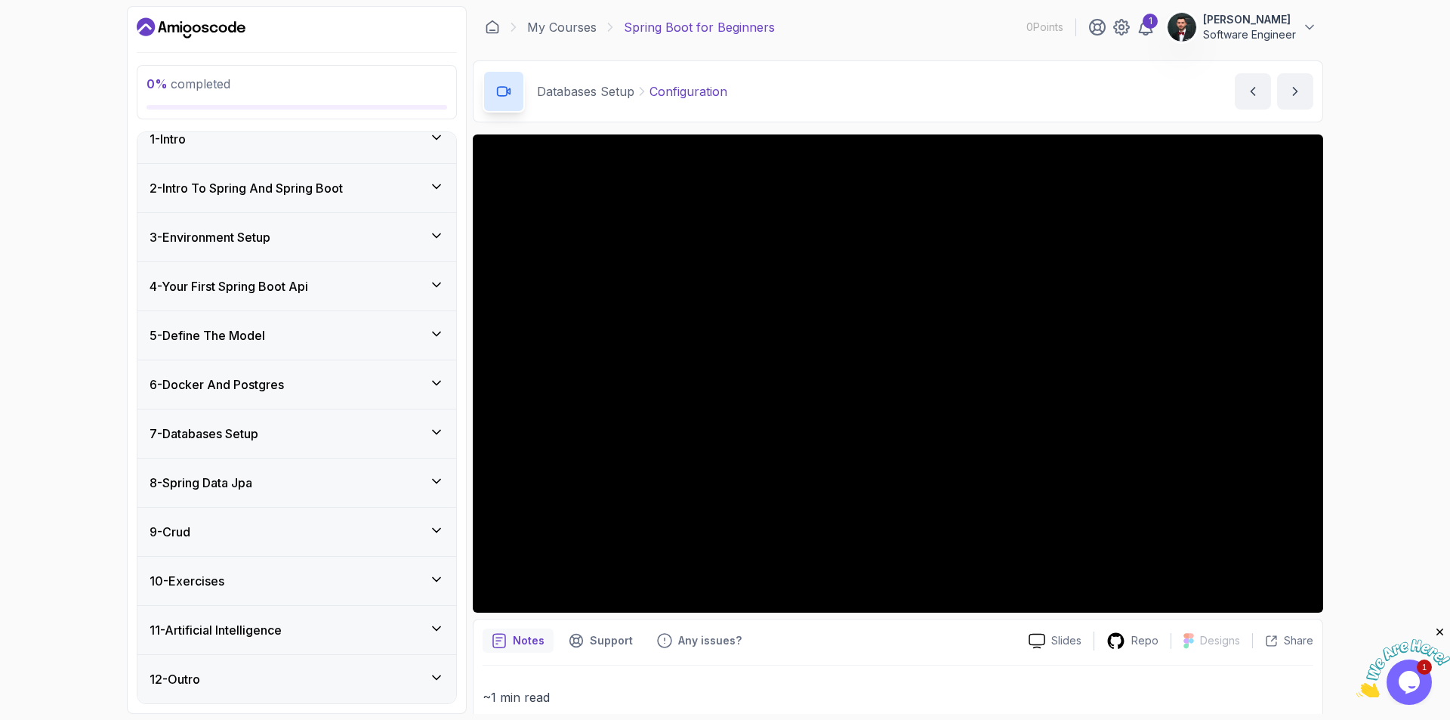
click at [306, 441] on div "7 - Databases Setup" at bounding box center [297, 434] width 295 height 18
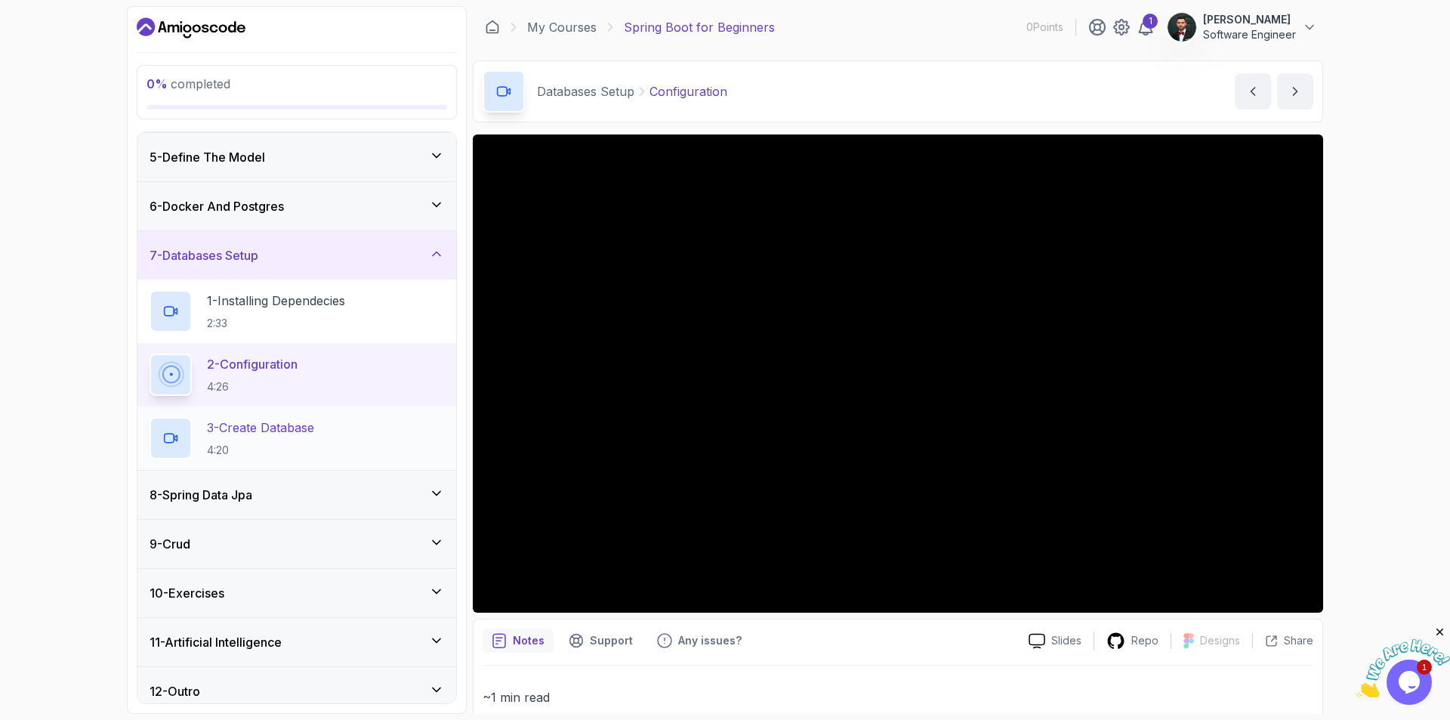
scroll to position [208, 0]
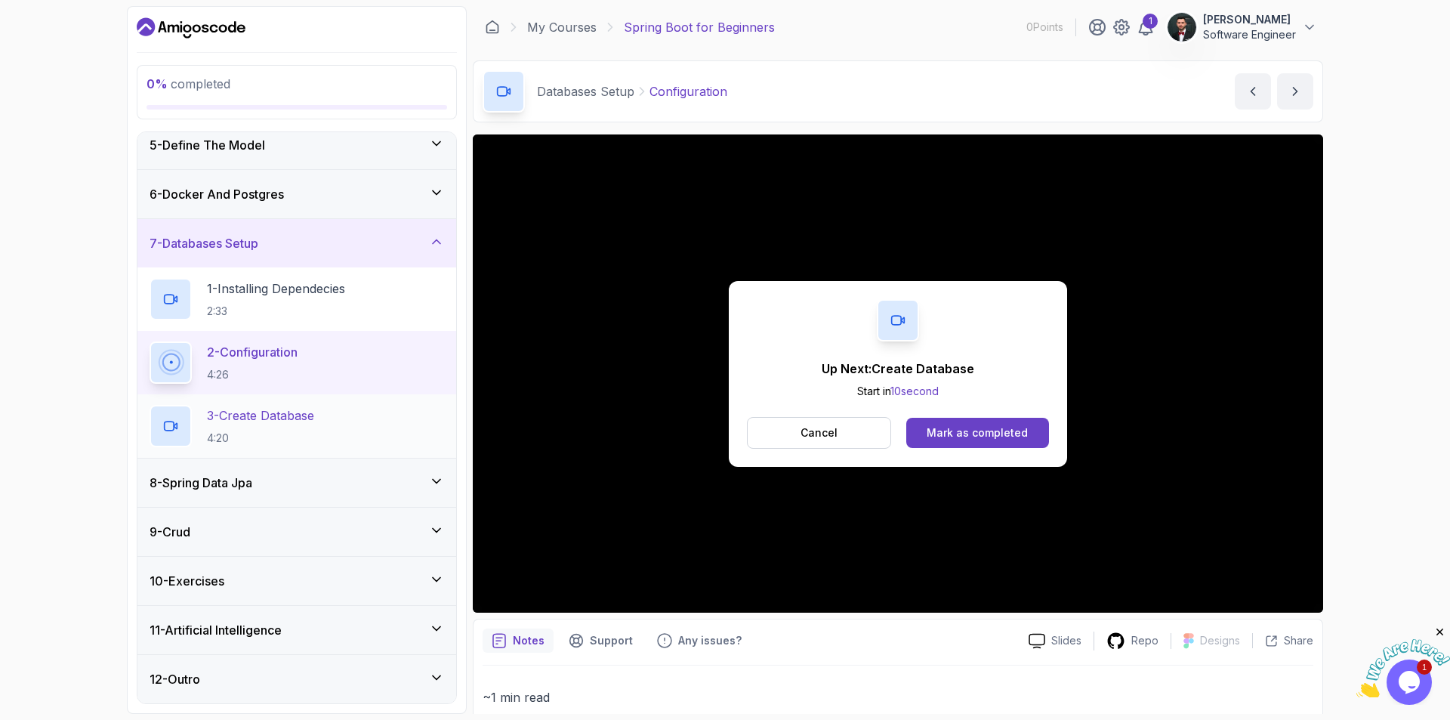
click at [344, 409] on div "3 - Create Database 4:20" at bounding box center [297, 426] width 295 height 42
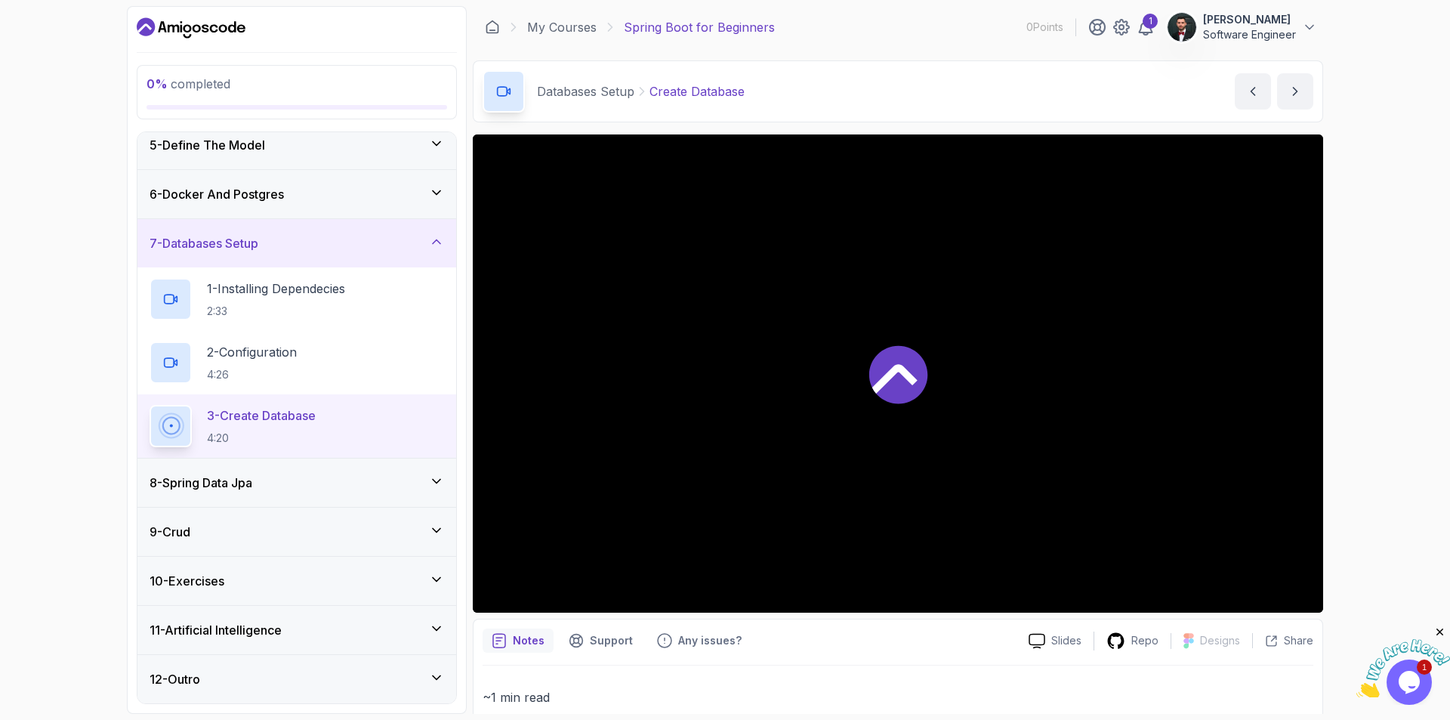
click at [908, 366] on icon at bounding box center [898, 374] width 58 height 58
click at [782, 647] on div "Notes Support Any issues?" at bounding box center [750, 640] width 534 height 24
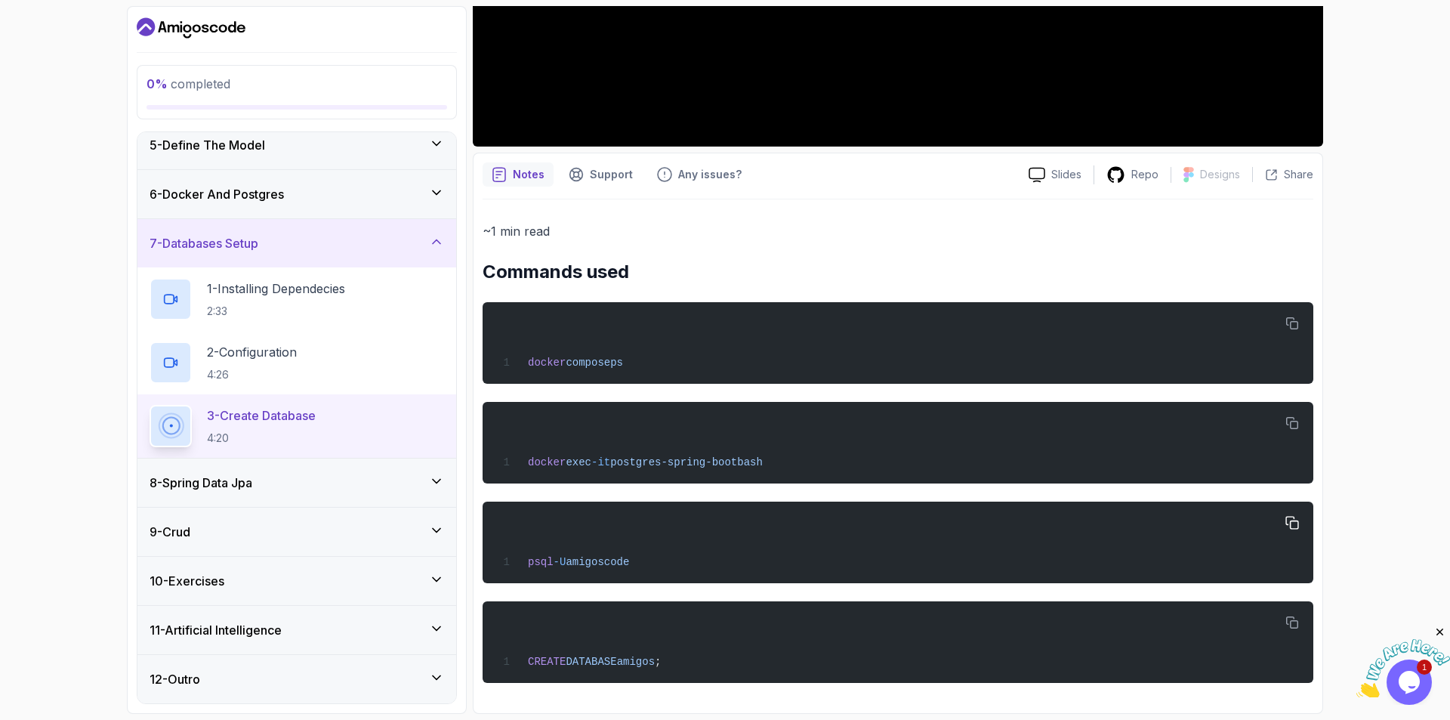
scroll to position [218, 0]
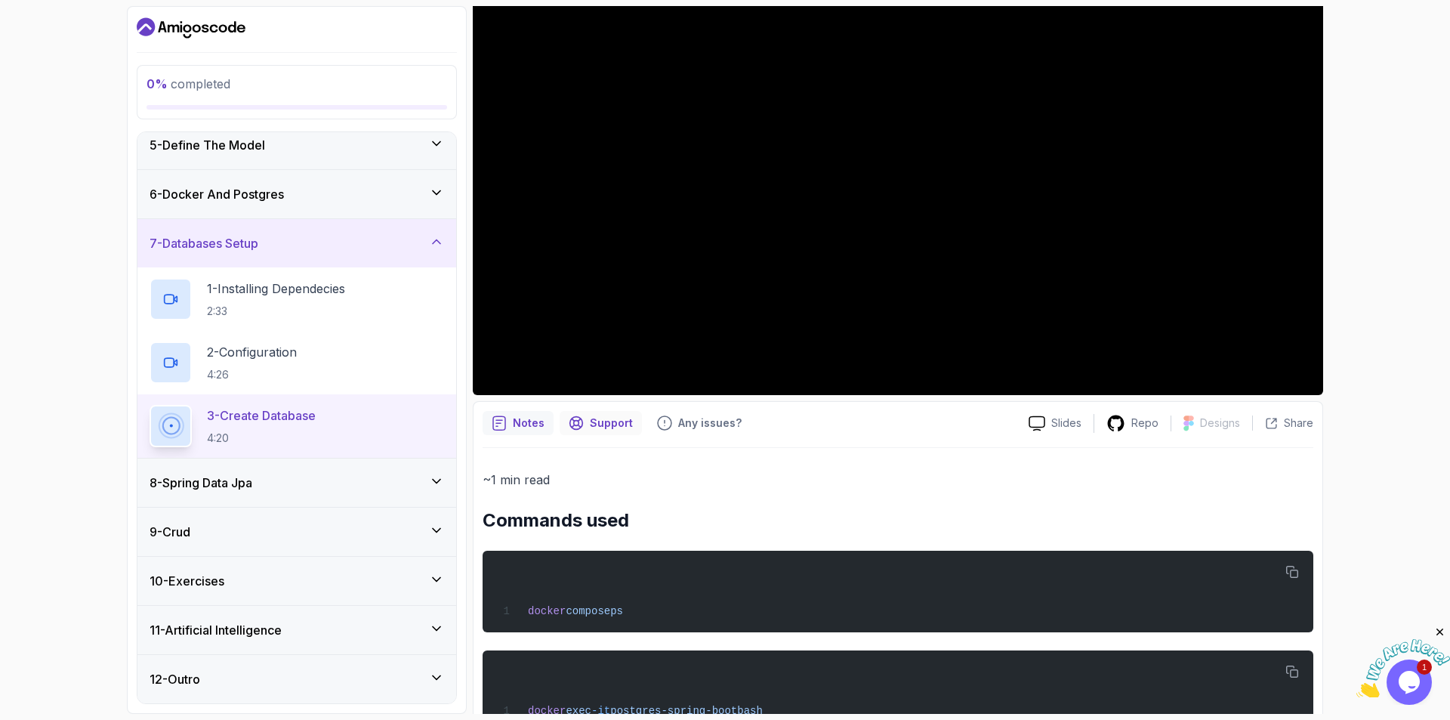
click at [579, 430] on icon "Support button" at bounding box center [576, 422] width 15 height 15
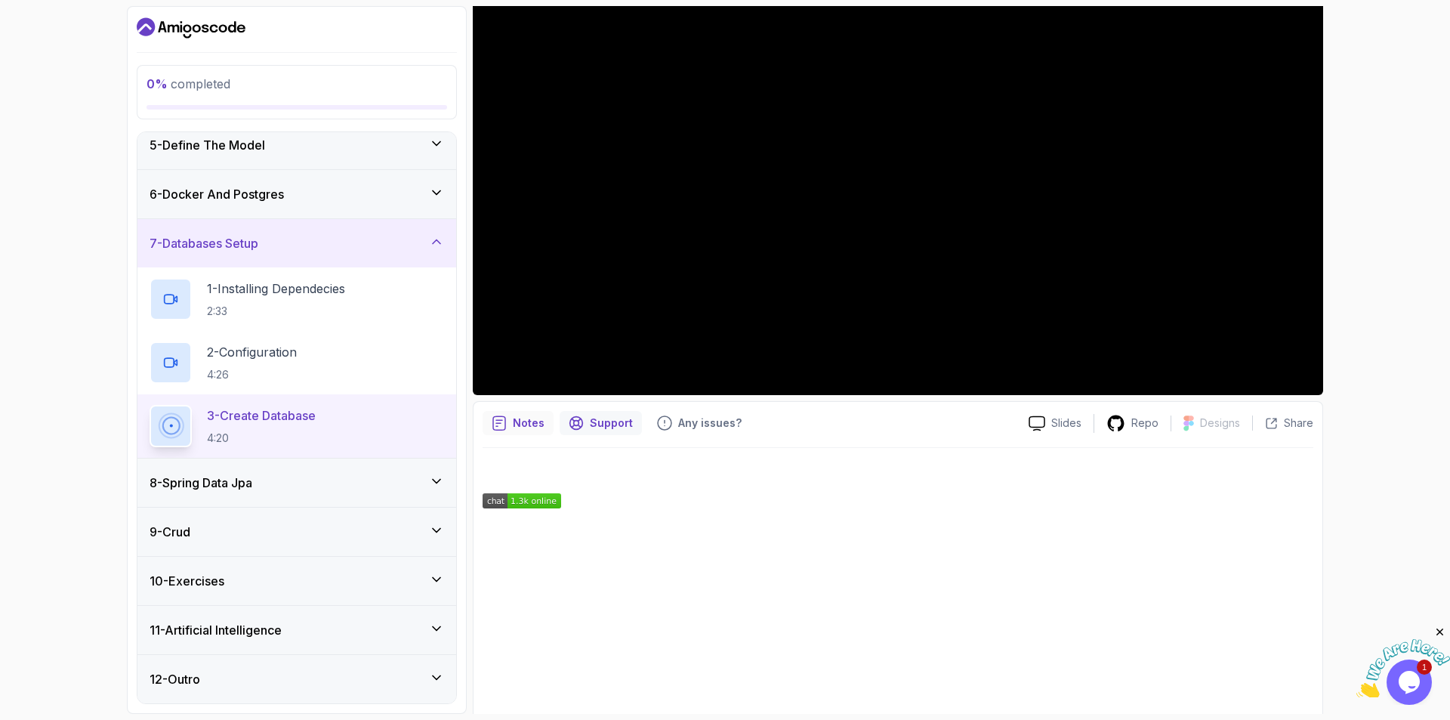
click at [508, 429] on div "Notes" at bounding box center [518, 423] width 71 height 24
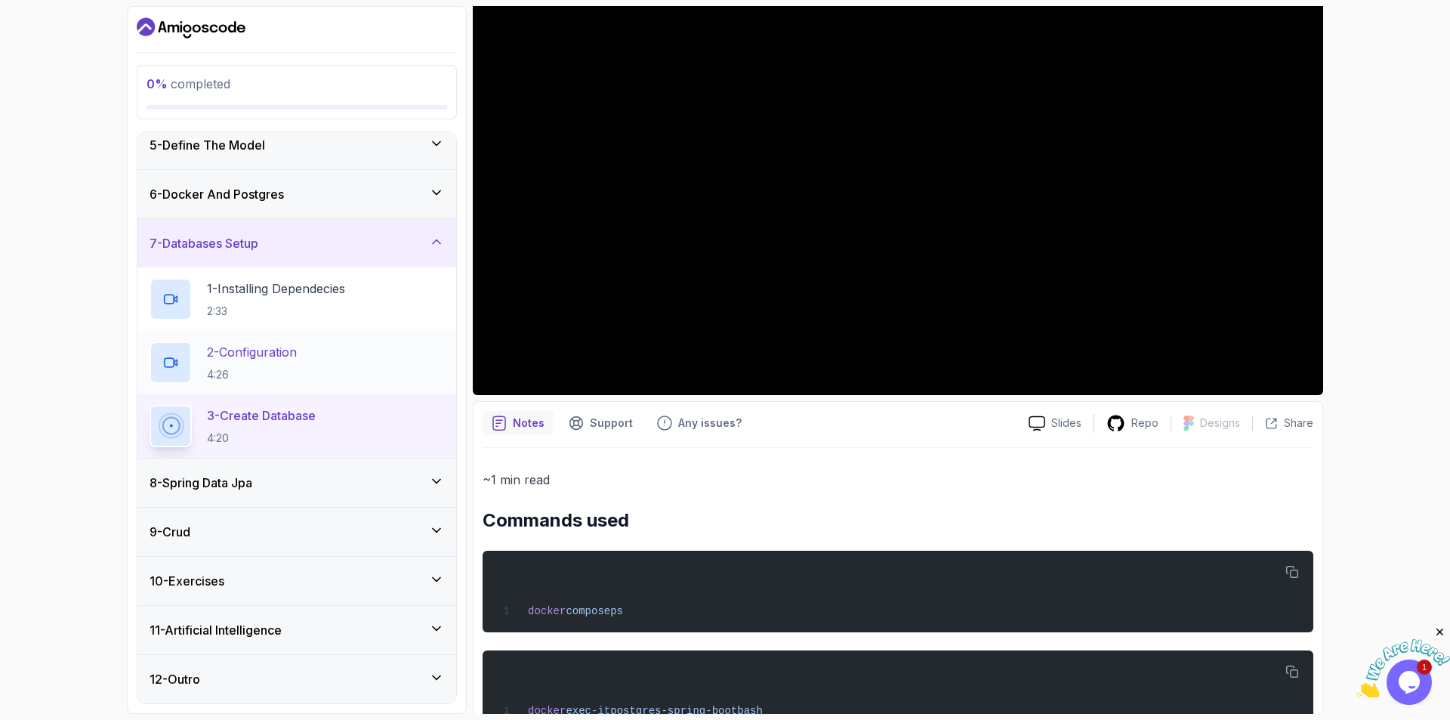
click at [332, 366] on div "2 - Configuration 4:26" at bounding box center [297, 362] width 295 height 42
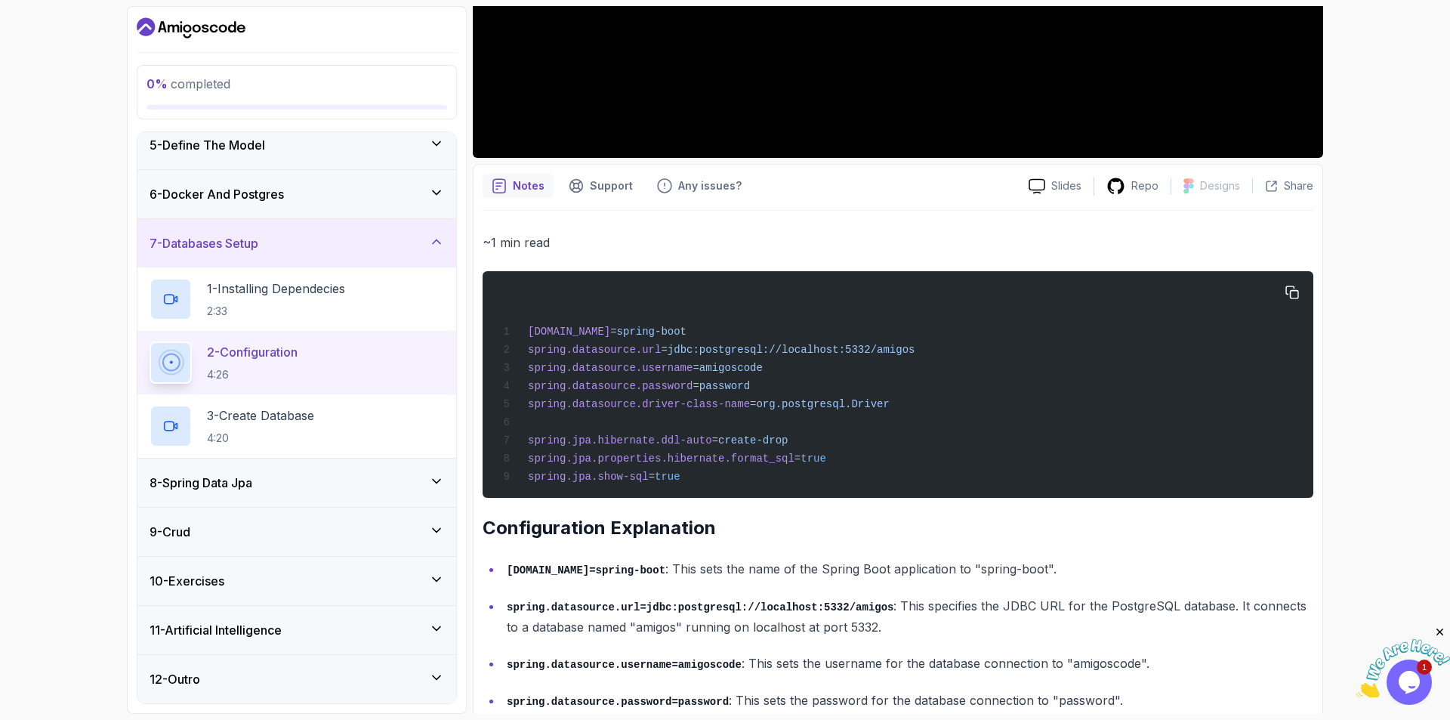
scroll to position [469, 0]
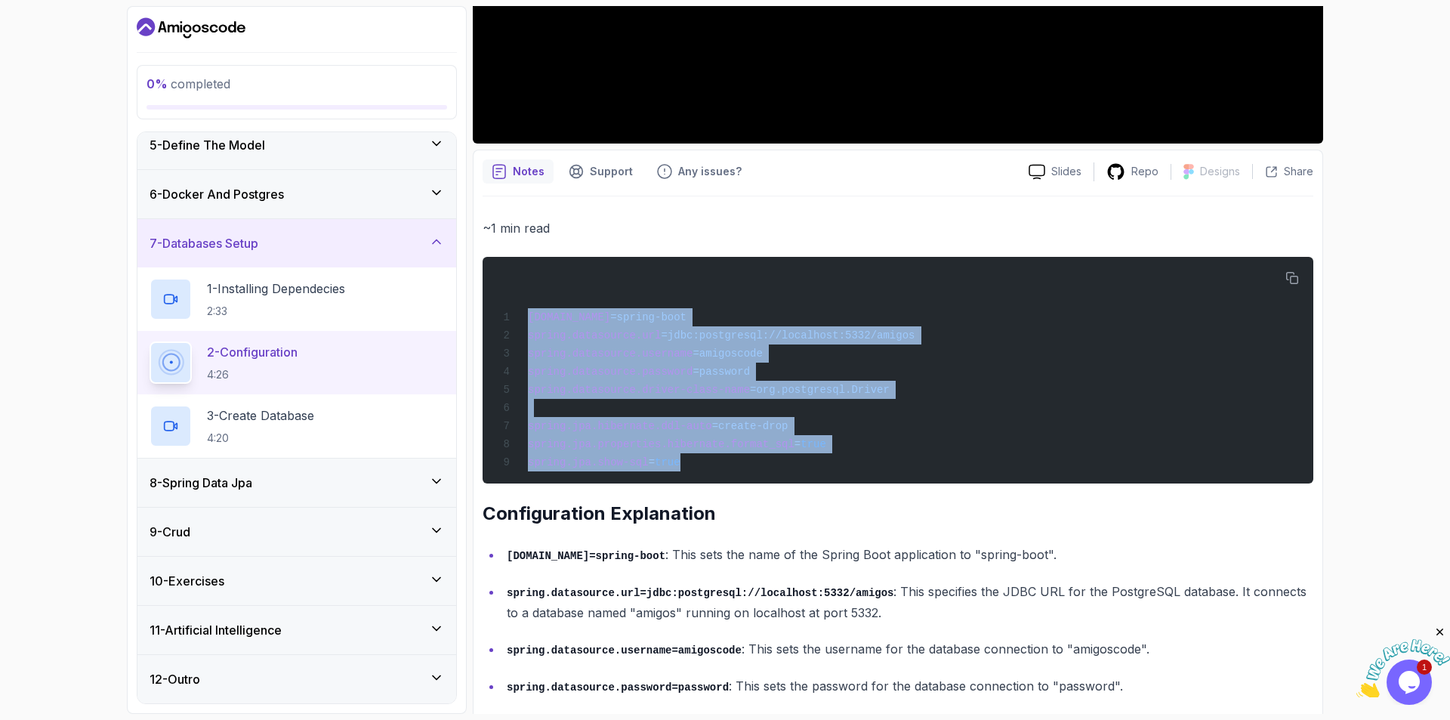
drag, startPoint x: 588, startPoint y: 425, endPoint x: 482, endPoint y: 323, distance: 147.5
click at [482, 323] on div "Notes Support Any issues? Slides Repo Designs Design not available Share ~1 min…" at bounding box center [898, 530] width 851 height 761
copy code "spring.application.name =spring-boot spring.datasource.url =jdbc:postgresql://l…"
click at [259, 422] on p "3 - Create Database" at bounding box center [260, 415] width 107 height 18
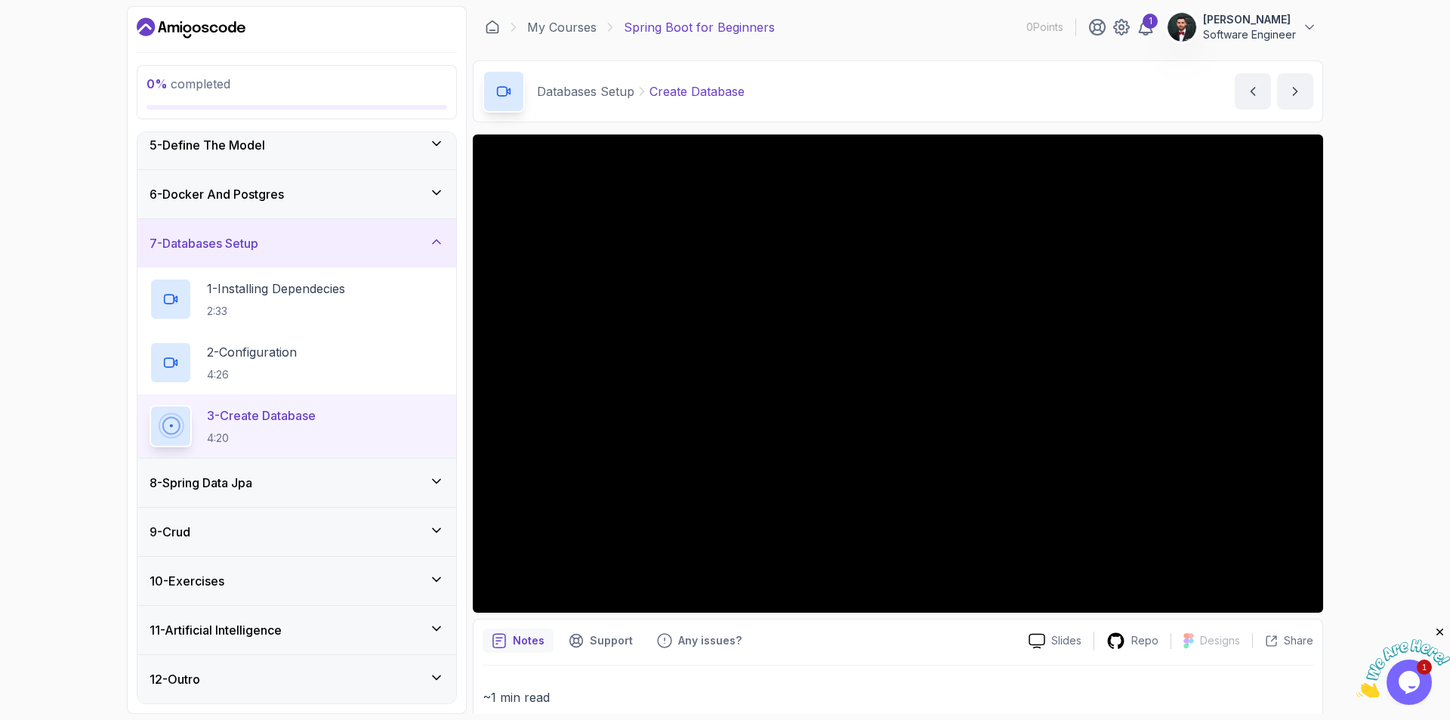
click at [312, 486] on div "8 - Spring Data Jpa" at bounding box center [297, 483] width 295 height 18
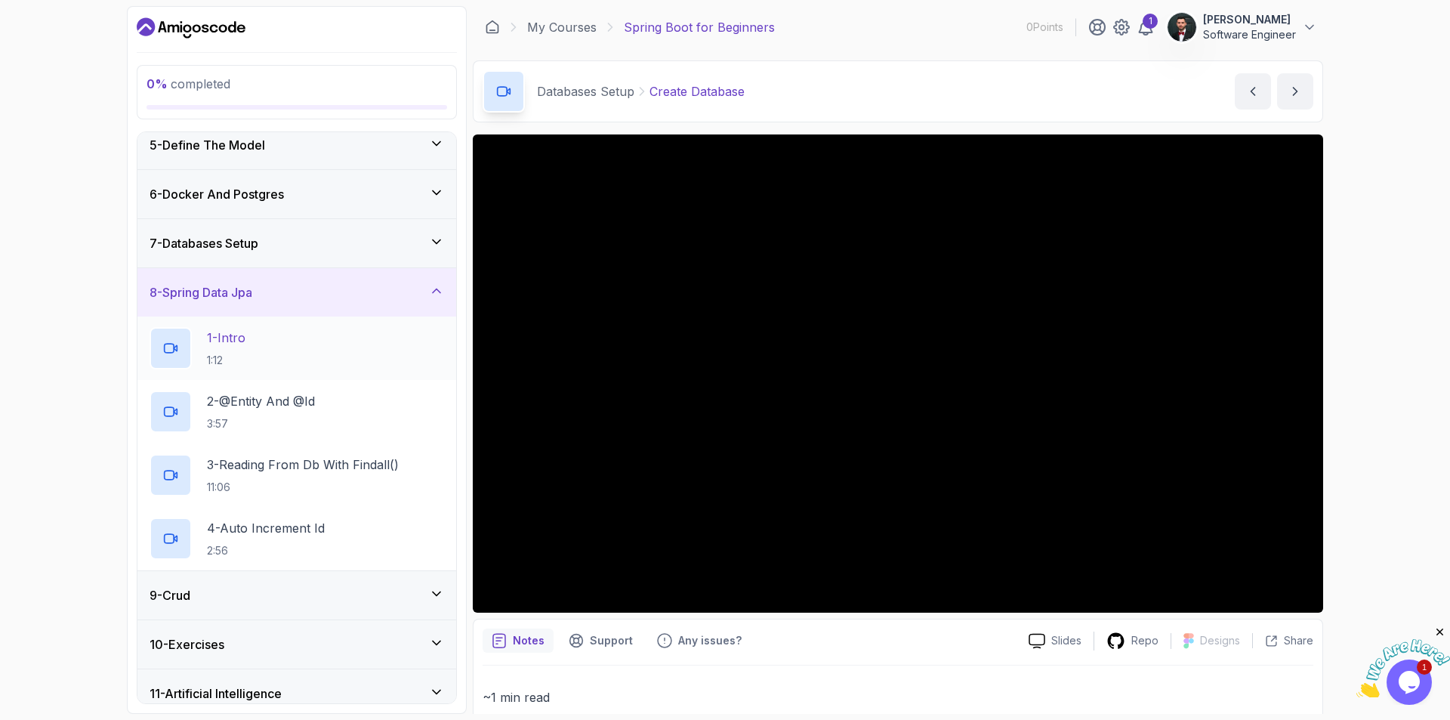
click at [281, 342] on div "1 - Intro 1:12" at bounding box center [297, 348] width 295 height 42
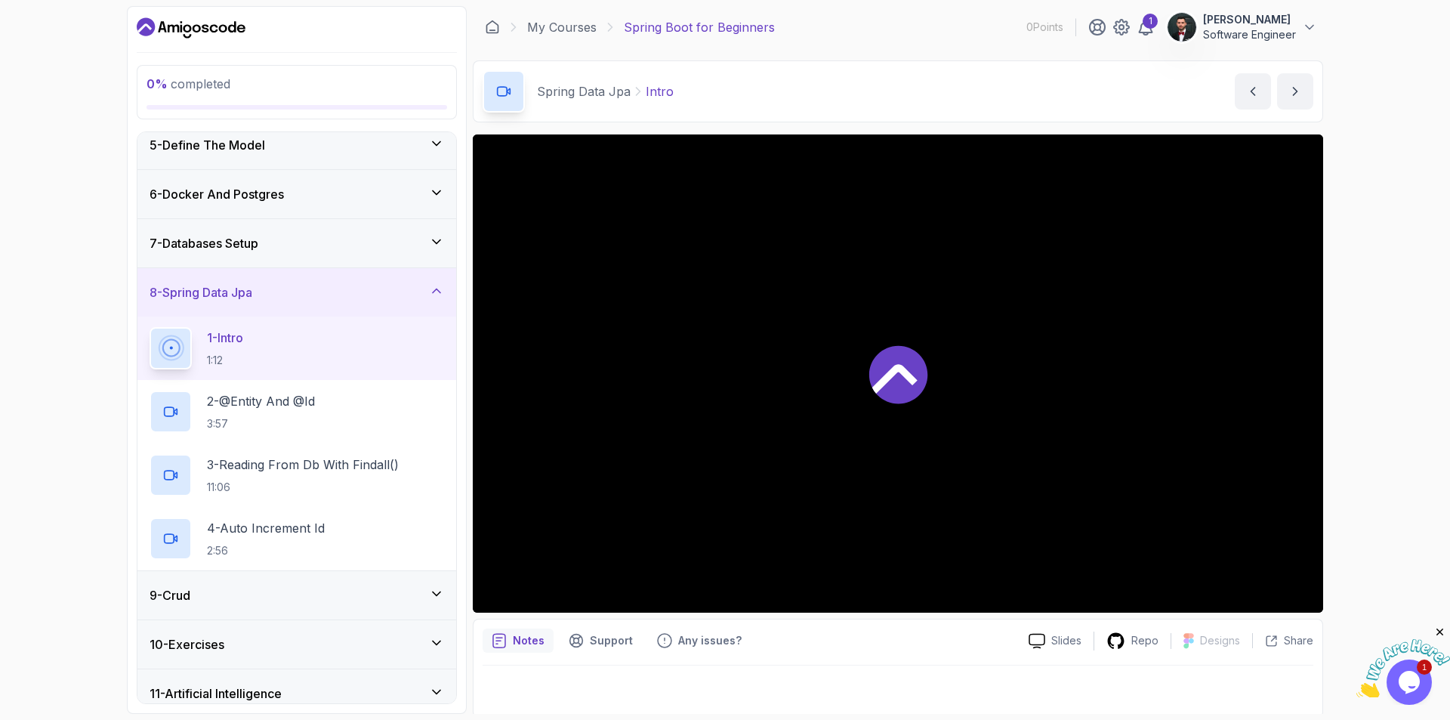
click at [931, 366] on div at bounding box center [898, 373] width 851 height 478
click at [258, 411] on h2 "2 - @Entity And @Id 3:57" at bounding box center [261, 411] width 108 height 39
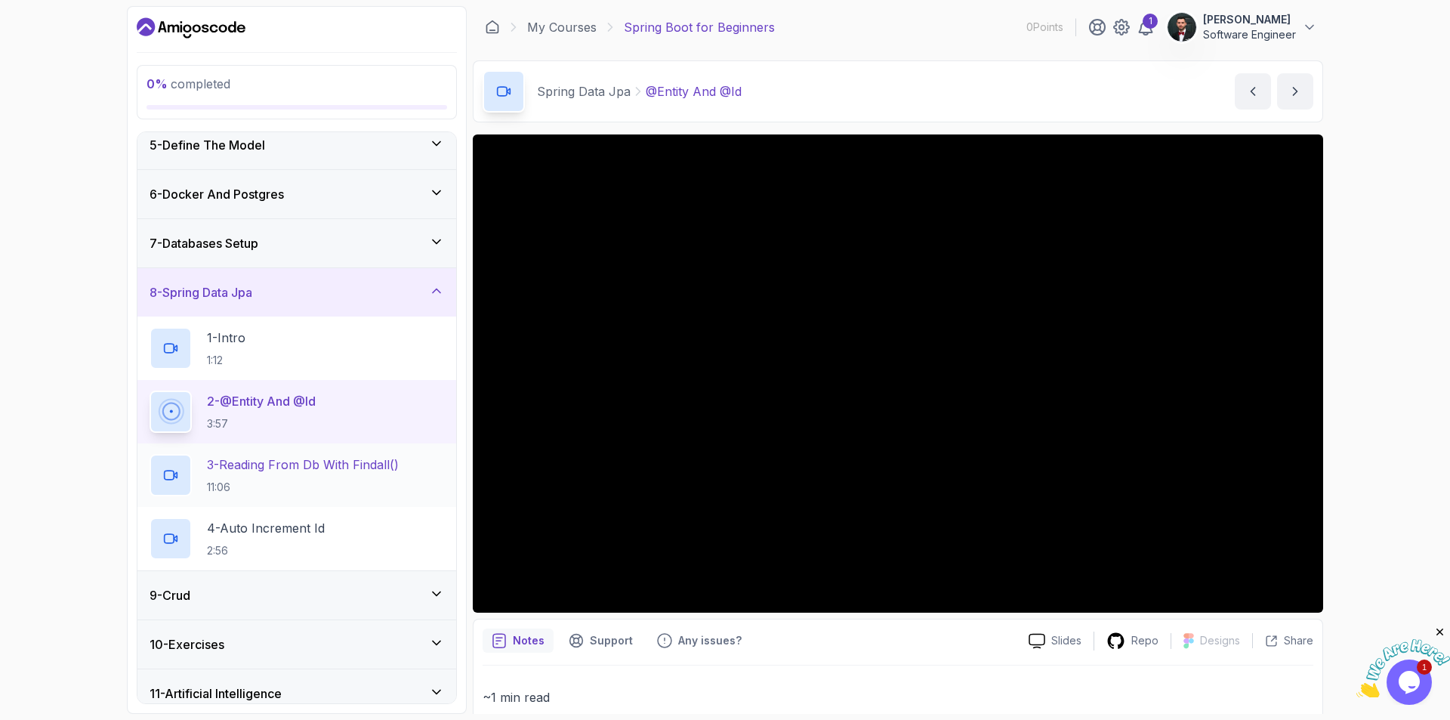
click at [324, 471] on p "3 - Reading From Db With Findall()" at bounding box center [303, 464] width 192 height 18
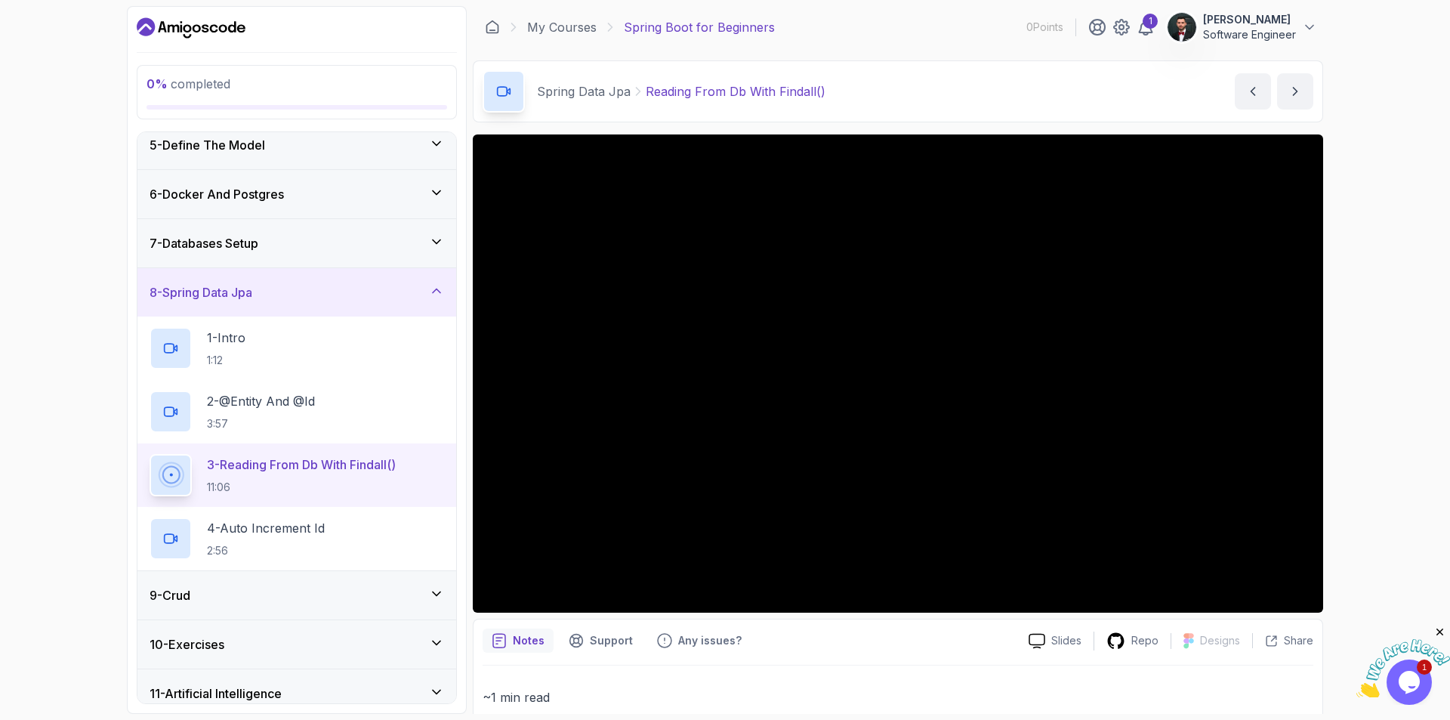
click at [867, 392] on div at bounding box center [898, 373] width 851 height 478
click at [868, 362] on div at bounding box center [898, 373] width 851 height 478
click at [779, 348] on div at bounding box center [898, 373] width 851 height 478
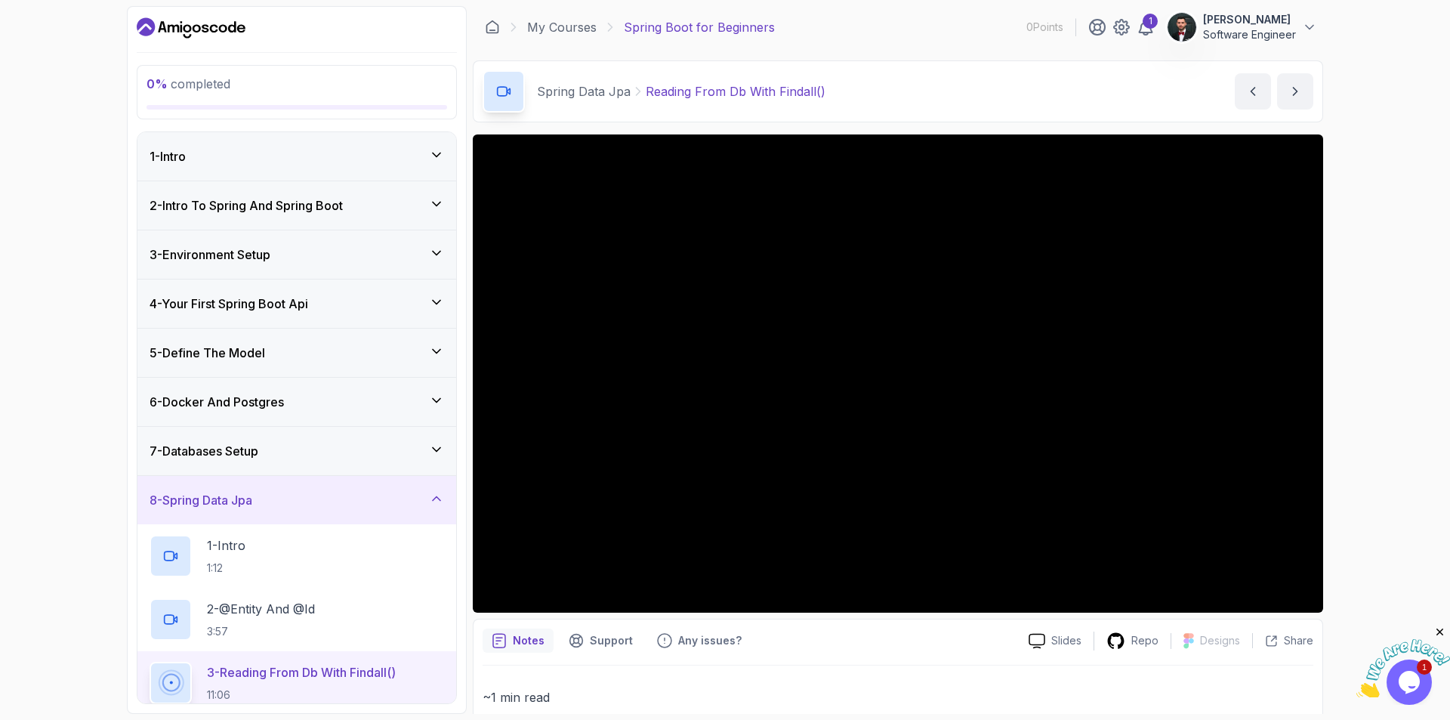
click at [31, 540] on div "0 % completed 1 - Intro 2 - Intro To Spring And Spring Boot 3 - Environment Set…" at bounding box center [725, 360] width 1450 height 720
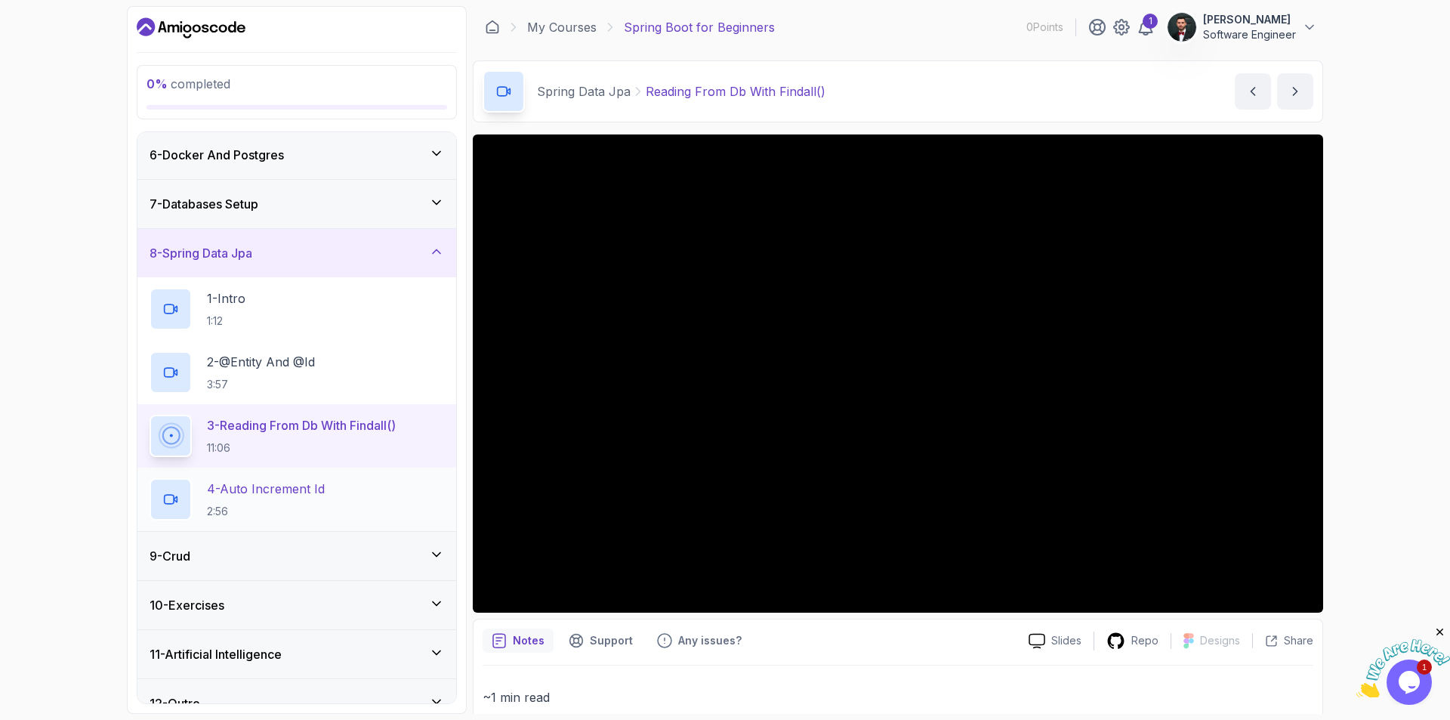
scroll to position [252, 0]
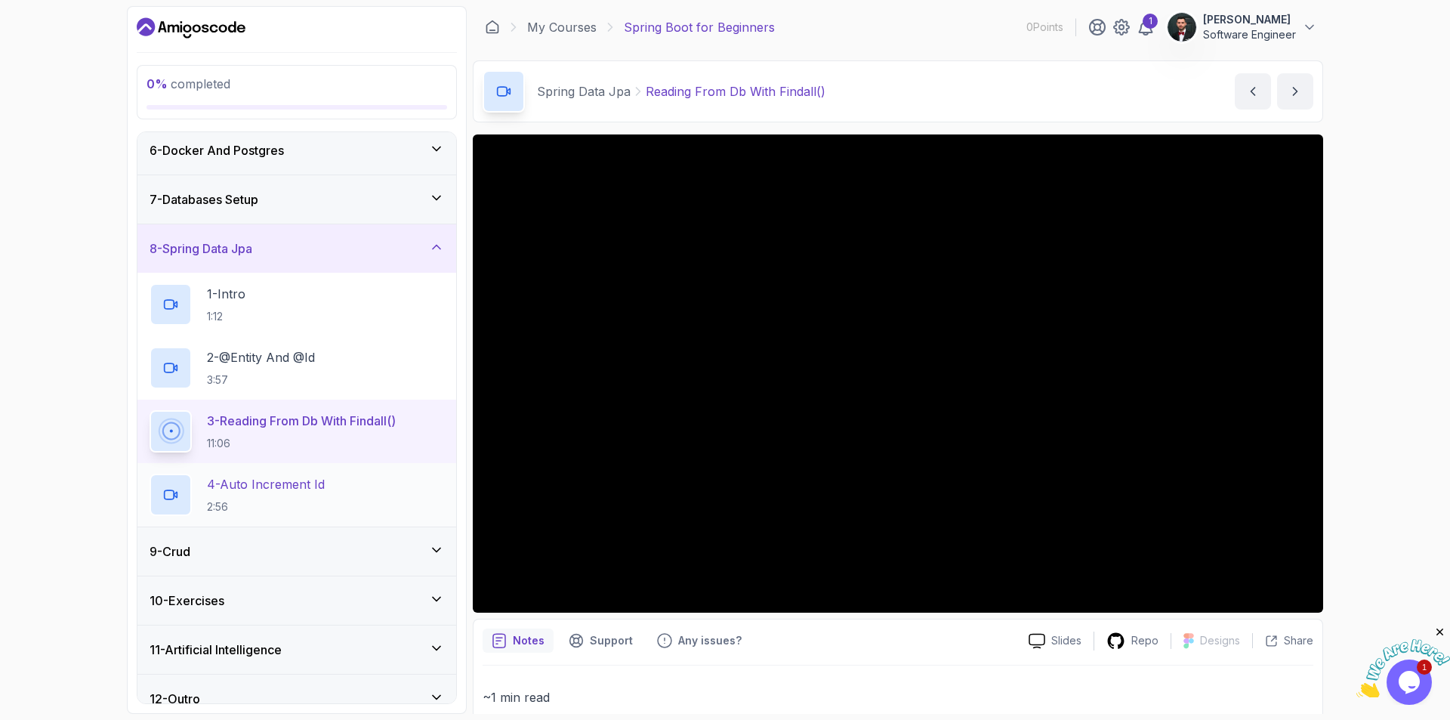
click at [283, 491] on p "4 - Auto Increment Id" at bounding box center [266, 484] width 118 height 18
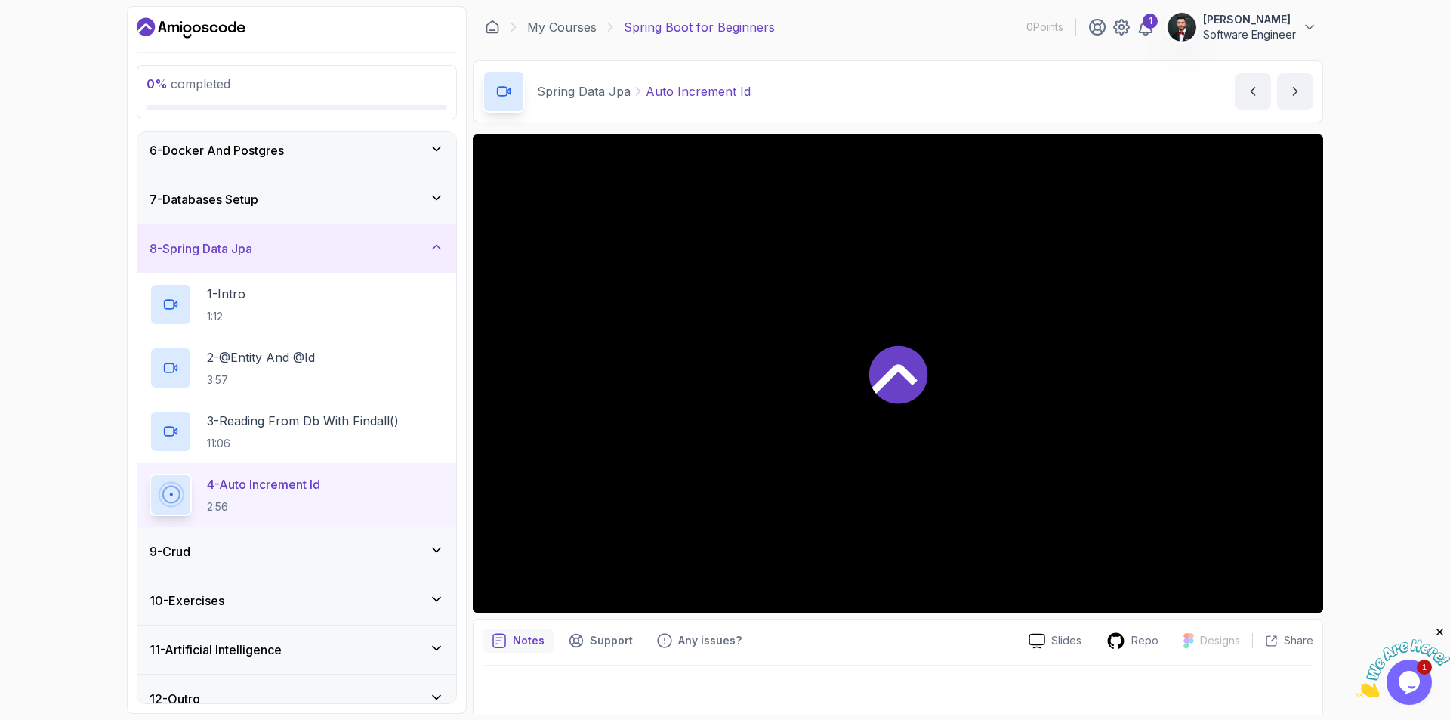
click at [894, 372] on icon at bounding box center [894, 378] width 45 height 29
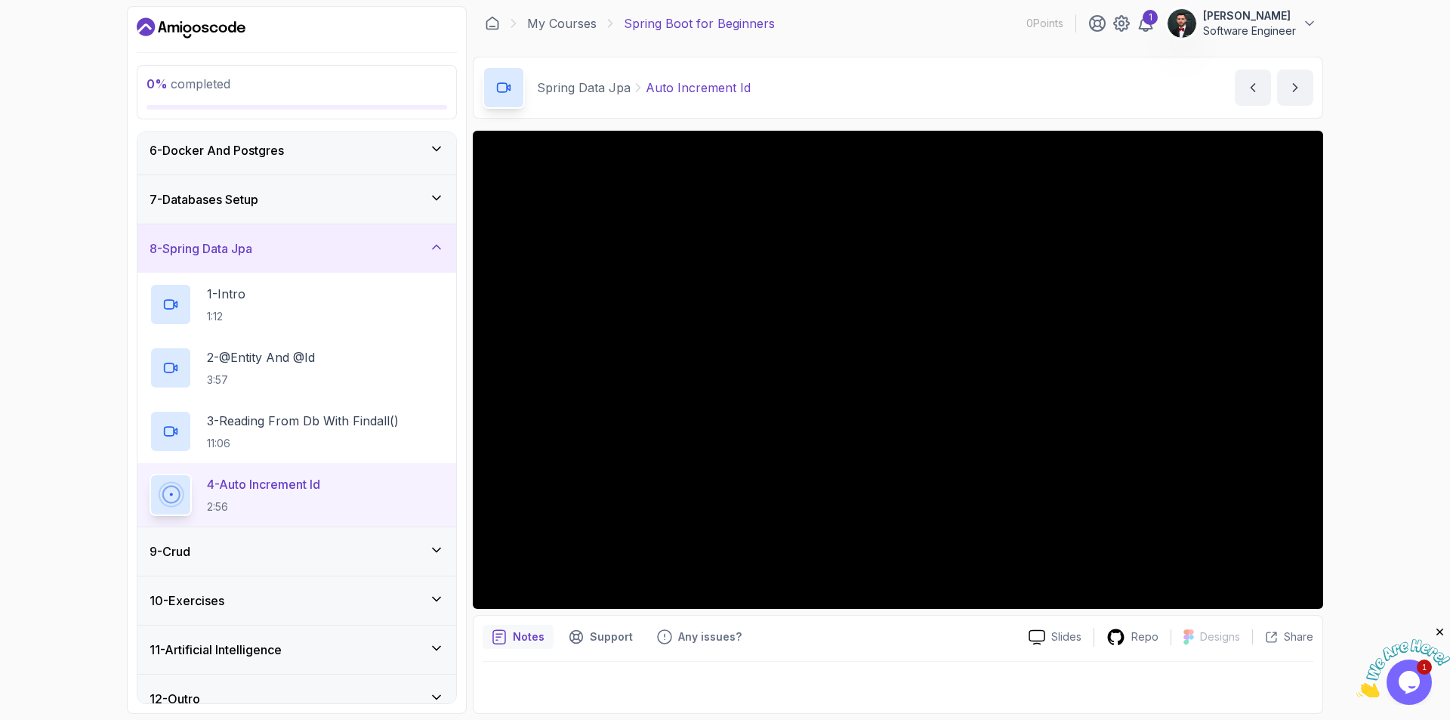
drag, startPoint x: 968, startPoint y: 662, endPoint x: 935, endPoint y: 607, distance: 64.6
click at [968, 655] on div "Notes Support Any issues? Slides Repo Designs Design not available Share" at bounding box center [898, 664] width 851 height 99
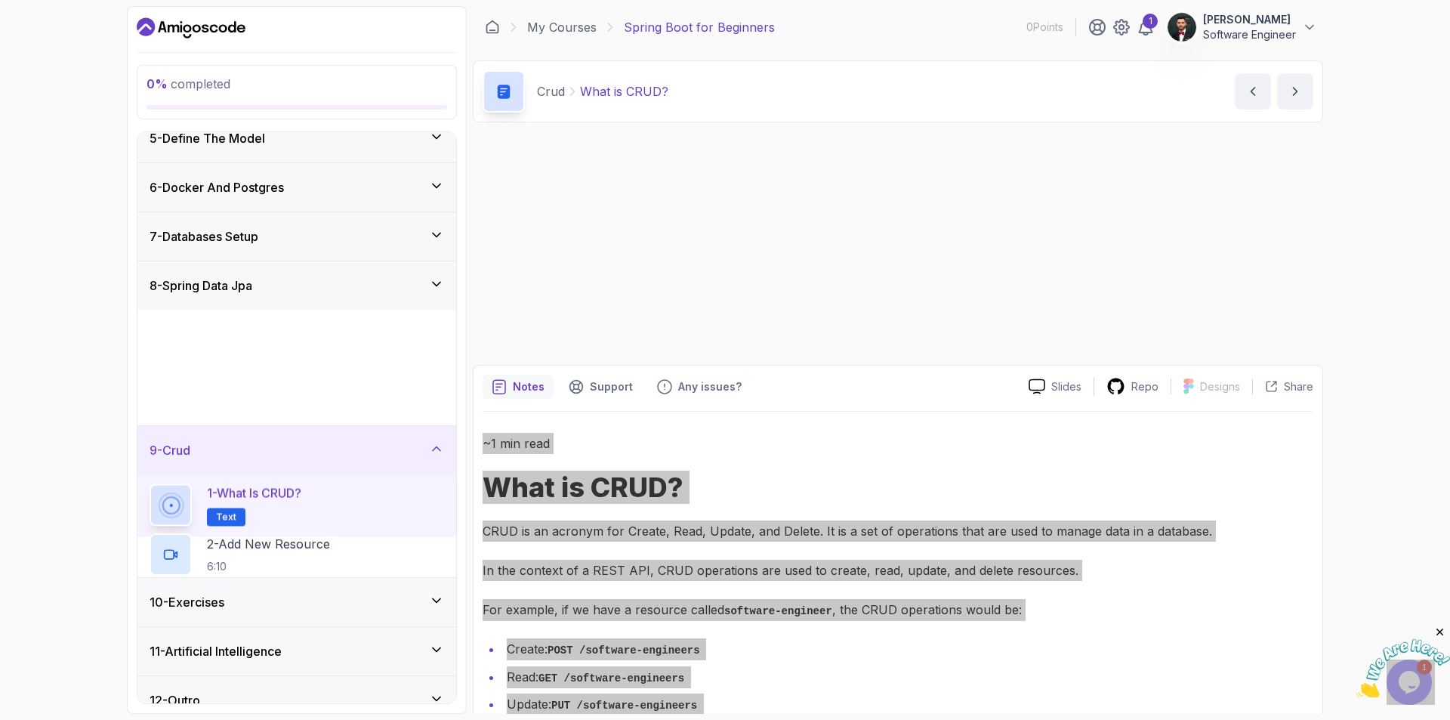
scroll to position [208, 0]
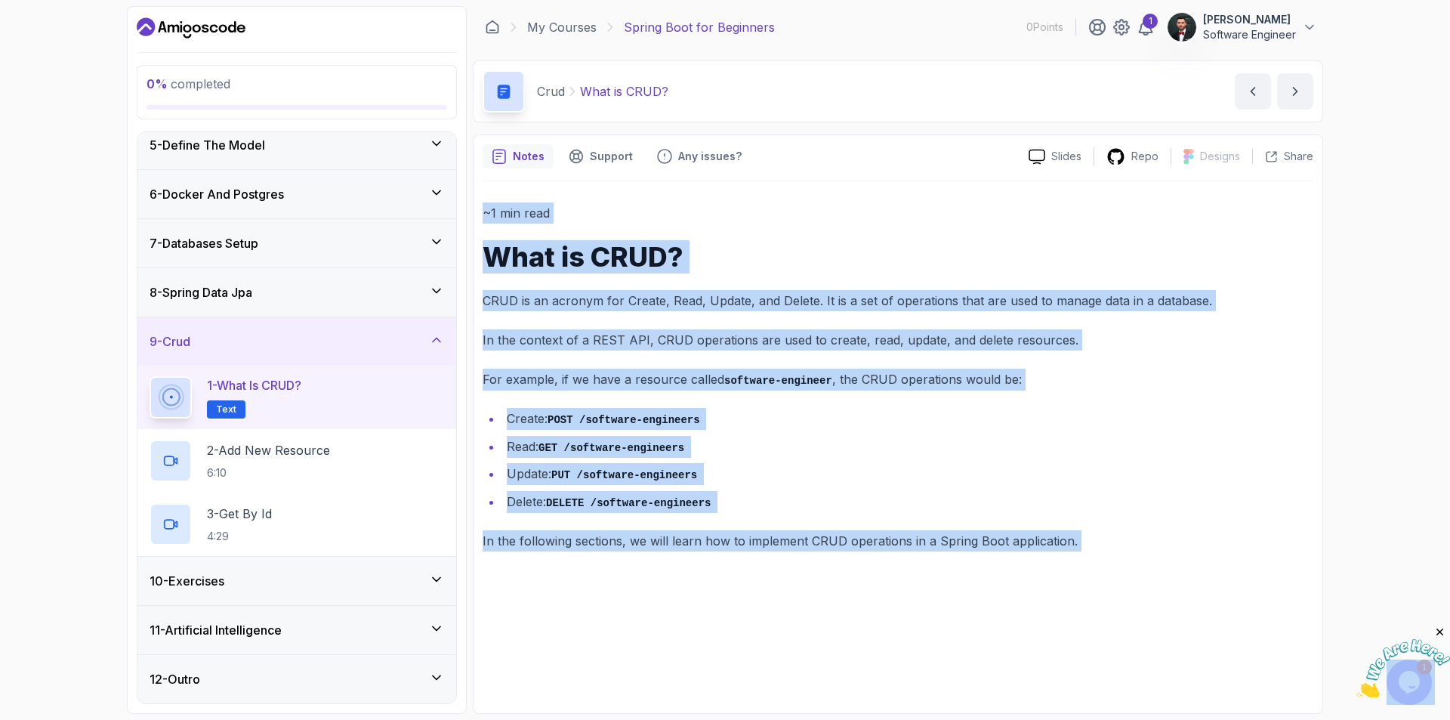
drag, startPoint x: 794, startPoint y: 380, endPoint x: 801, endPoint y: 378, distance: 7.7
click at [795, 380] on code "software-engineer" at bounding box center [778, 381] width 108 height 12
click at [992, 371] on p "For example, if we have a resource called software-engineer , the CRUD operatio…" at bounding box center [898, 380] width 831 height 22
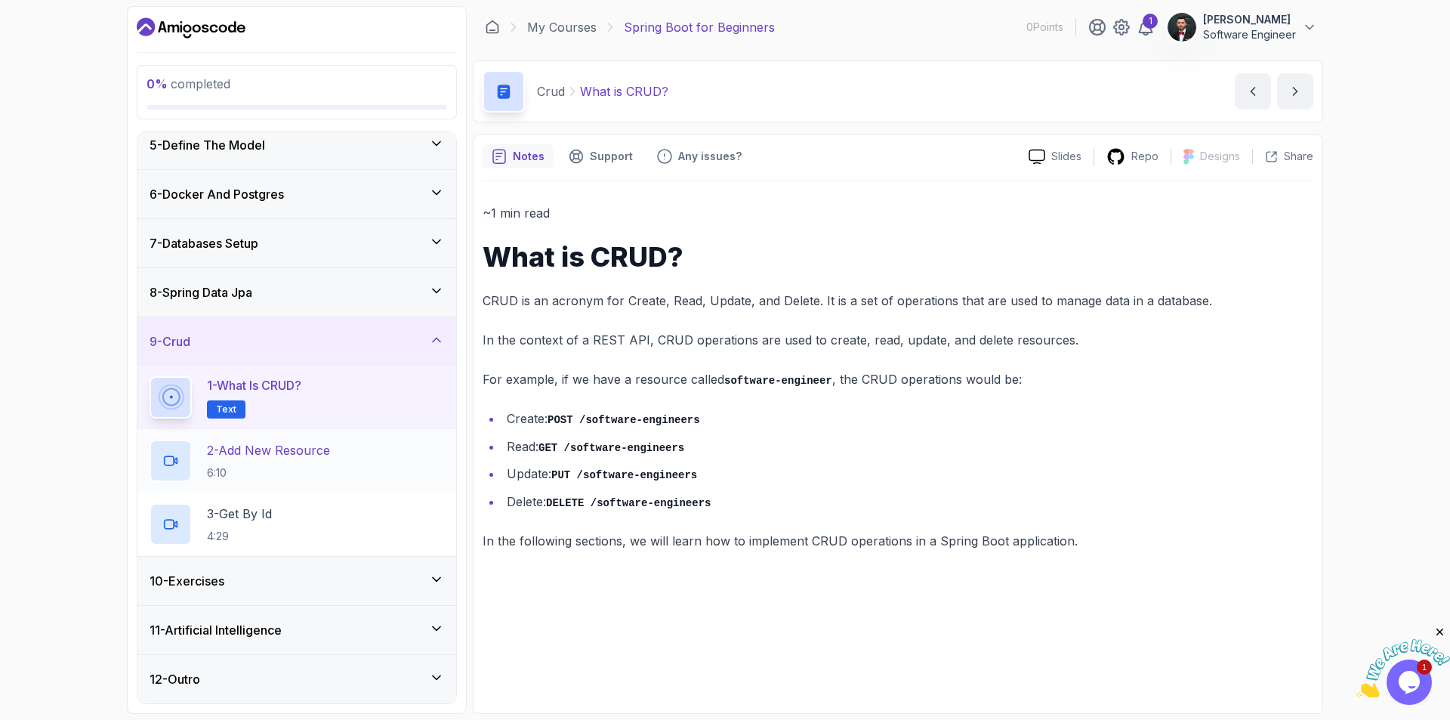
click at [330, 468] on p "6:10" at bounding box center [268, 472] width 123 height 15
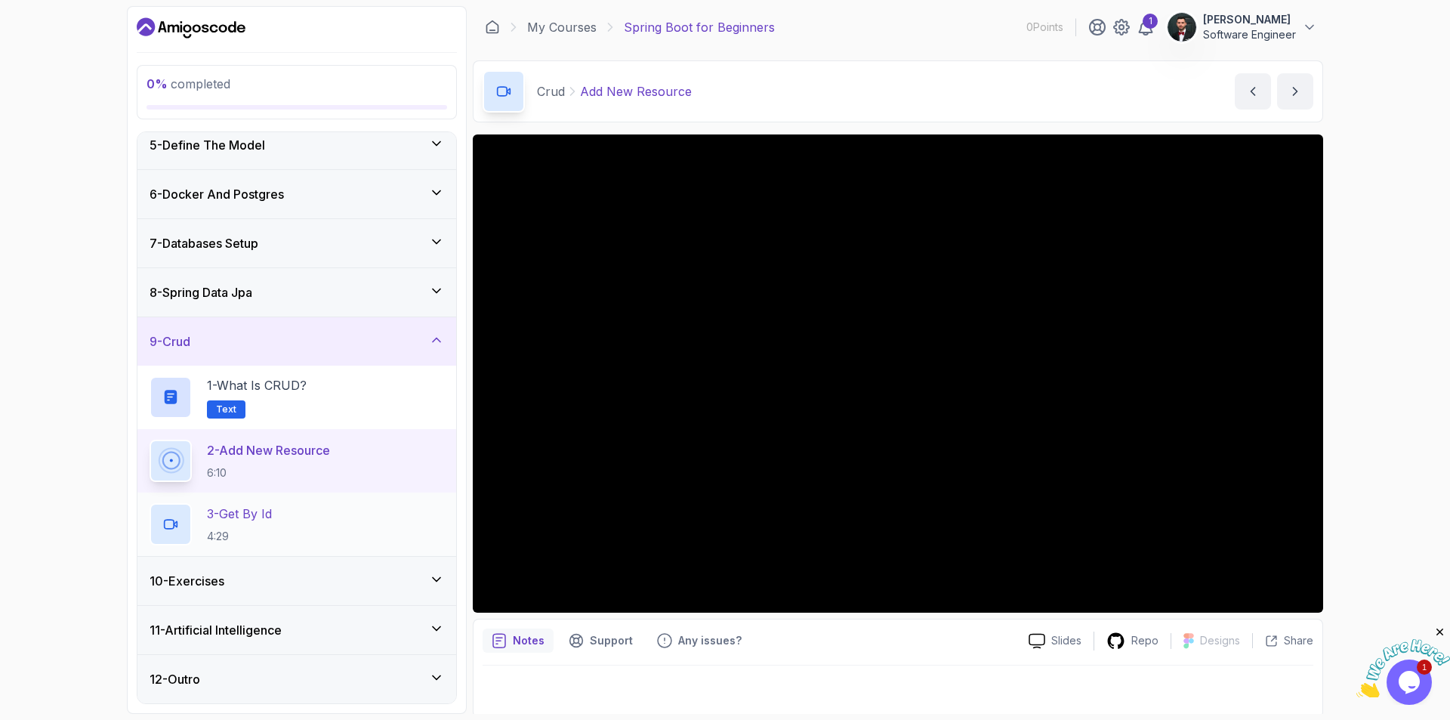
click at [292, 517] on div "3 - Get By Id 4:29" at bounding box center [297, 524] width 295 height 42
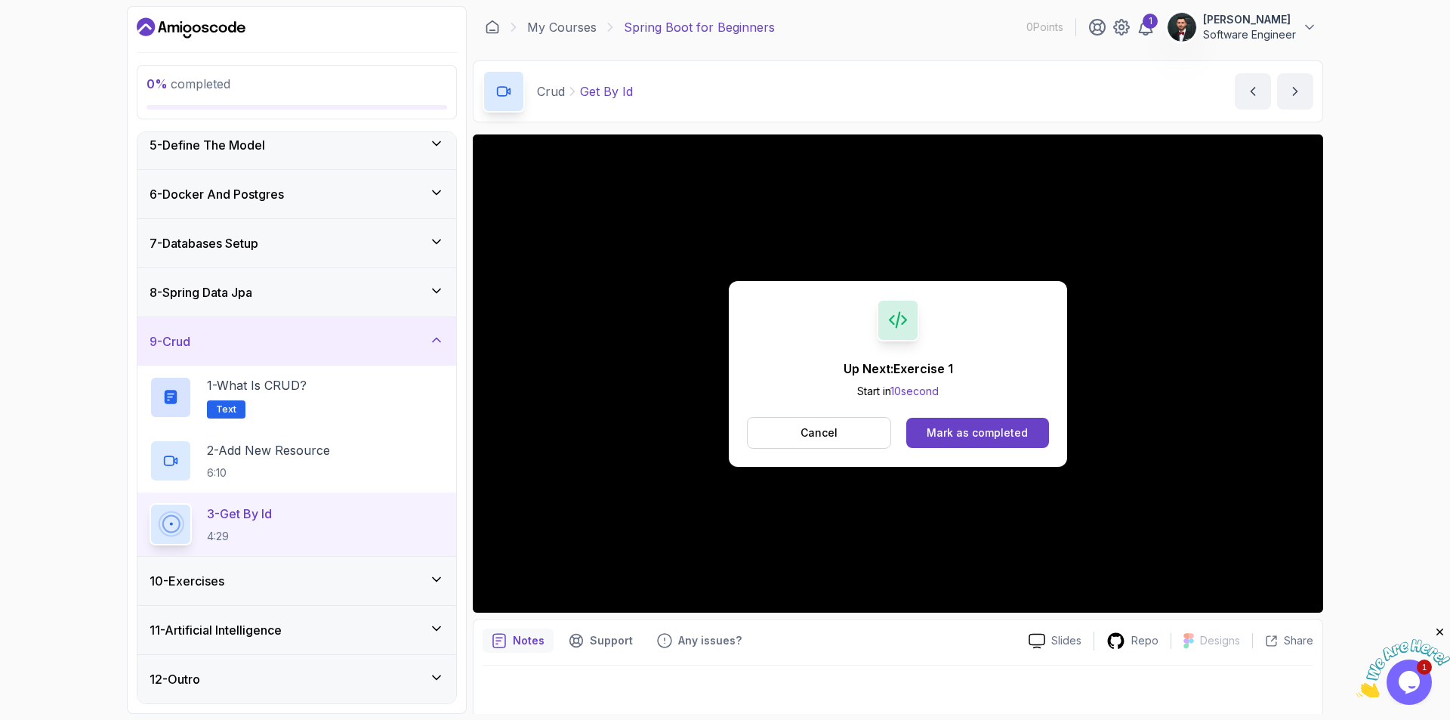
click at [830, 449] on div "Up Next: Exercise 1 Start in 10 second Cancel Mark as completed" at bounding box center [898, 374] width 338 height 186
click at [845, 427] on button "Cancel" at bounding box center [819, 433] width 144 height 32
click at [327, 572] on div "10 - Exercises" at bounding box center [297, 581] width 295 height 18
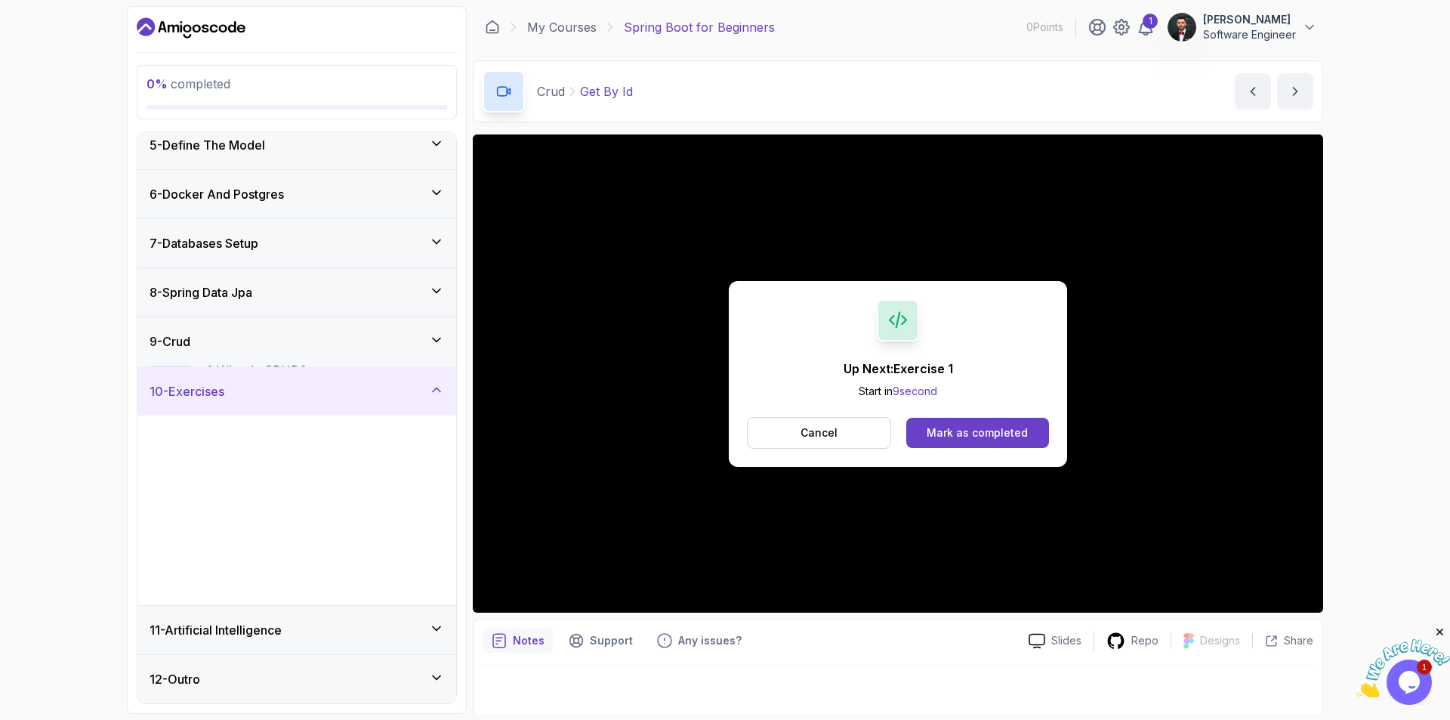
scroll to position [208, 0]
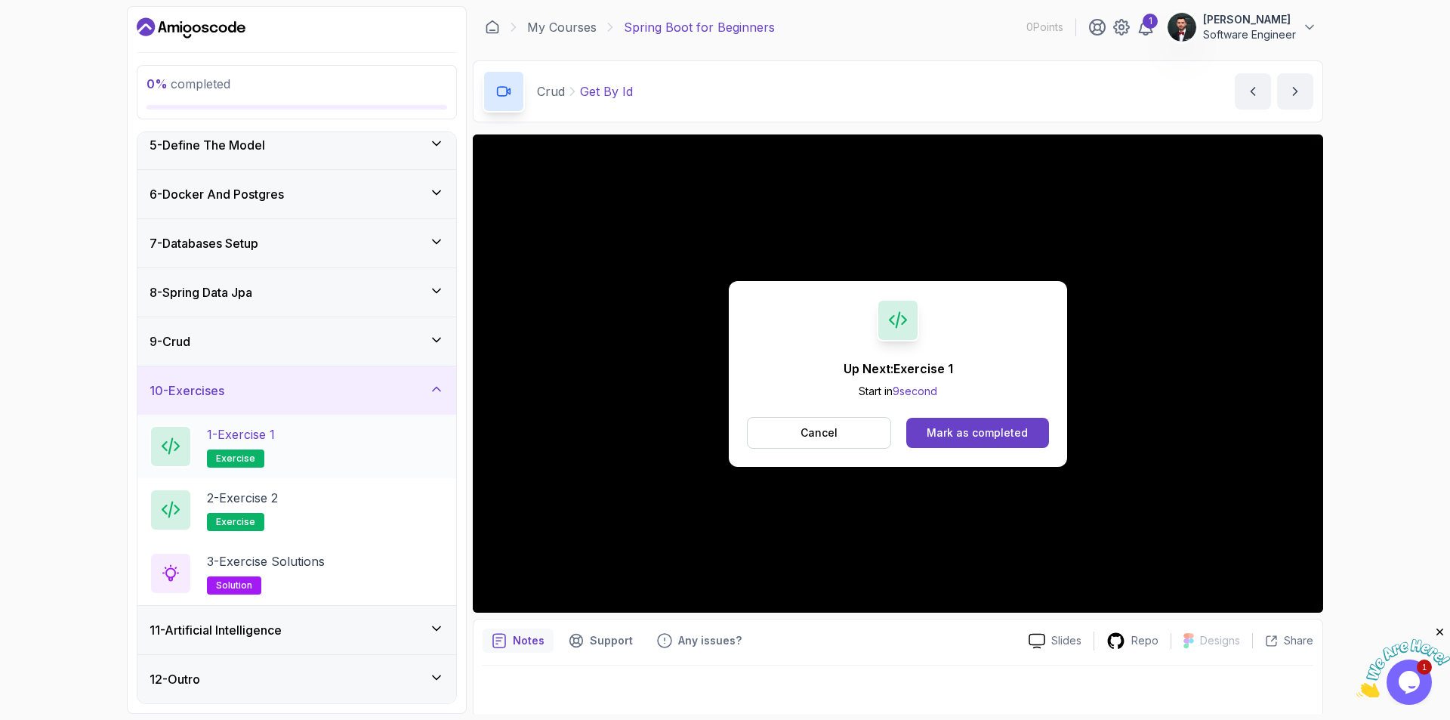
click at [304, 442] on div "1 - Exercise 1 exercise" at bounding box center [297, 446] width 295 height 42
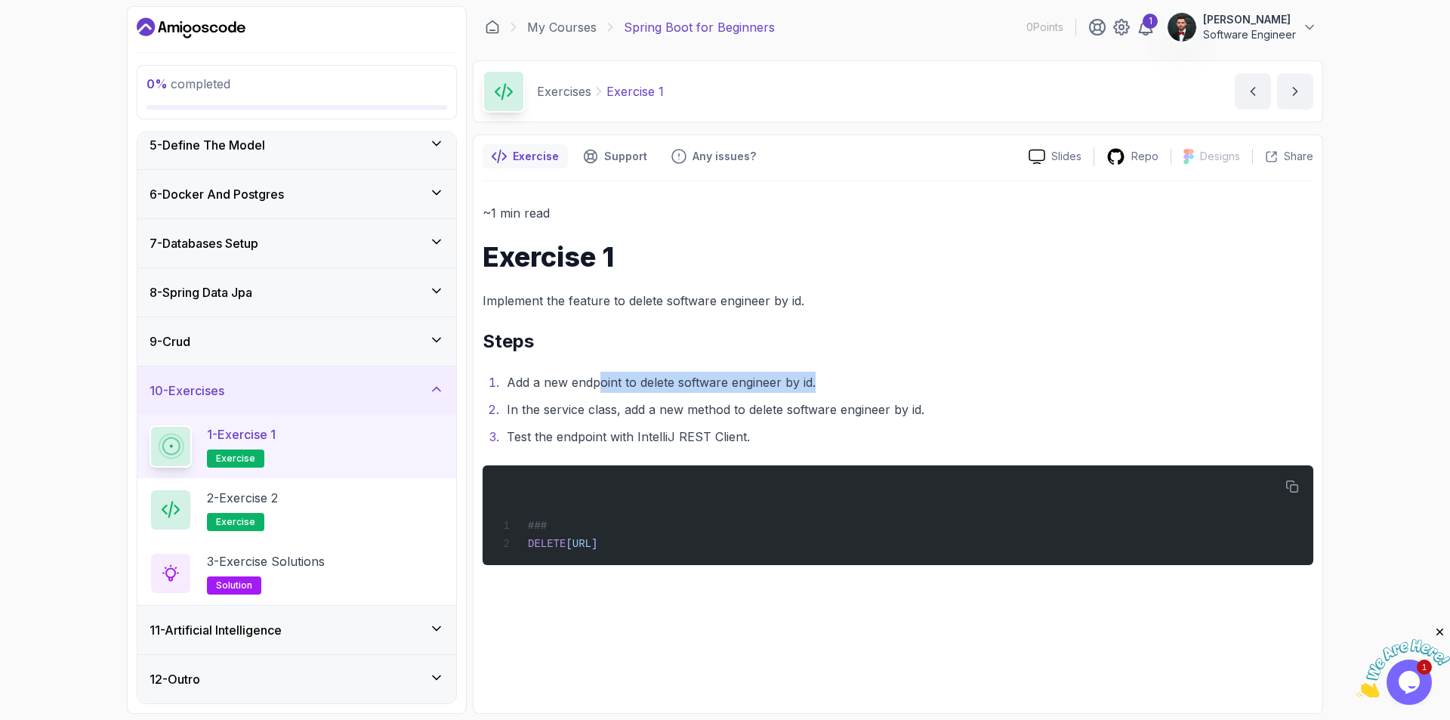
drag, startPoint x: 844, startPoint y: 384, endPoint x: 591, endPoint y: 381, distance: 253.1
click at [601, 378] on li "Add a new endpoint to delete software engineer by id." at bounding box center [907, 382] width 811 height 21
click at [591, 381] on li "Add a new endpoint to delete software engineer by id." at bounding box center [907, 382] width 811 height 21
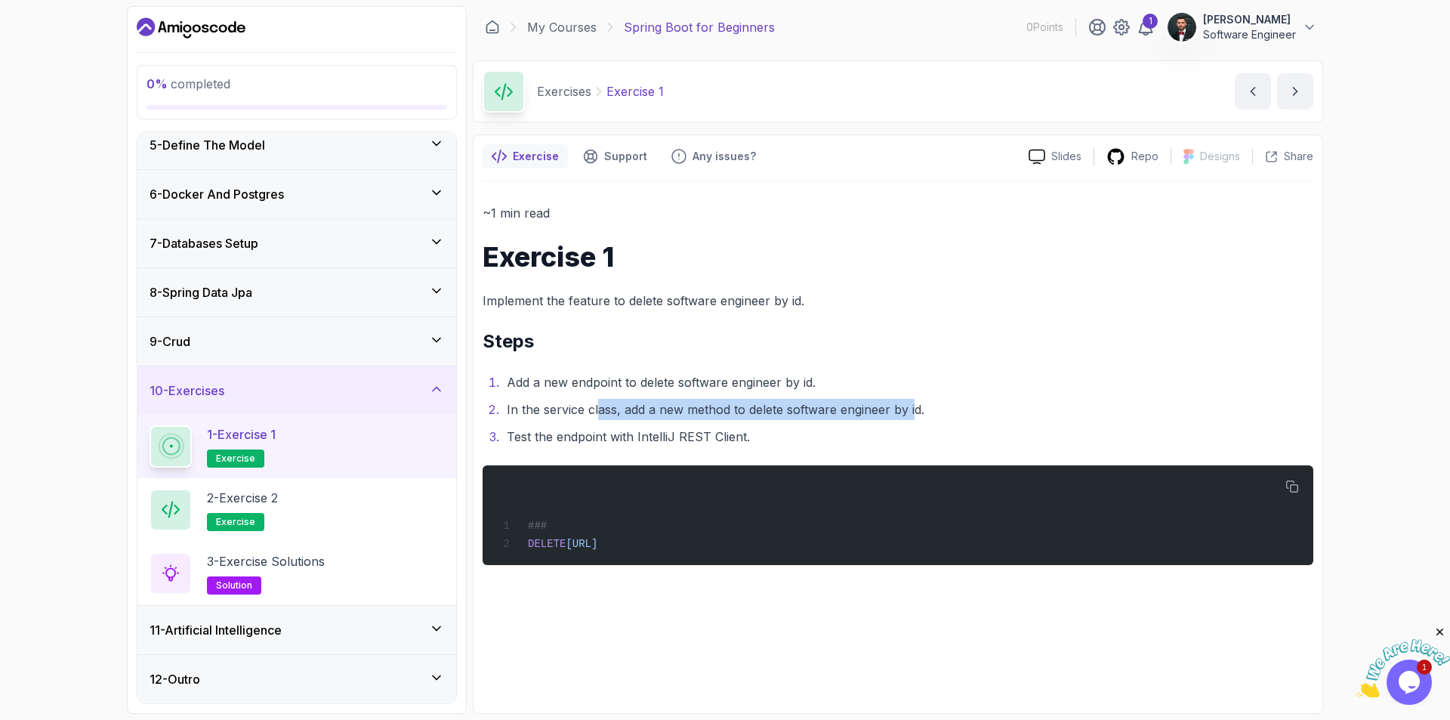
drag, startPoint x: 636, startPoint y: 403, endPoint x: 923, endPoint y: 408, distance: 287.1
click at [923, 408] on li "In the service class, add a new method to delete software engineer by id." at bounding box center [907, 409] width 811 height 21
click at [924, 408] on li "In the service class, add a new method to delete software engineer by id." at bounding box center [907, 409] width 811 height 21
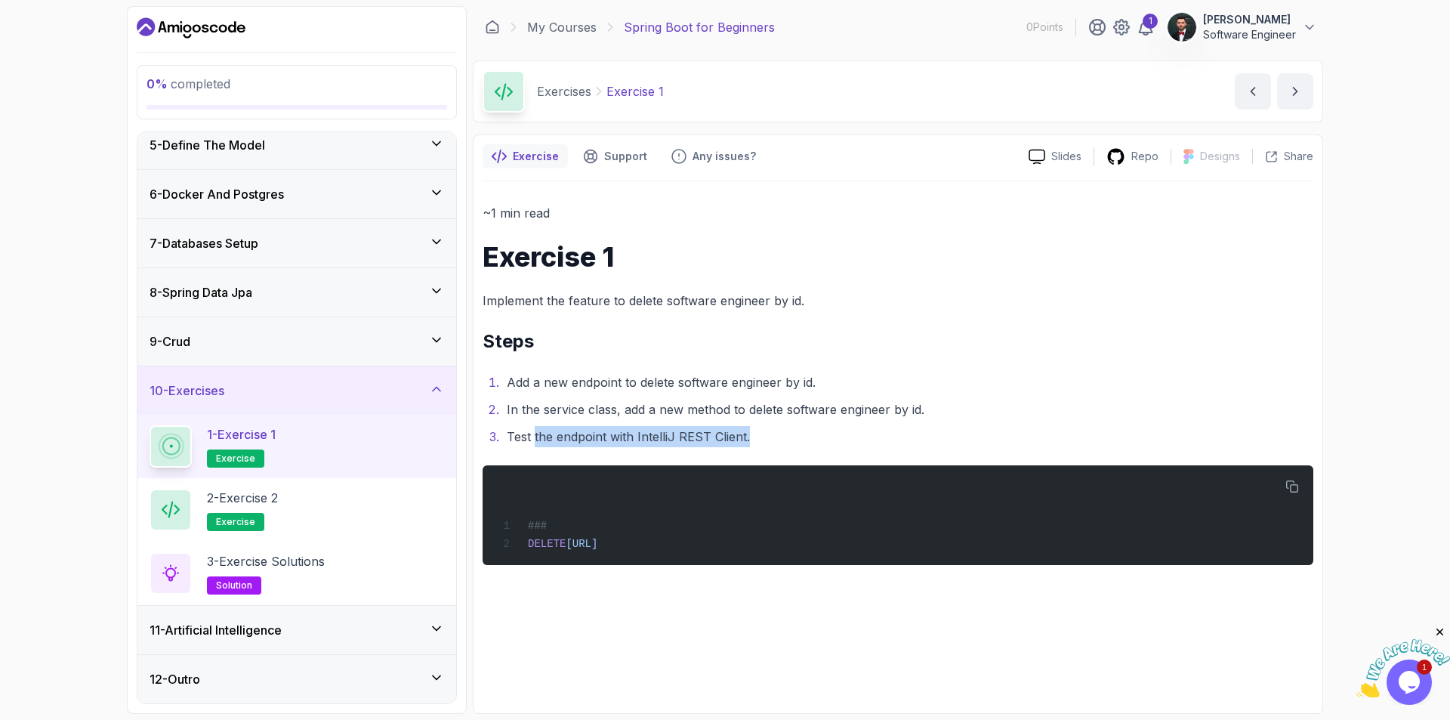
drag, startPoint x: 774, startPoint y: 440, endPoint x: 542, endPoint y: 428, distance: 232.2
click at [527, 430] on li "Test the endpoint with IntelliJ REST Client." at bounding box center [907, 436] width 811 height 21
click at [760, 441] on li "Test the endpoint with IntelliJ REST Client." at bounding box center [907, 436] width 811 height 21
drag, startPoint x: 876, startPoint y: 548, endPoint x: 508, endPoint y: 548, distance: 368.6
click at [508, 548] on div "### DELETE http://localhost:8080/api/v1/software-engineers/1" at bounding box center [898, 515] width 807 height 82
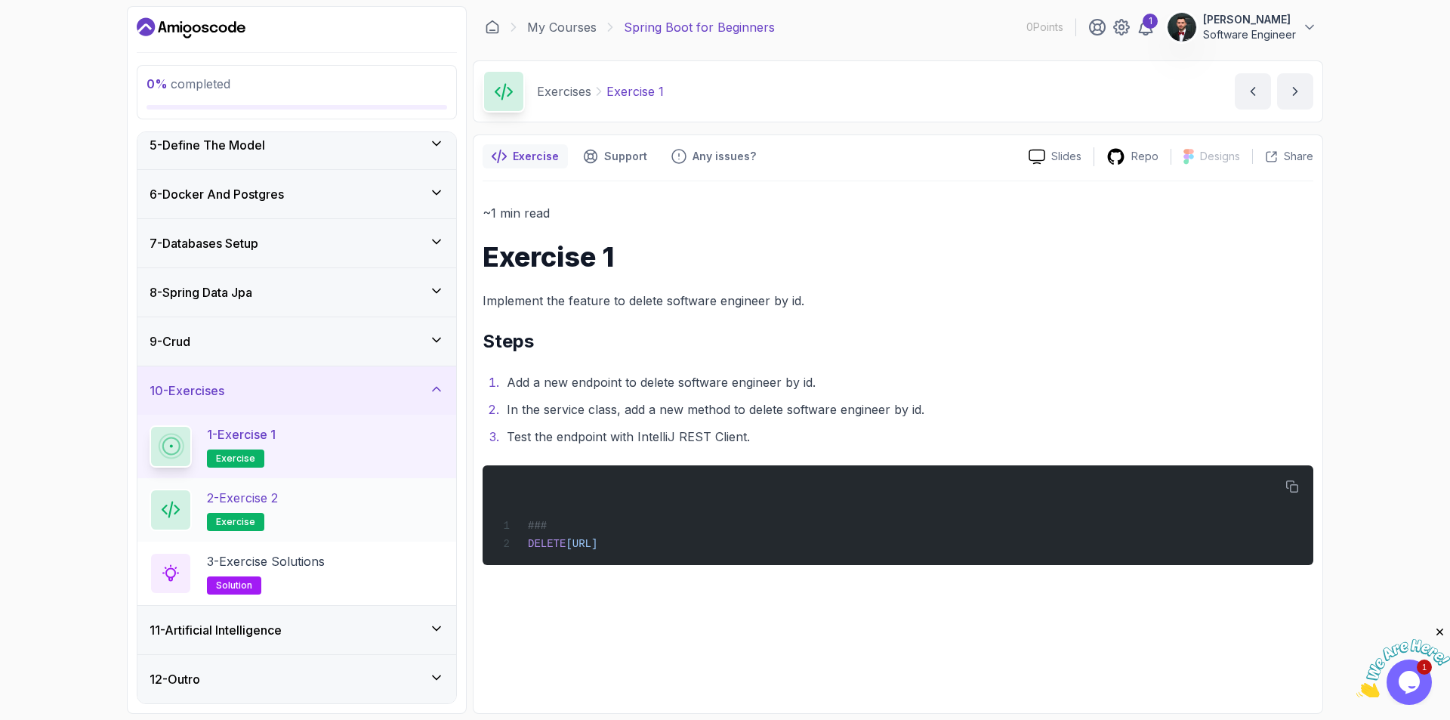
click at [326, 532] on div "2 - Exercise 2 exercise" at bounding box center [296, 509] width 319 height 63
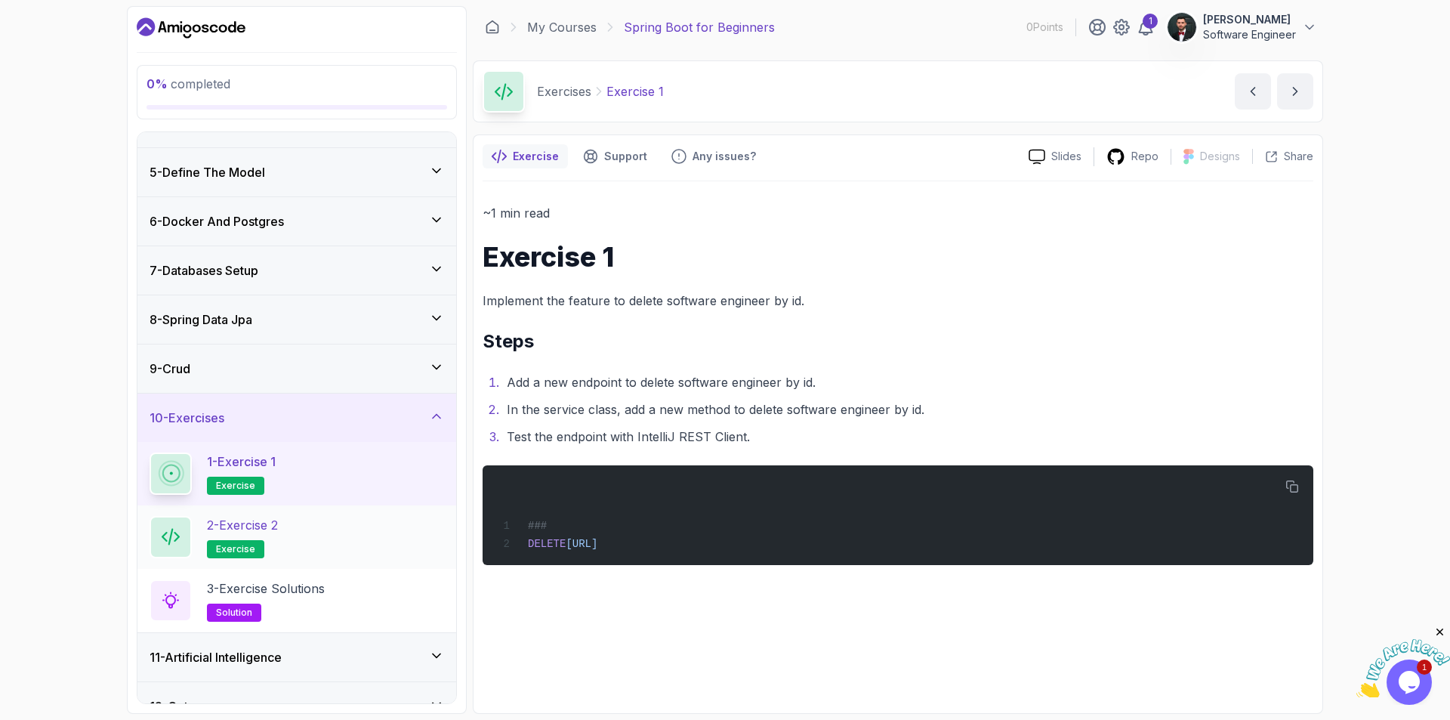
scroll to position [208, 0]
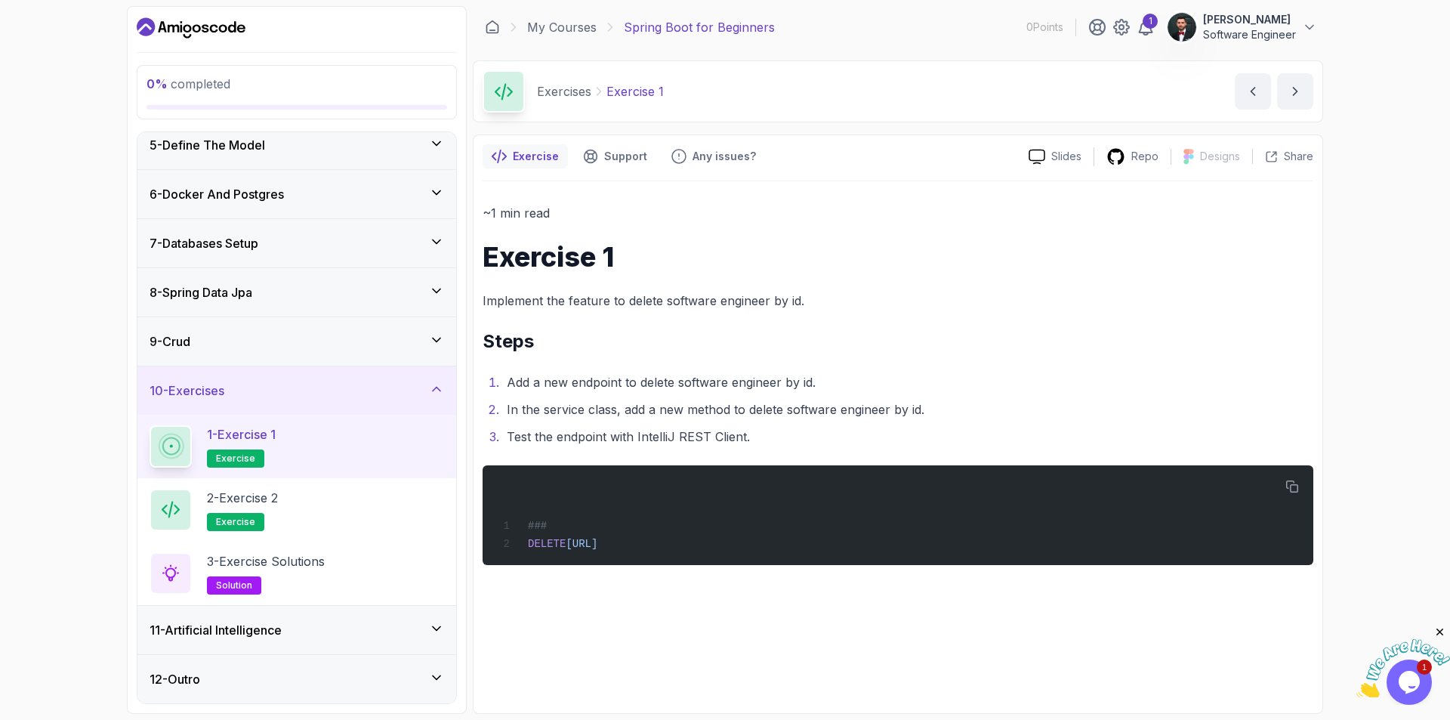
click at [345, 471] on div "1 - Exercise 1 exercise" at bounding box center [296, 446] width 319 height 63
click at [354, 486] on div "2 - Exercise 2 exercise" at bounding box center [296, 509] width 319 height 63
click at [354, 496] on div "2 - Exercise 2 exercise" at bounding box center [297, 510] width 295 height 42
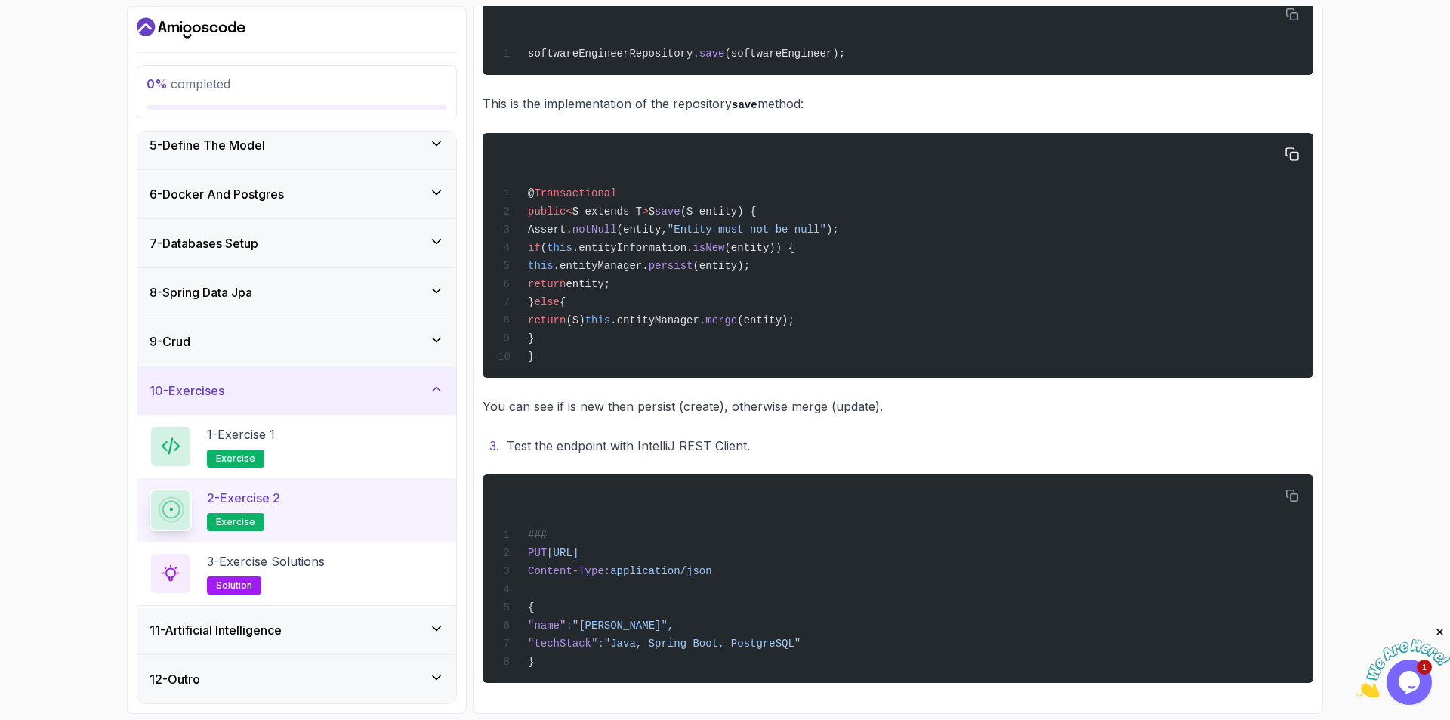
scroll to position [208, 0]
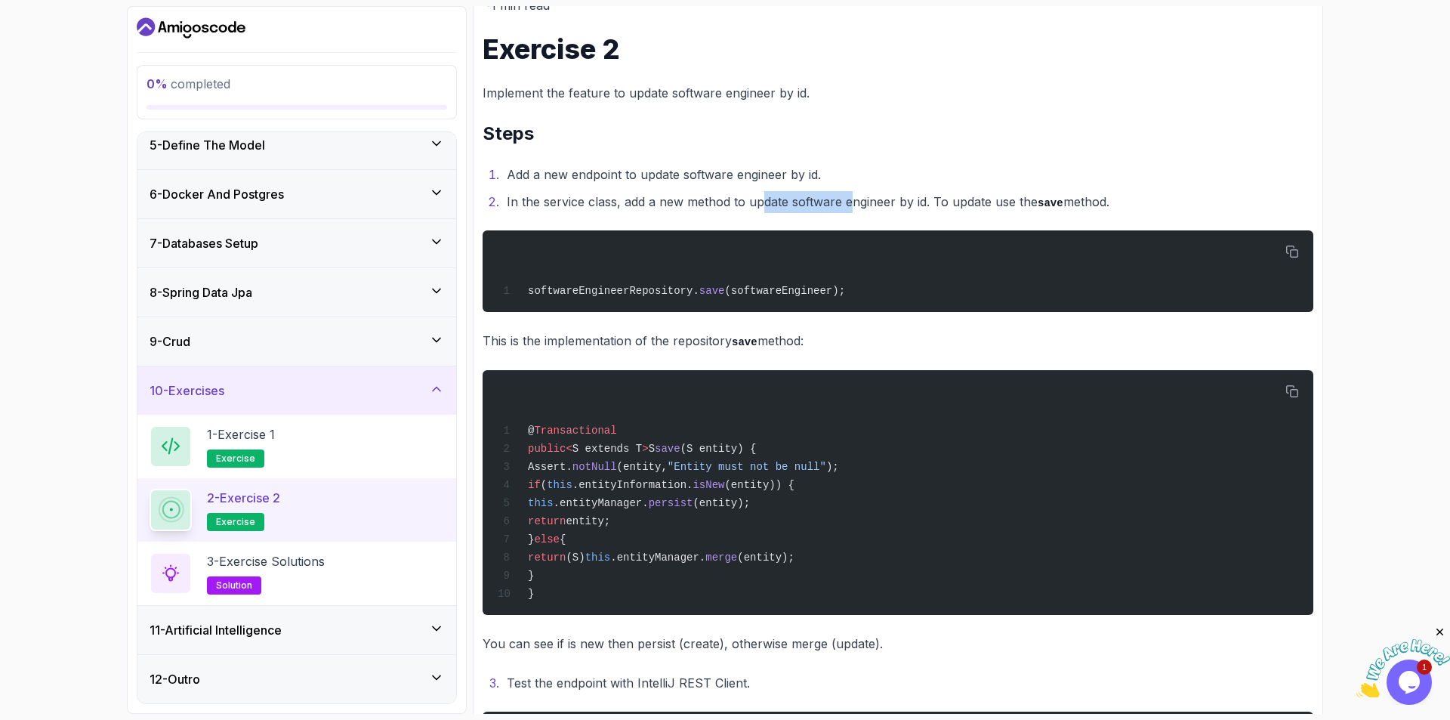
drag, startPoint x: 760, startPoint y: 196, endPoint x: 857, endPoint y: 195, distance: 96.7
click at [854, 195] on li "In the service class, add a new method to update software engineer by id. To up…" at bounding box center [907, 202] width 811 height 22
click at [863, 194] on li "In the service class, add a new method to update software engineer by id. To up…" at bounding box center [907, 202] width 811 height 22
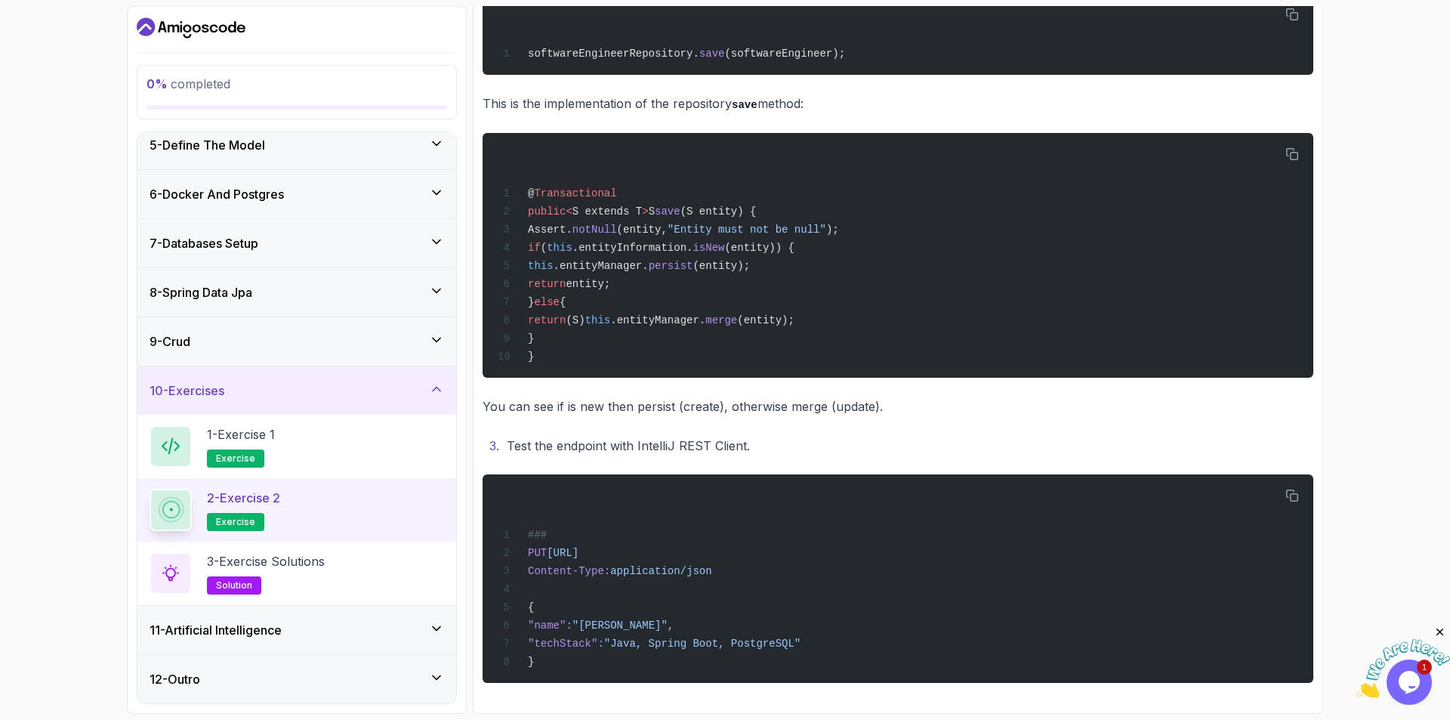
scroll to position [459, 0]
click at [1423, 510] on div at bounding box center [1300, 501] width 256 height 19
click at [1416, 503] on icon "Chat attention grabber" at bounding box center [1419, 501] width 14 height 14
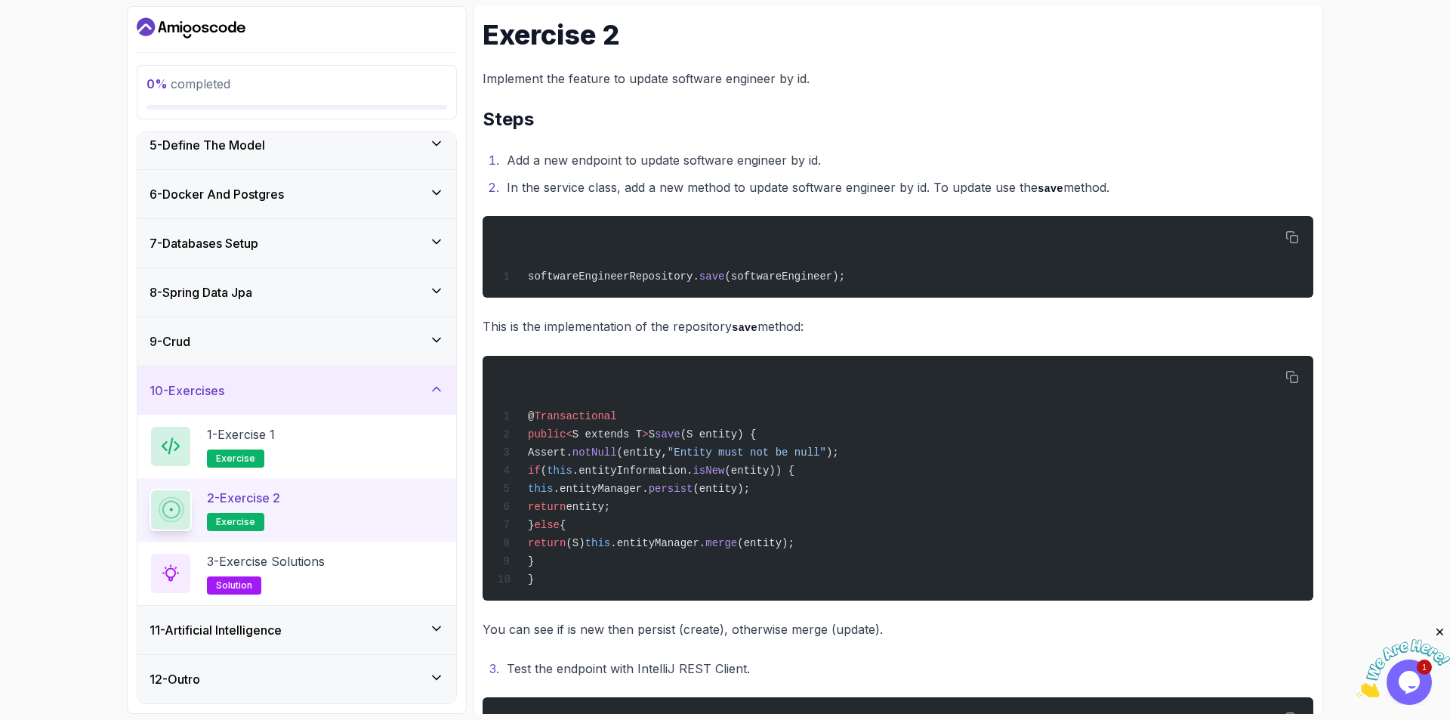
scroll to position [208, 0]
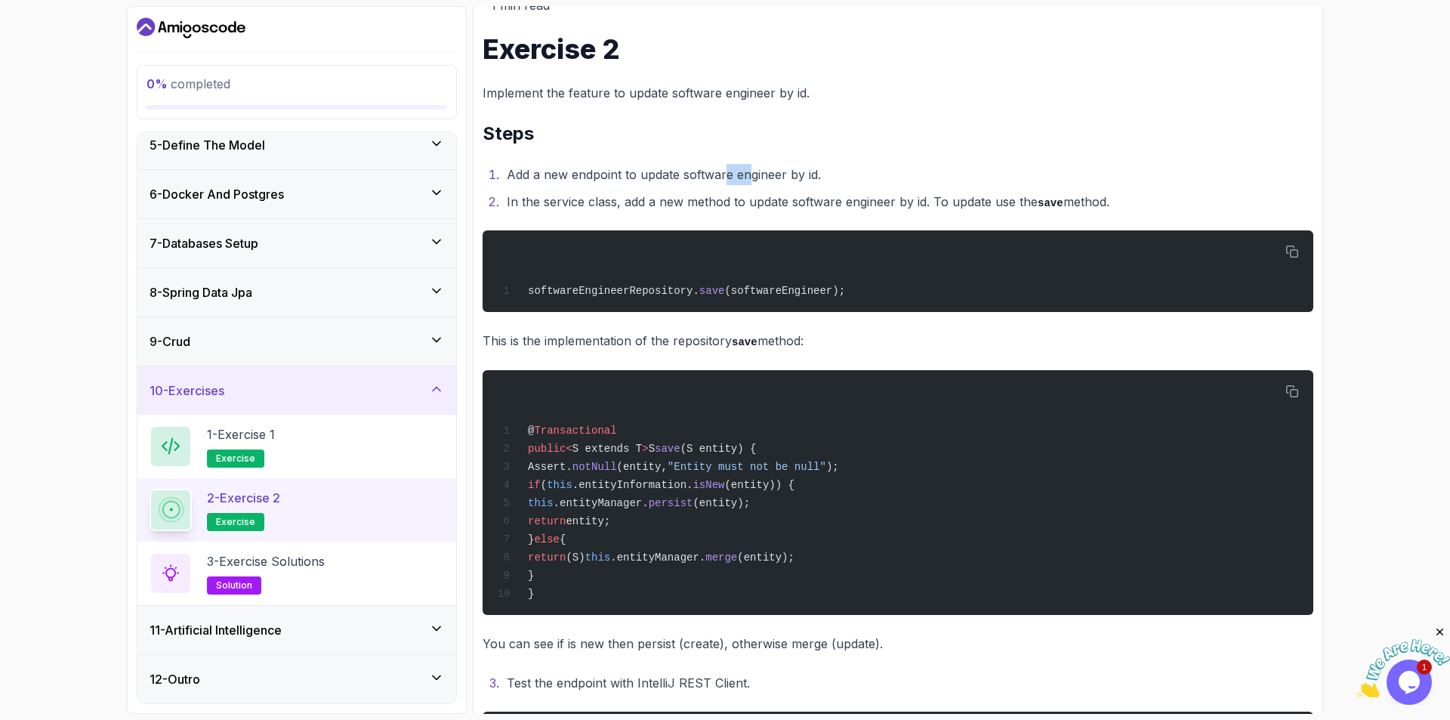
drag, startPoint x: 734, startPoint y: 179, endPoint x: 753, endPoint y: 179, distance: 18.9
click at [753, 179] on li "Add a new endpoint to update software engineer by id." at bounding box center [907, 174] width 811 height 21
click at [724, 175] on li "Add a new endpoint to update software engineer by id." at bounding box center [907, 174] width 811 height 21
drag, startPoint x: 631, startPoint y: 199, endPoint x: 755, endPoint y: 202, distance: 123.9
click at [752, 202] on li "In the service class, add a new method to update software engineer by id. To up…" at bounding box center [907, 202] width 811 height 22
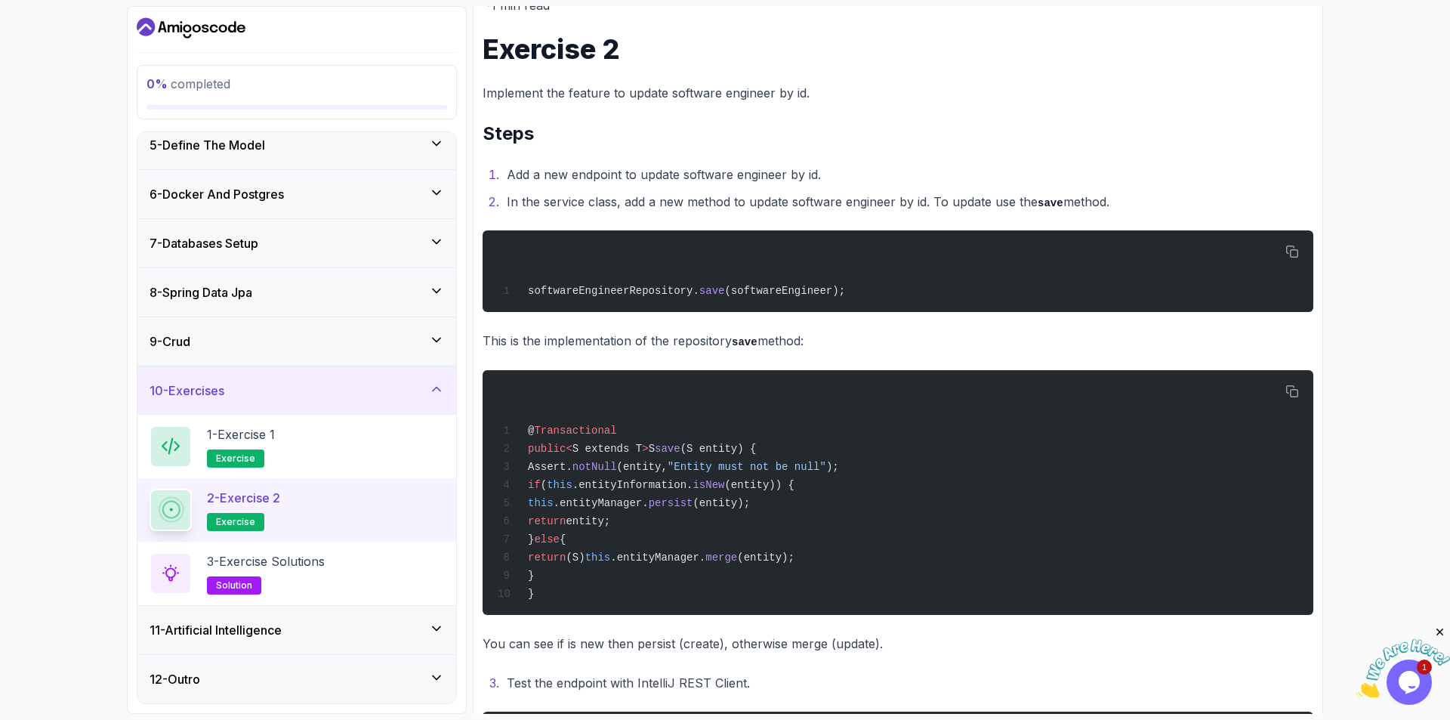
click at [761, 202] on li "In the service class, add a new method to update software engineer by id. To up…" at bounding box center [907, 202] width 811 height 22
drag, startPoint x: 798, startPoint y: 204, endPoint x: 897, endPoint y: 203, distance: 99.0
click at [885, 205] on li "In the service class, add a new method to update software engineer by id. To up…" at bounding box center [907, 202] width 811 height 22
click at [906, 203] on li "In the service class, add a new method to update software engineer by id. To up…" at bounding box center [907, 202] width 811 height 22
click at [363, 565] on div "3 - Exercise Solutions solution" at bounding box center [297, 573] width 295 height 42
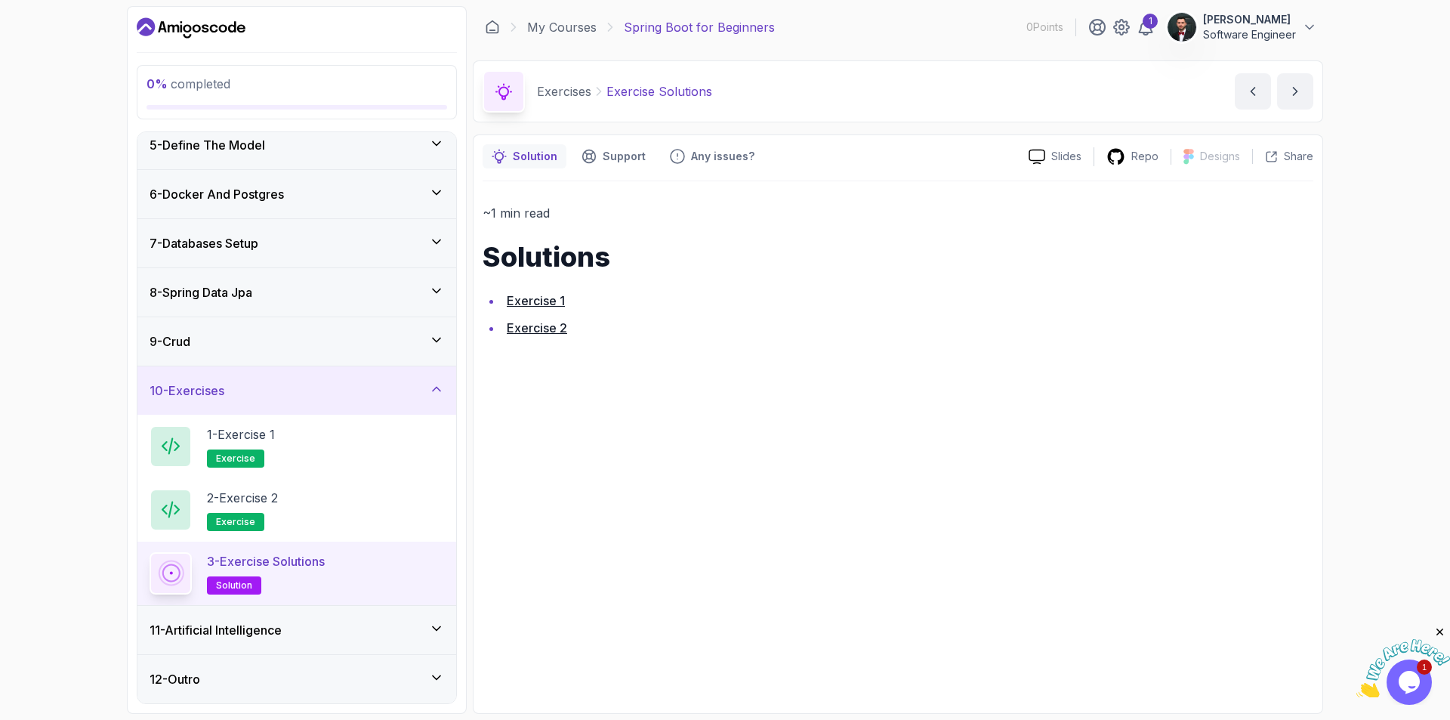
click at [542, 330] on link "Exercise 2" at bounding box center [537, 327] width 60 height 15
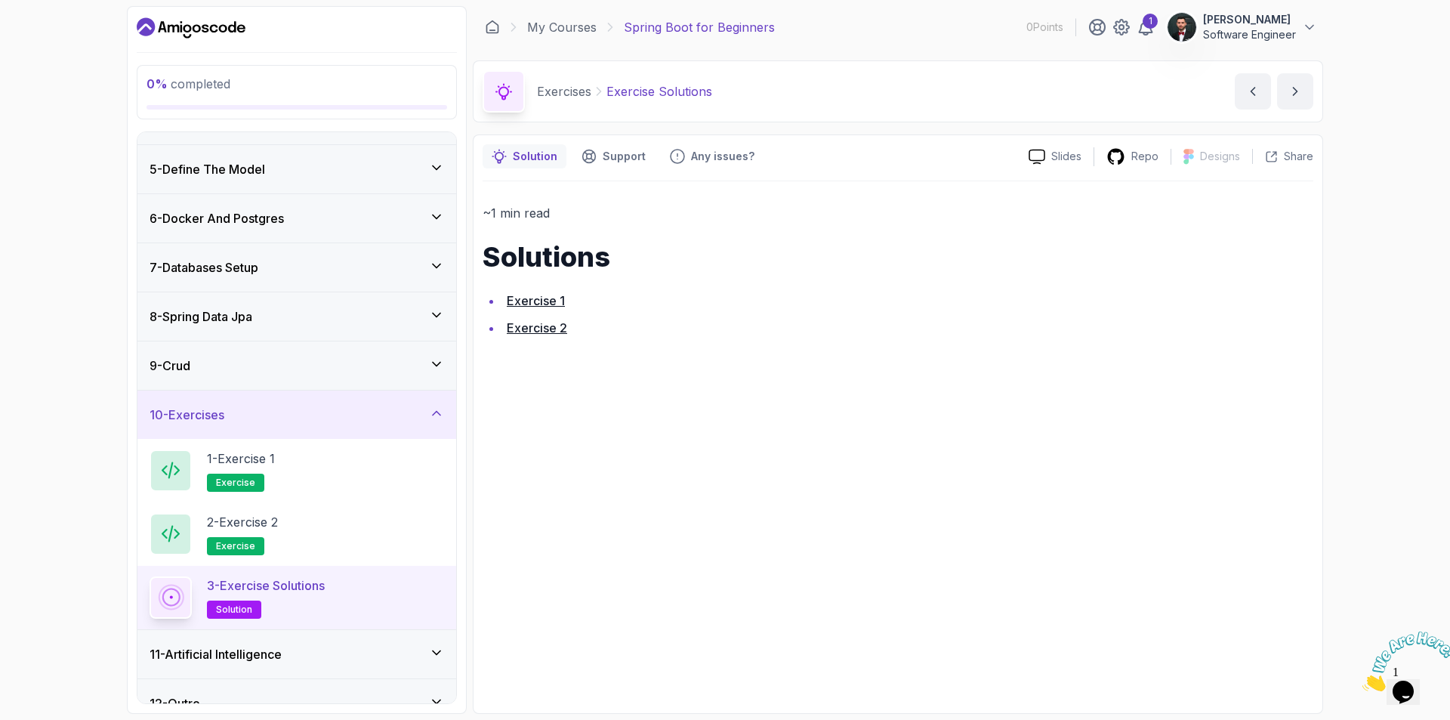
scroll to position [208, 0]
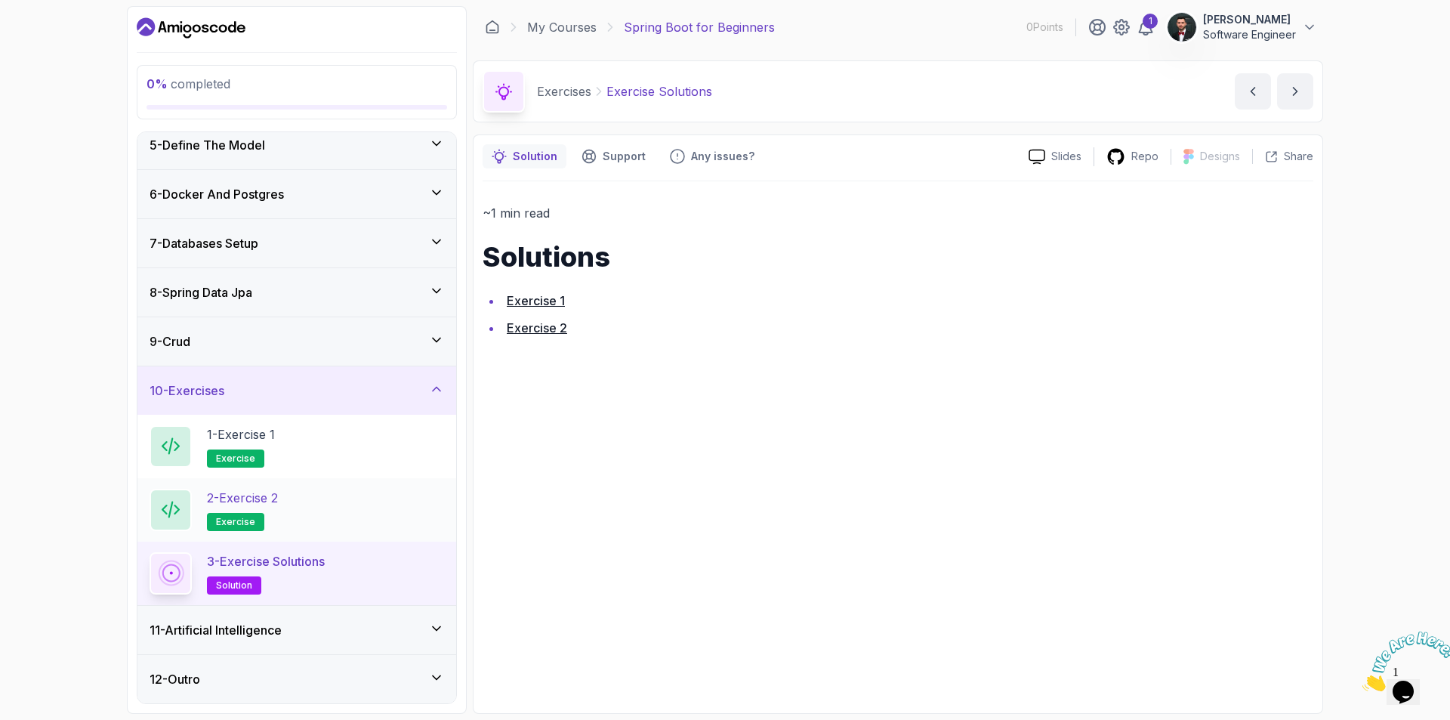
click at [353, 515] on div "2 - Exercise 2 exercise" at bounding box center [297, 510] width 295 height 42
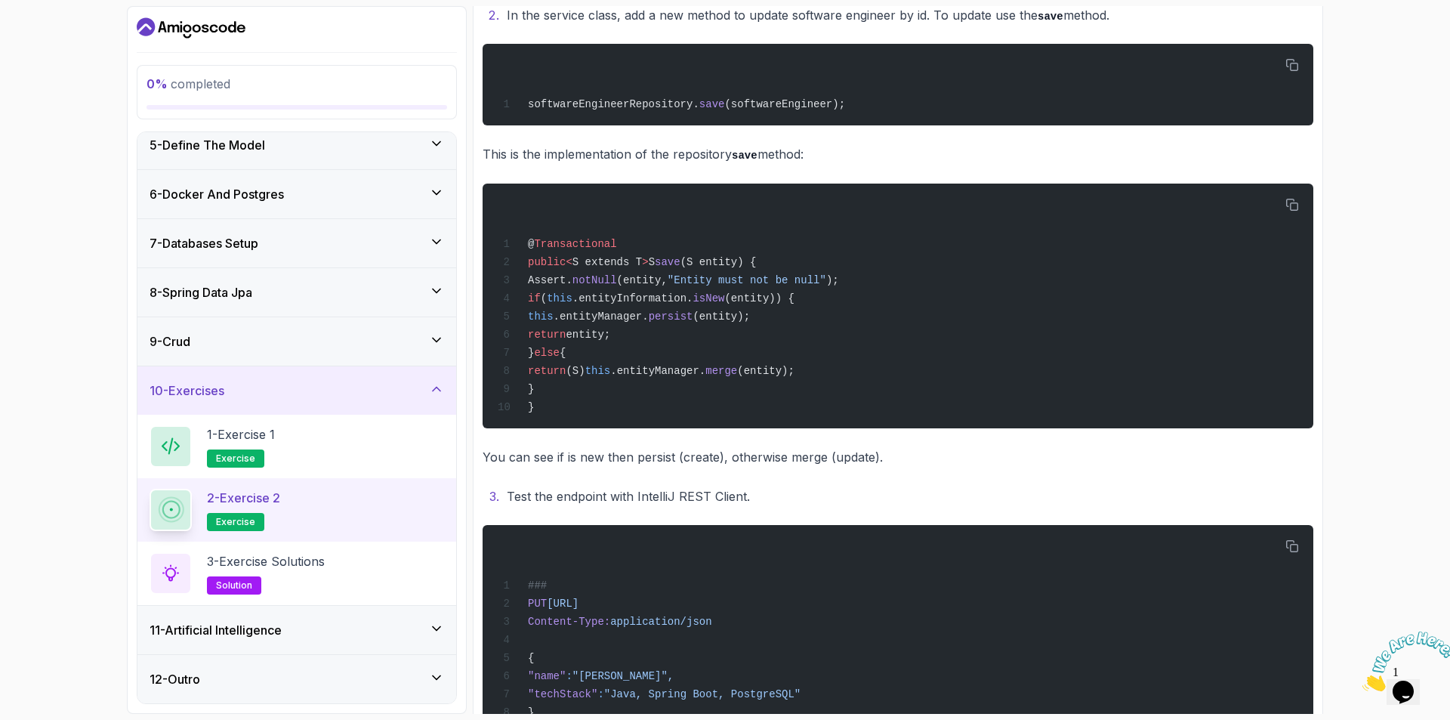
scroll to position [459, 0]
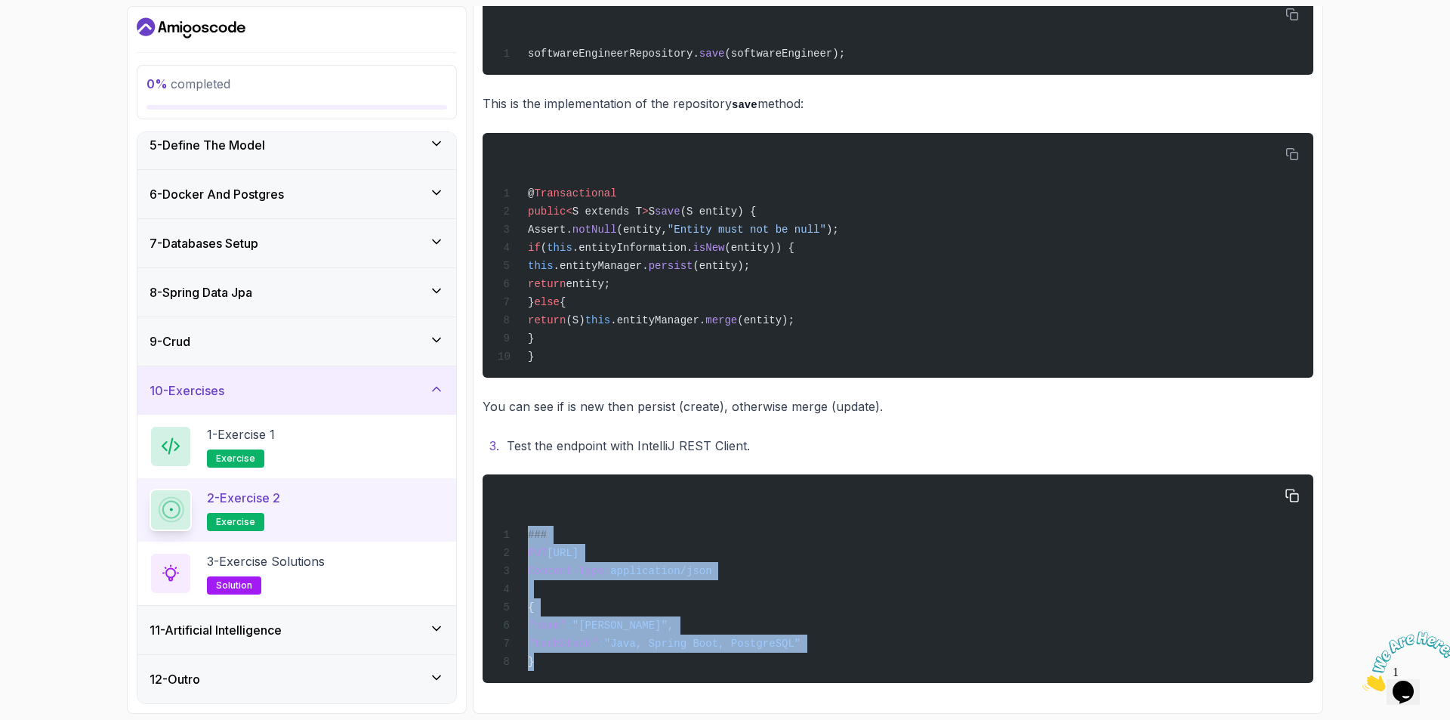
drag, startPoint x: 554, startPoint y: 665, endPoint x: 522, endPoint y: 530, distance: 139.1
click at [522, 530] on div "### PUT [URL] Content-Type: application/json { "name" : "[PERSON_NAME]", "techS…" at bounding box center [898, 578] width 807 height 190
copy code "### PUT [URL] Content-Type: application/json { "name" : "[PERSON_NAME]", "techS…"
click at [352, 585] on div "3 - Exercise Solutions solution" at bounding box center [297, 573] width 295 height 42
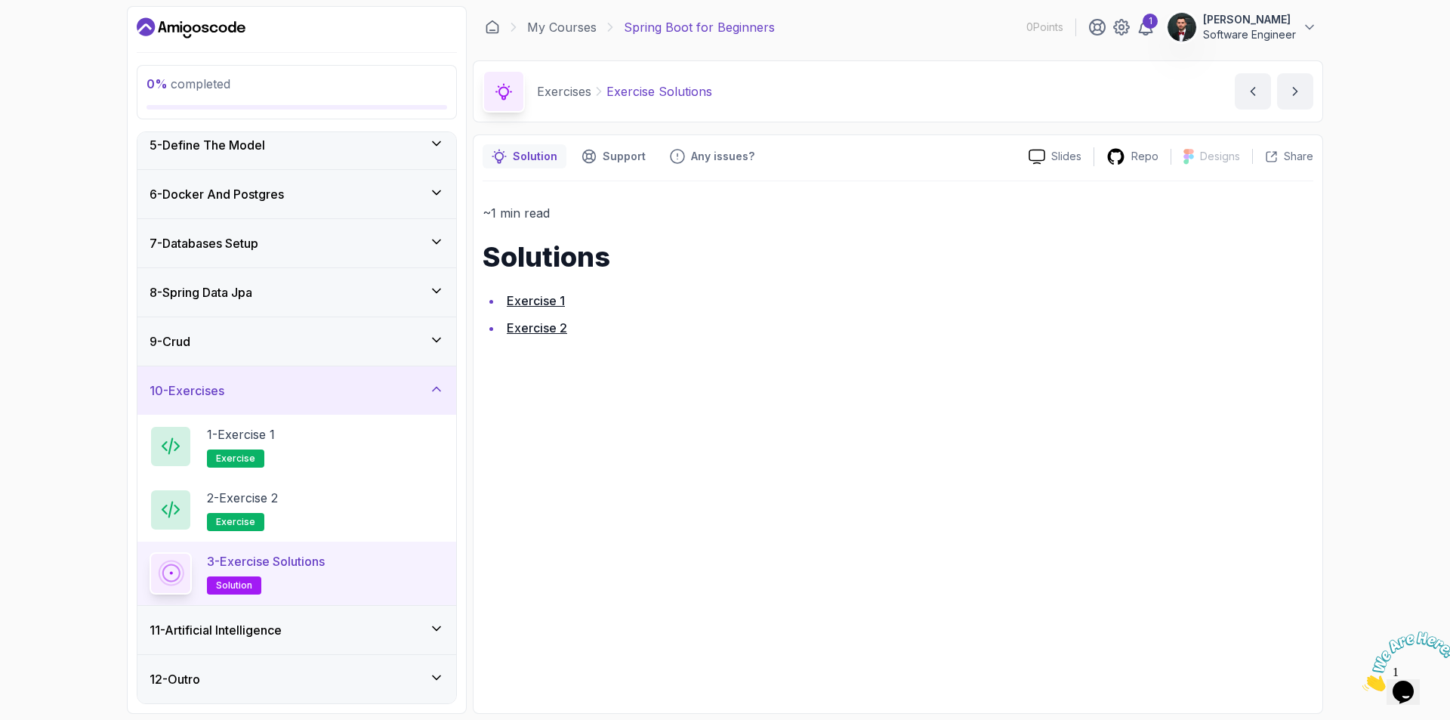
click at [554, 328] on link "Exercise 2" at bounding box center [537, 327] width 60 height 15
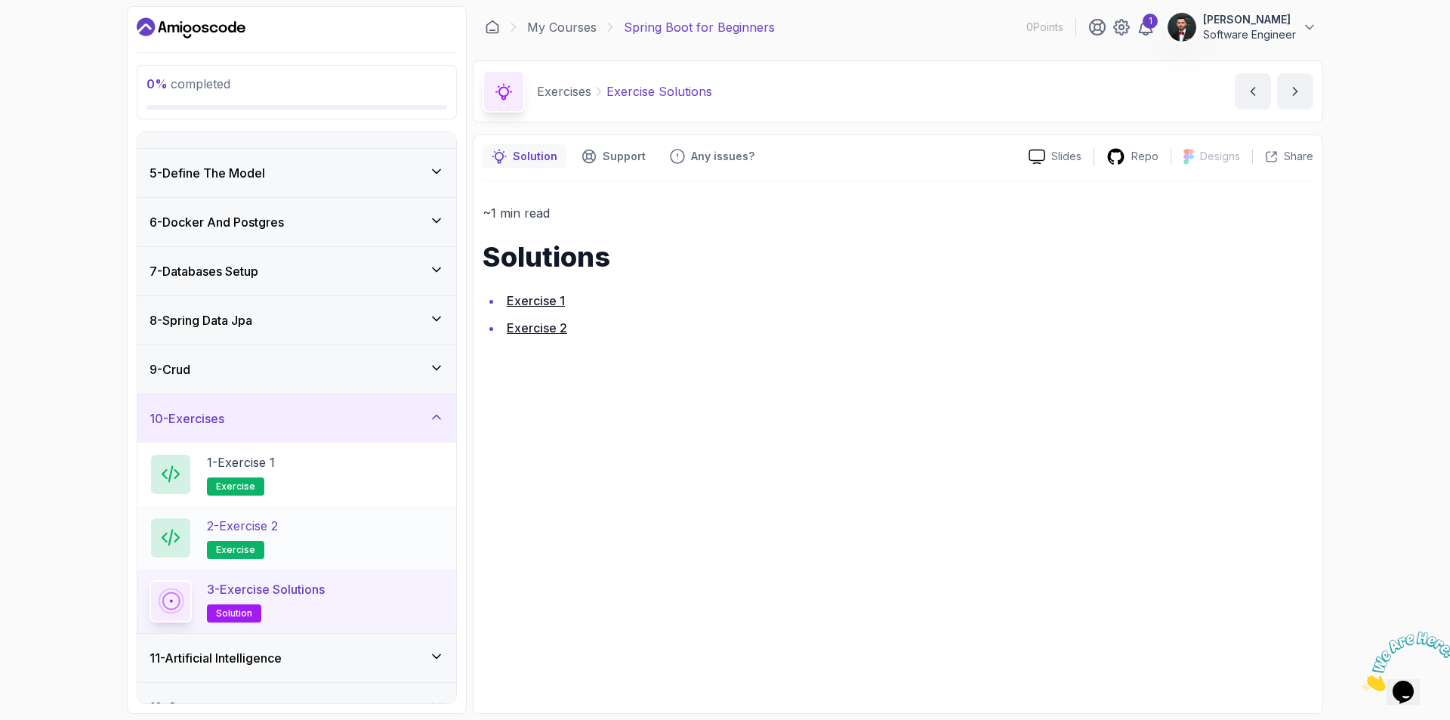
scroll to position [208, 0]
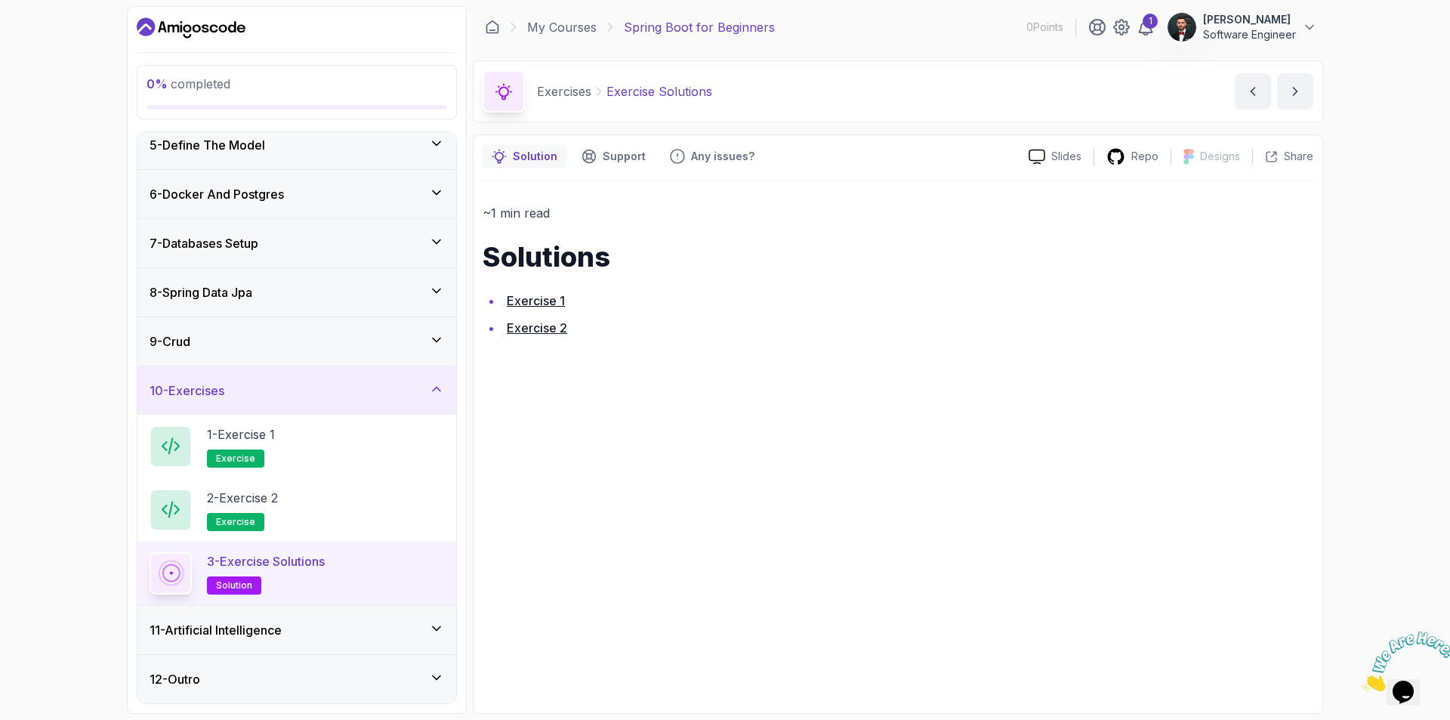
click at [335, 397] on div "10 - Exercises" at bounding box center [297, 390] width 295 height 18
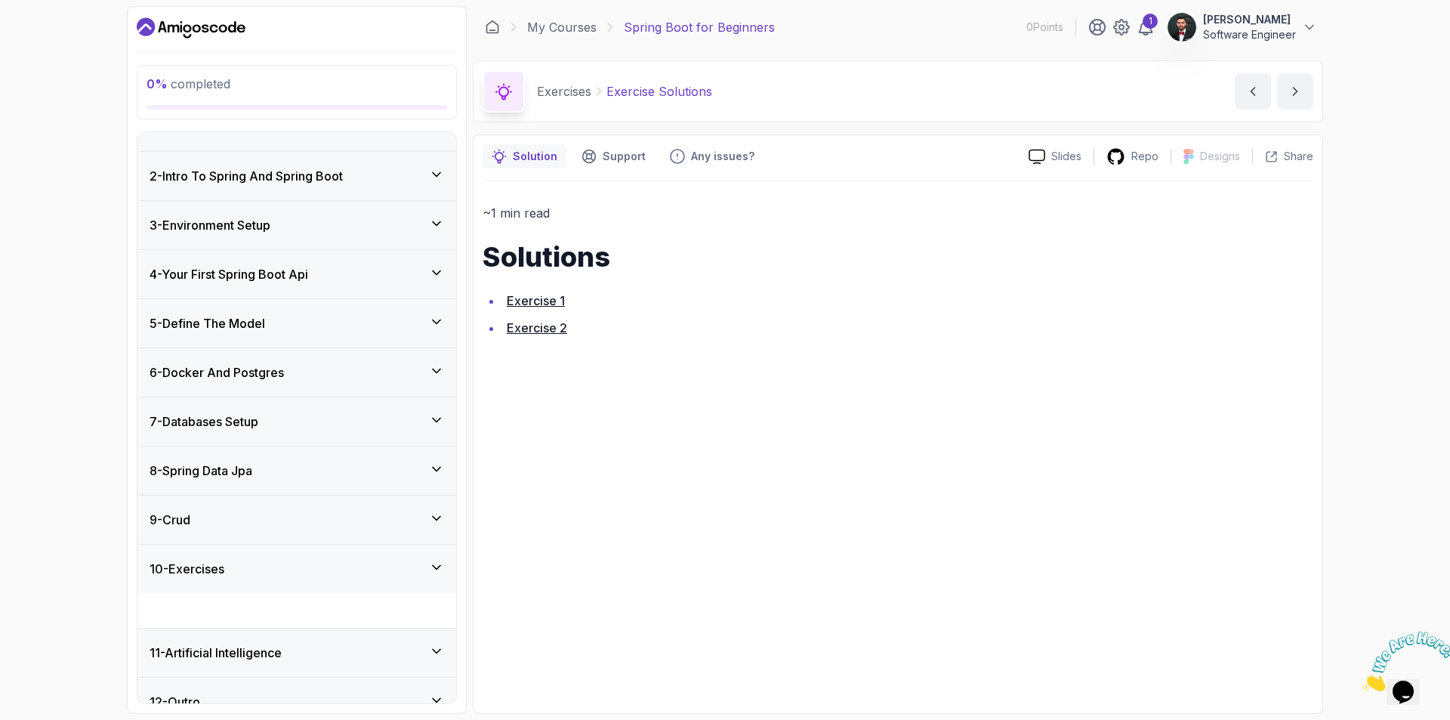
scroll to position [17, 0]
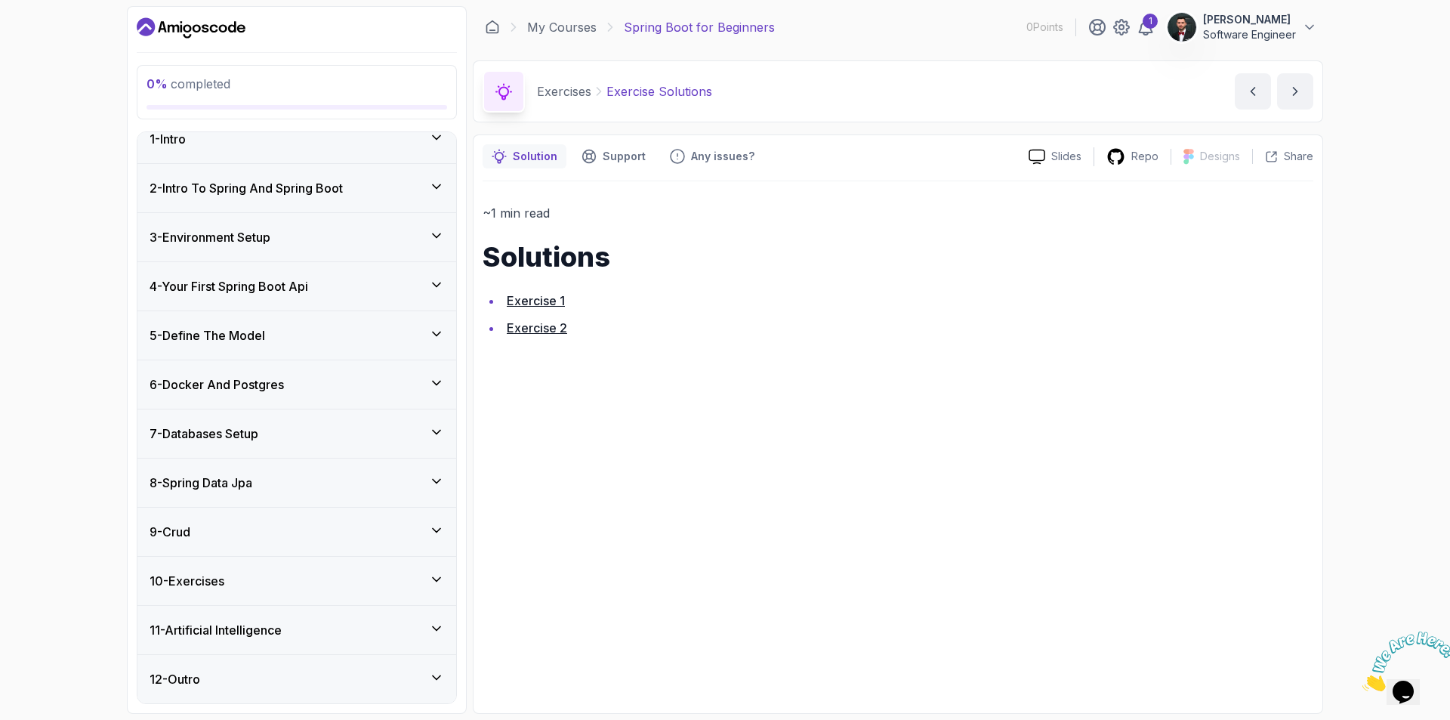
click at [296, 626] on div "11 - Artificial Intelligence" at bounding box center [297, 630] width 295 height 18
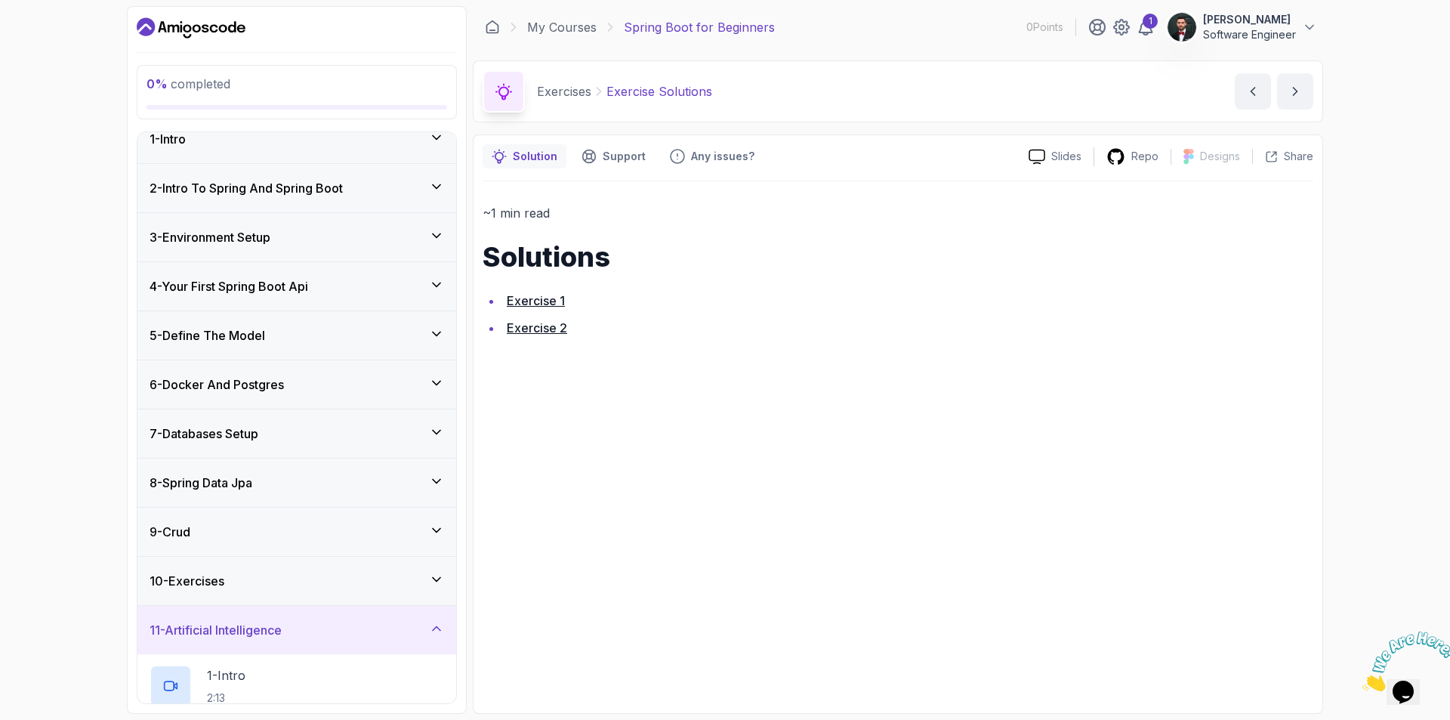
scroll to position [462, 0]
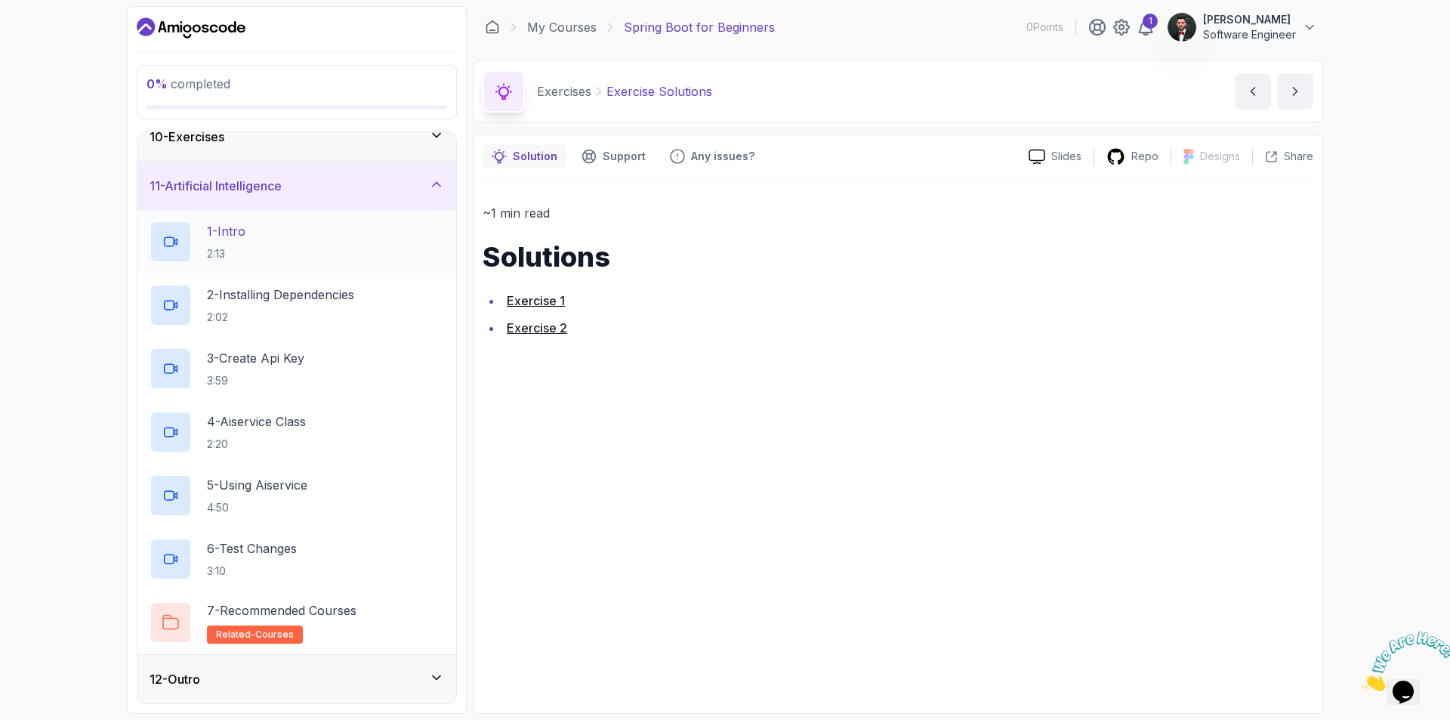
click at [339, 250] on div "1 - Intro 2:13" at bounding box center [297, 242] width 295 height 42
